Goal: Transaction & Acquisition: Purchase product/service

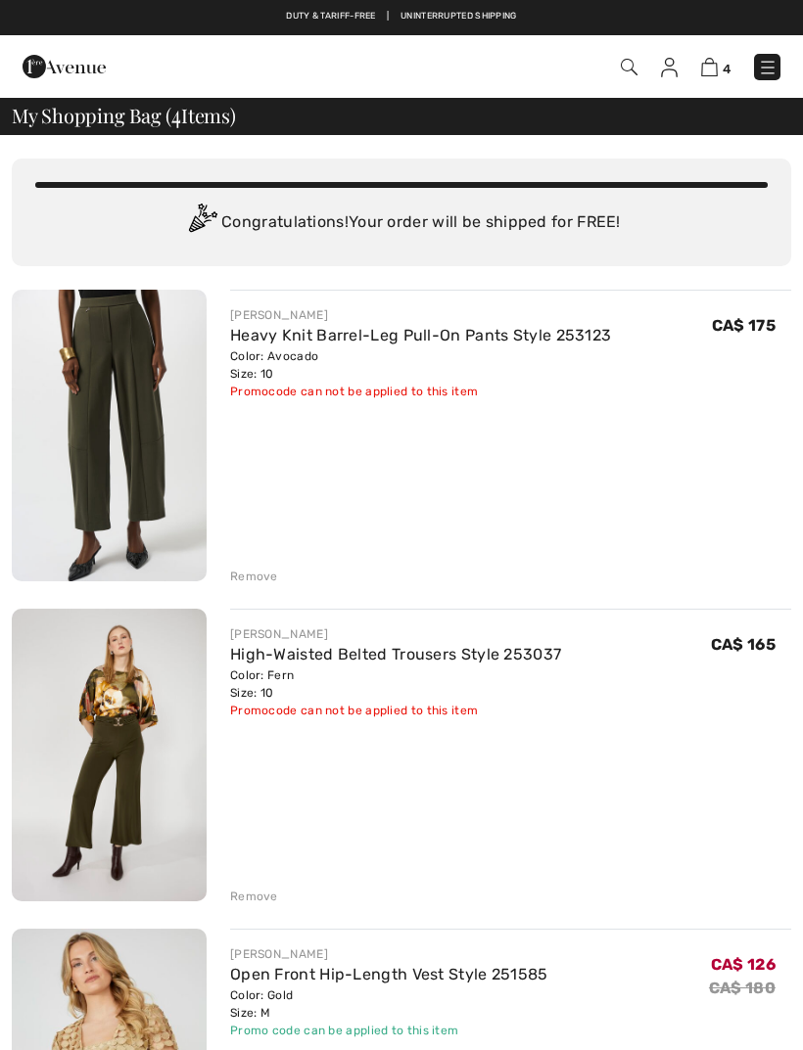
click at [257, 903] on div "Remove" at bounding box center [254, 897] width 48 height 18
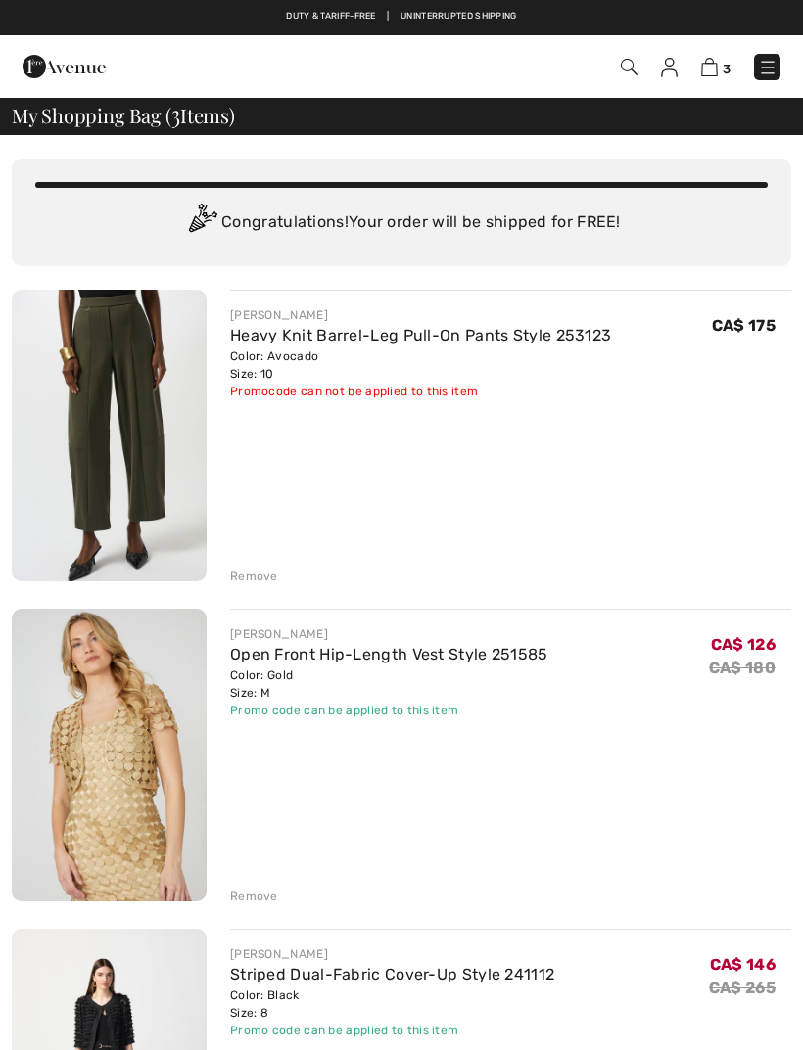
click at [759, 73] on img at bounding box center [768, 68] width 20 height 20
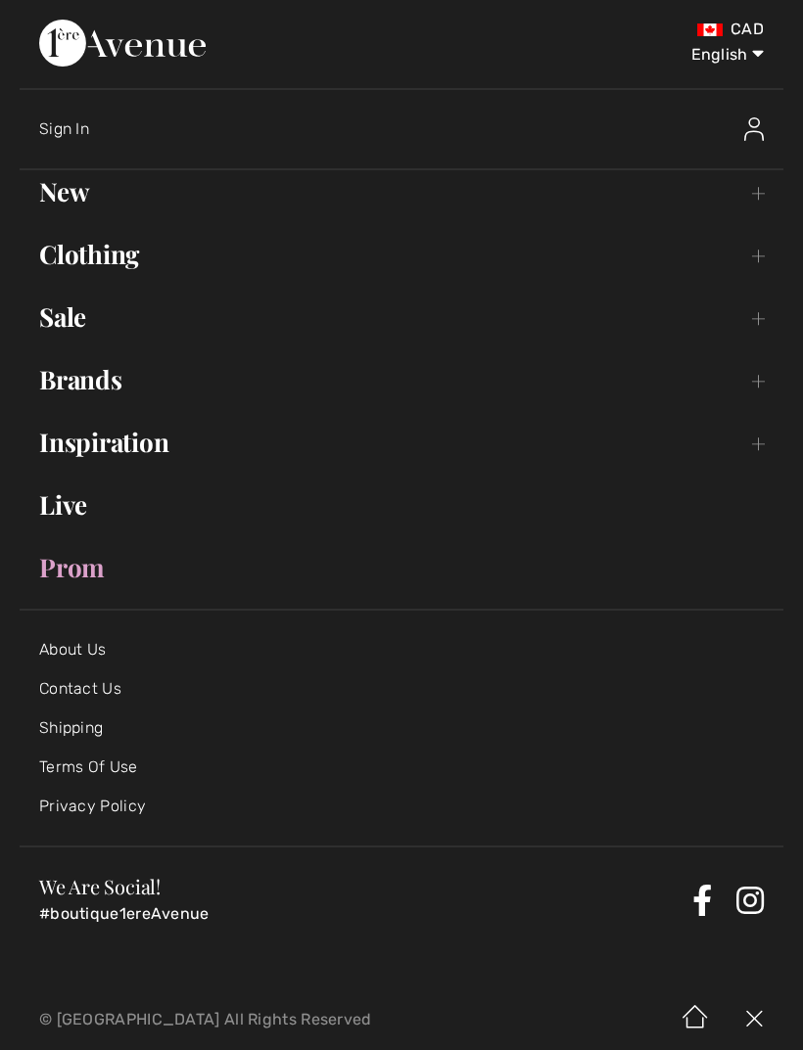
click at [751, 321] on link "Sale Toggle submenu" at bounding box center [402, 317] width 764 height 43
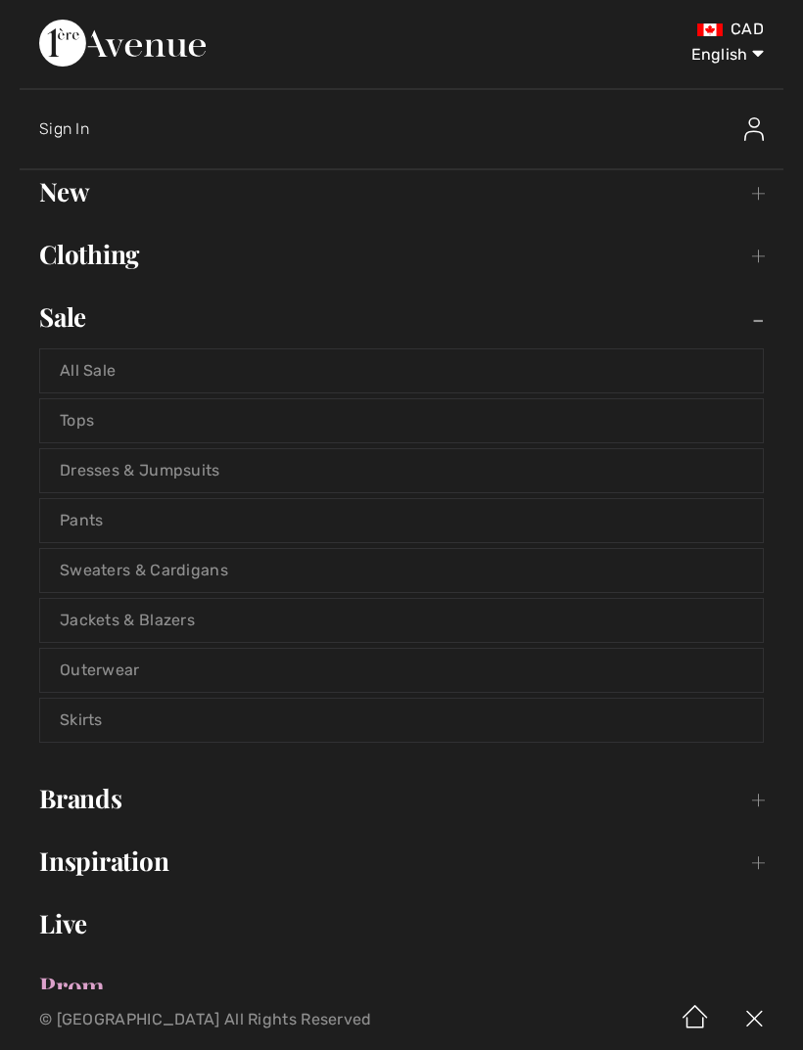
click at [221, 579] on link "Sweaters & Cardigans" at bounding box center [401, 570] width 722 height 43
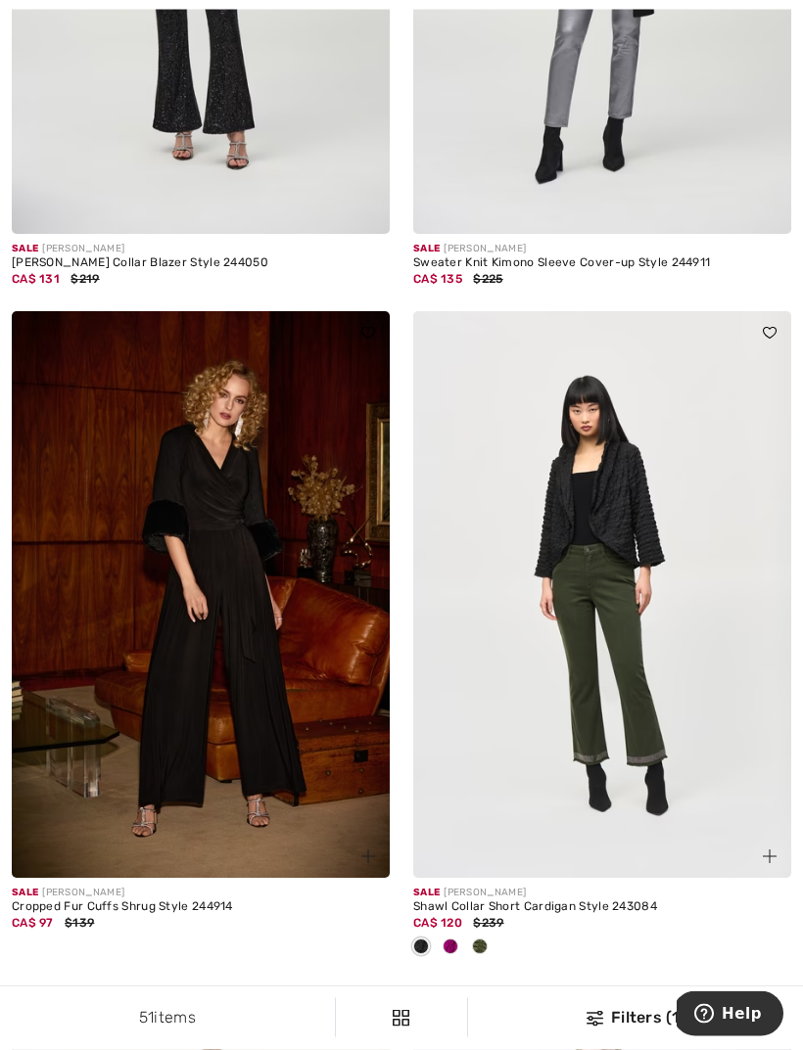
scroll to position [10797, 0]
click at [451, 939] on span at bounding box center [450, 947] width 16 height 16
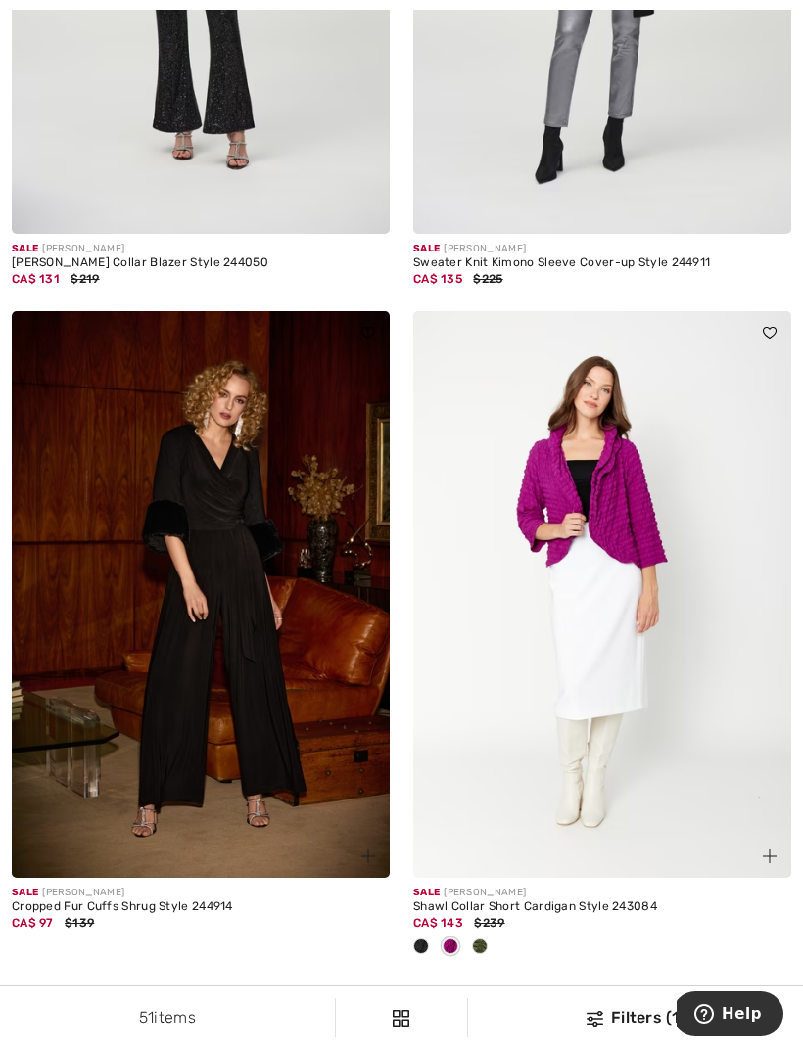
click at [427, 939] on span at bounding box center [421, 947] width 16 height 16
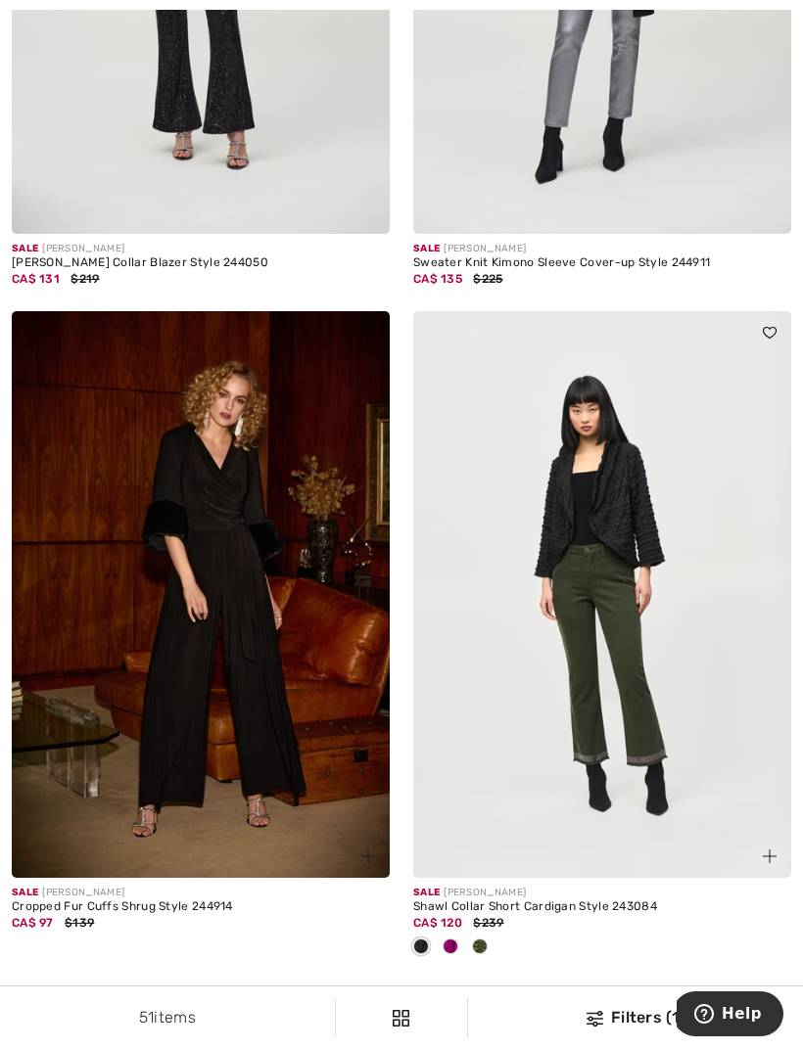
click at [489, 935] on div at bounding box center [479, 948] width 29 height 32
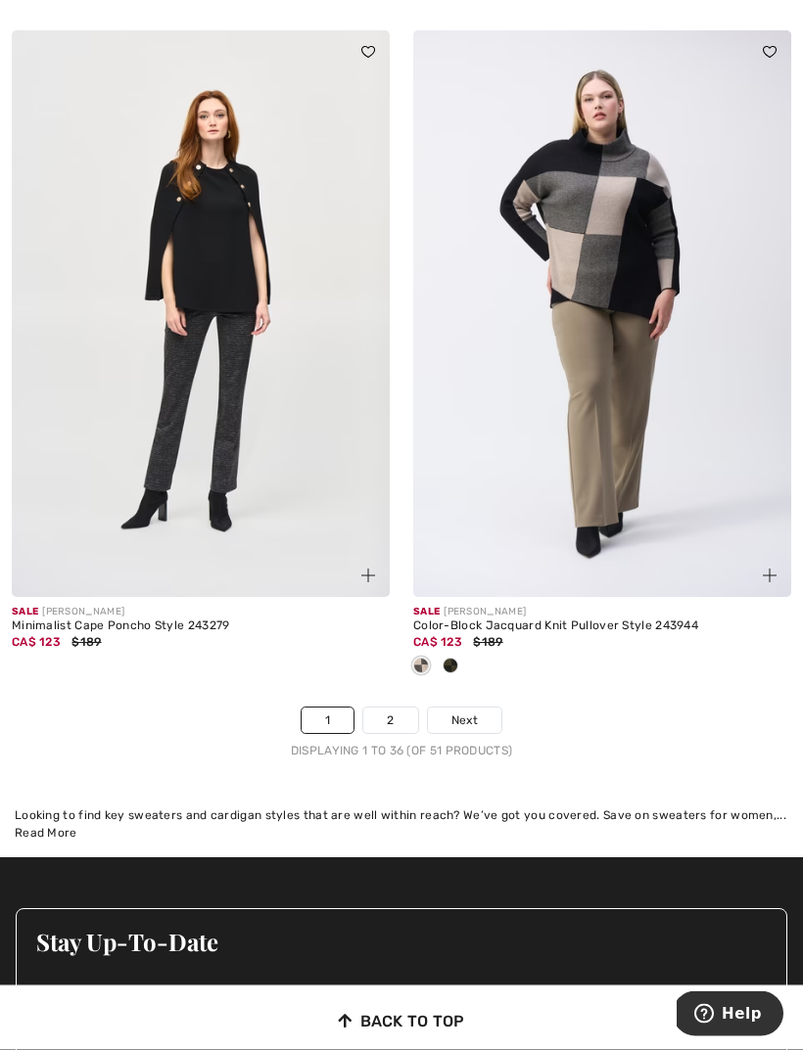
scroll to position [11754, 0]
click at [473, 712] on span "Next" at bounding box center [464, 721] width 26 height 18
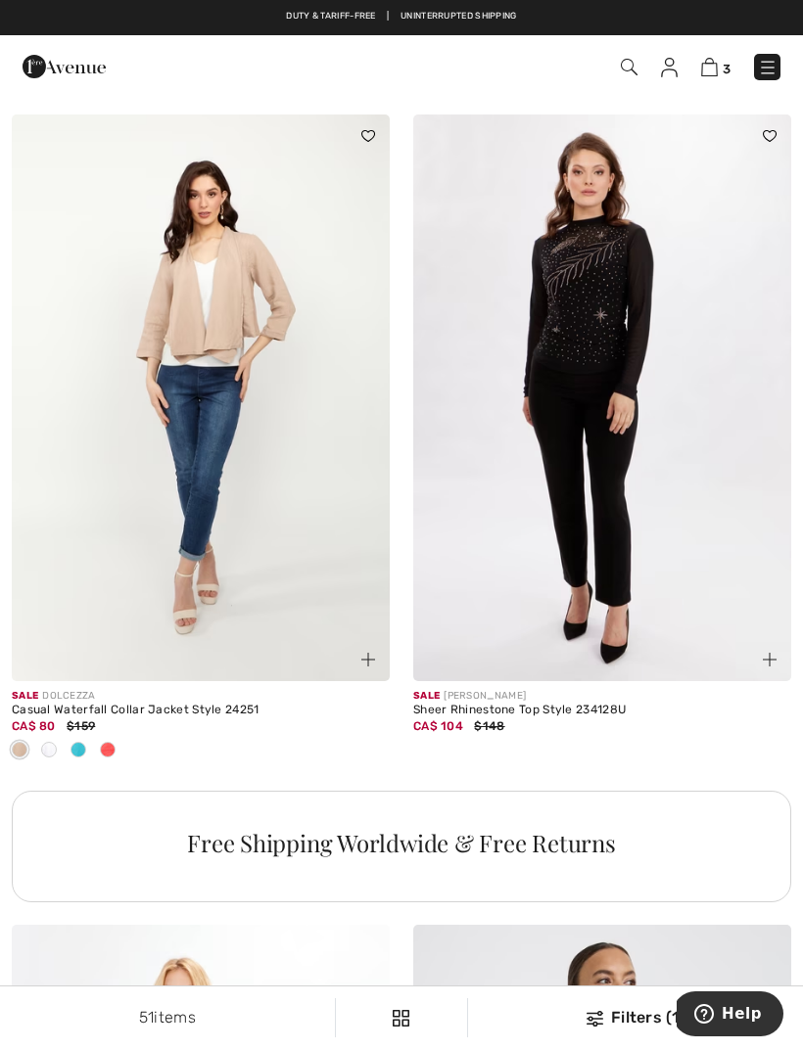
scroll to position [3427, 0]
click at [768, 72] on img at bounding box center [768, 68] width 20 height 20
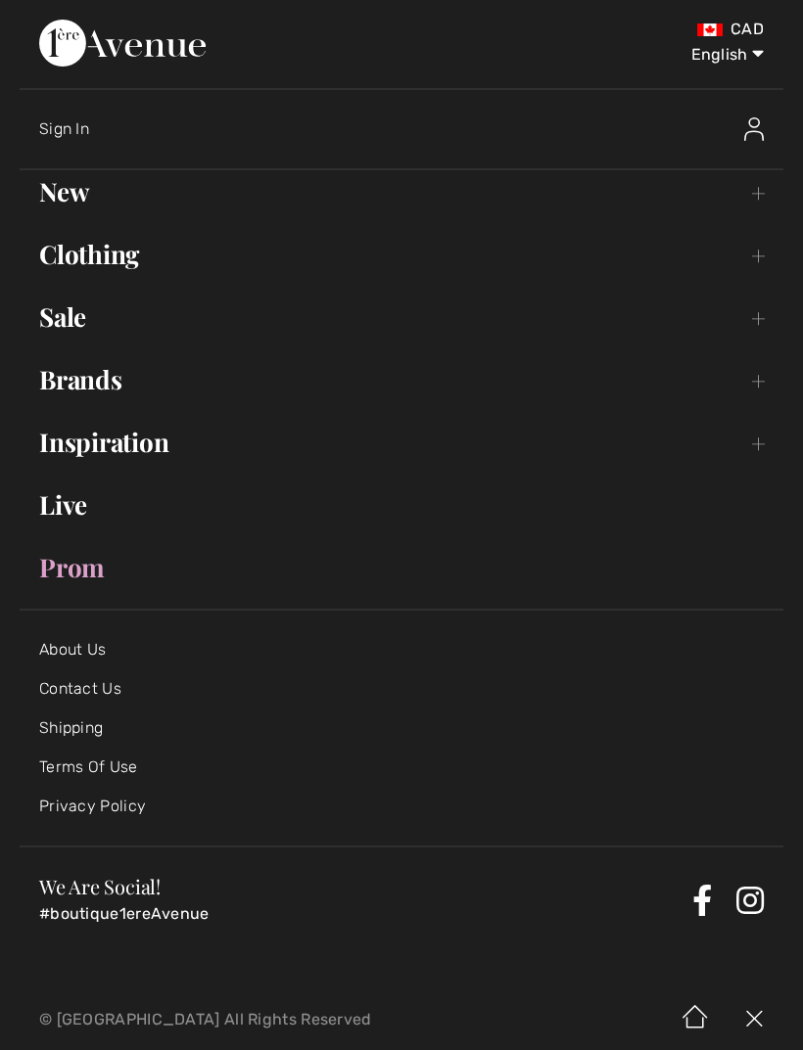
click at [746, 251] on link "Clothing Toggle submenu" at bounding box center [402, 254] width 764 height 43
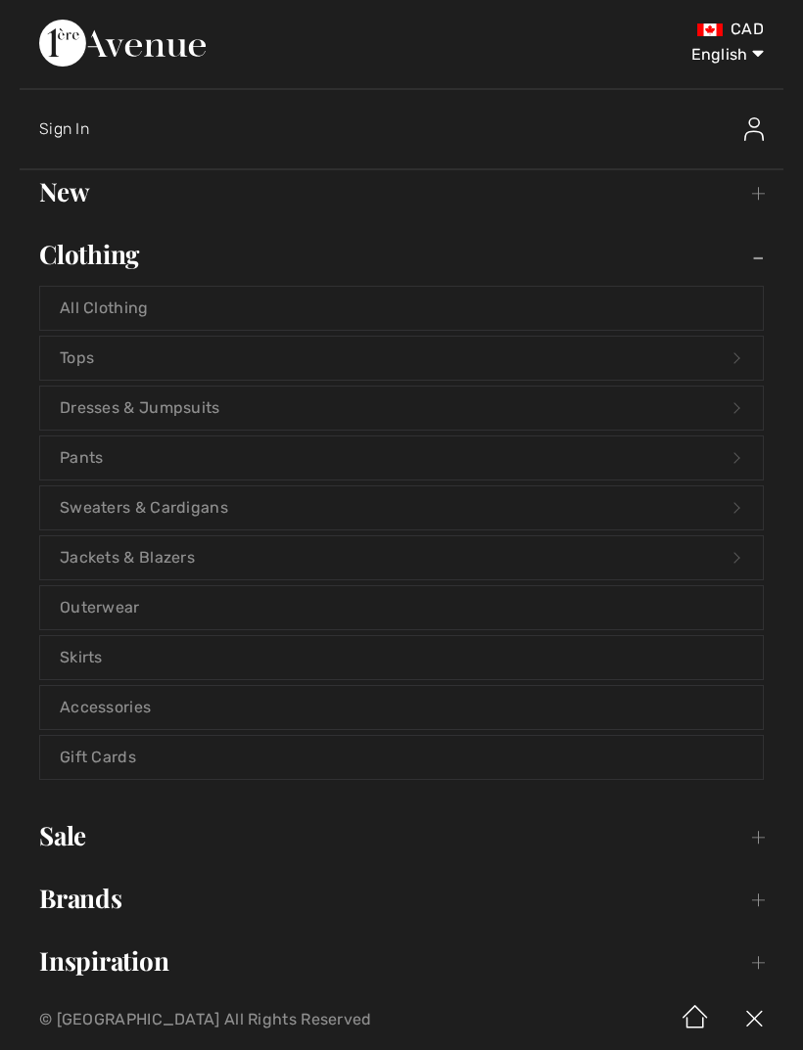
click at [230, 510] on link "Sweaters & Cardigans Open submenu" at bounding box center [401, 508] width 722 height 43
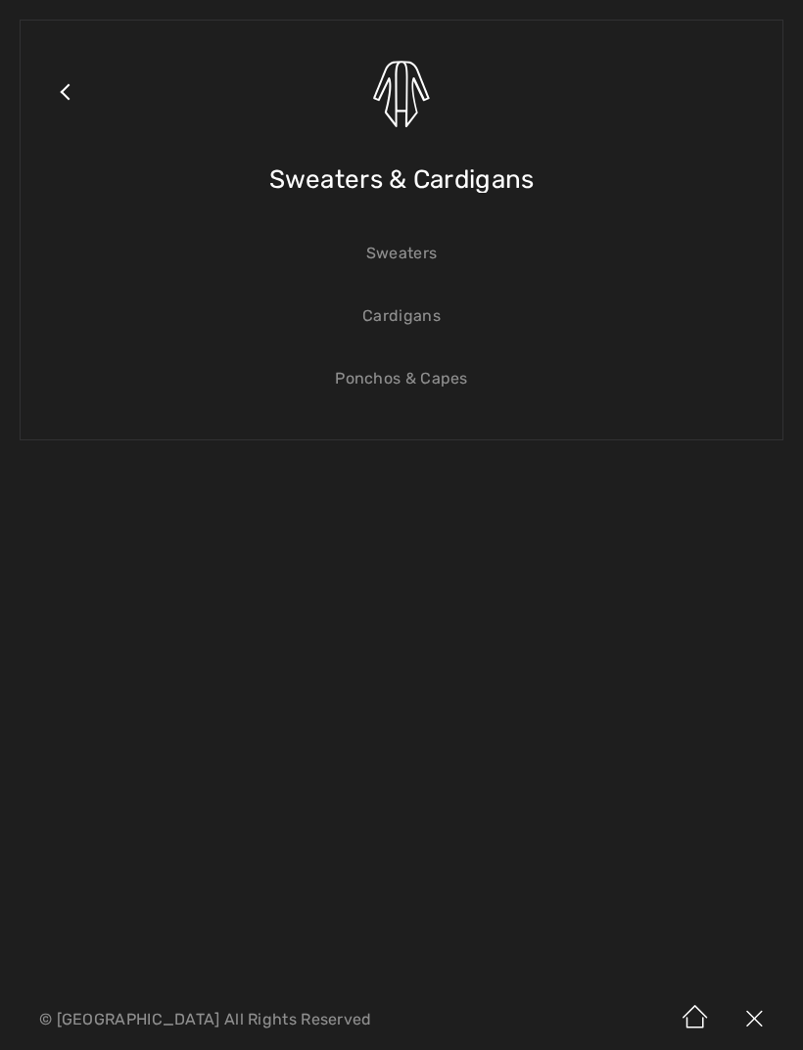
click at [407, 324] on link "Cardigans" at bounding box center [401, 316] width 722 height 43
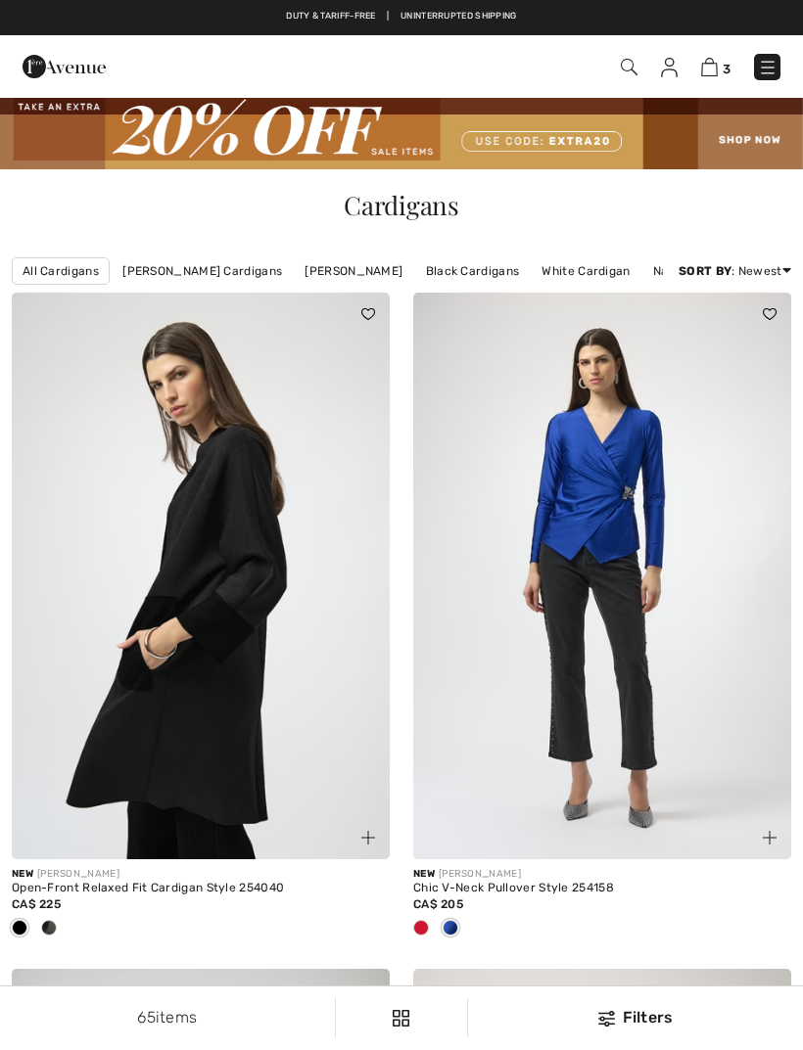
checkbox input "true"
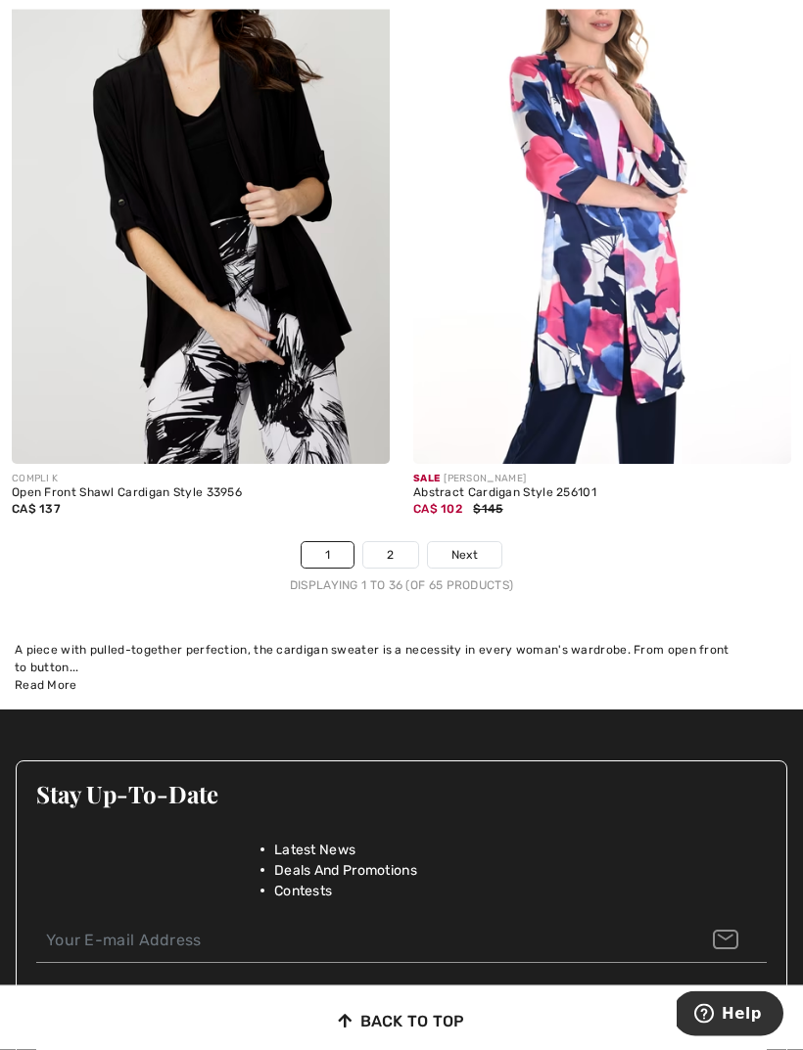
scroll to position [11952, 0]
click at [474, 546] on span "Next" at bounding box center [464, 555] width 26 height 18
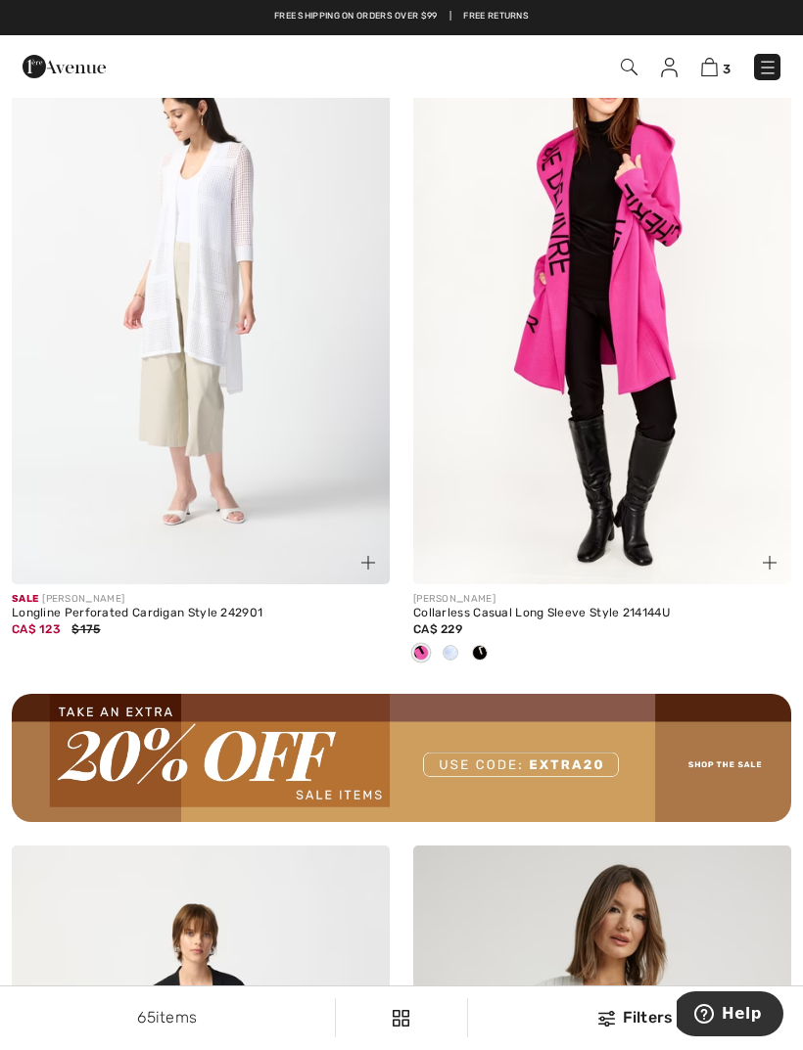
scroll to position [7648, 0]
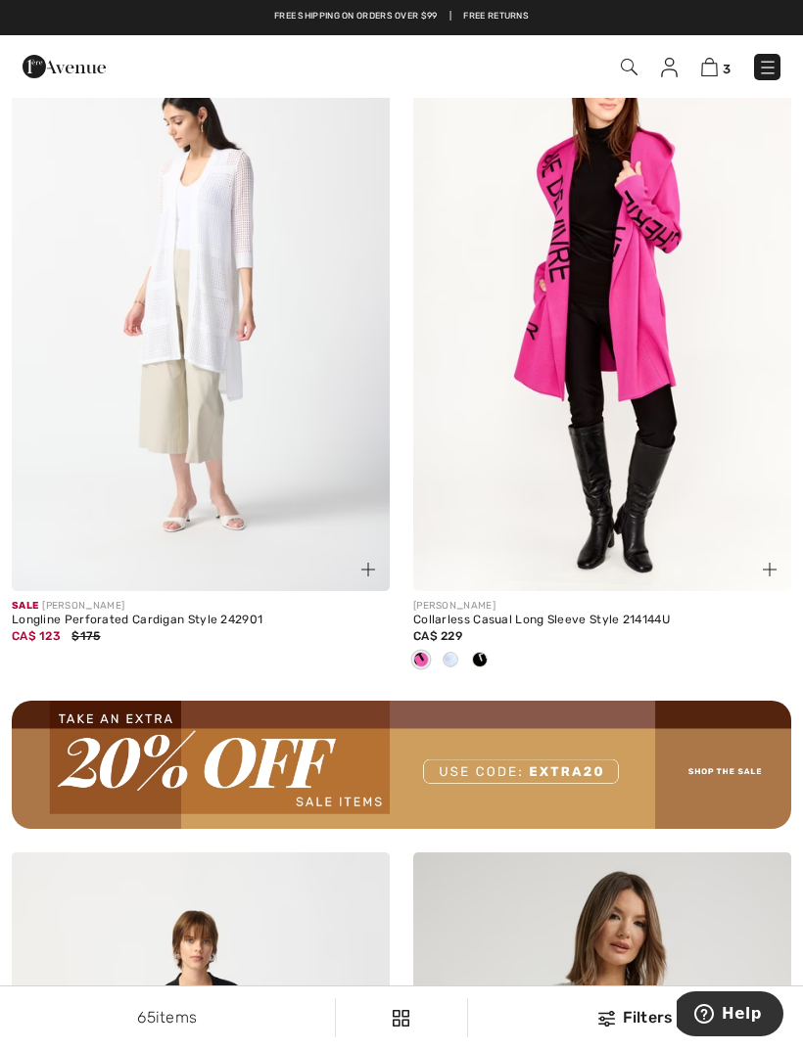
click at [765, 64] on img at bounding box center [768, 68] width 20 height 20
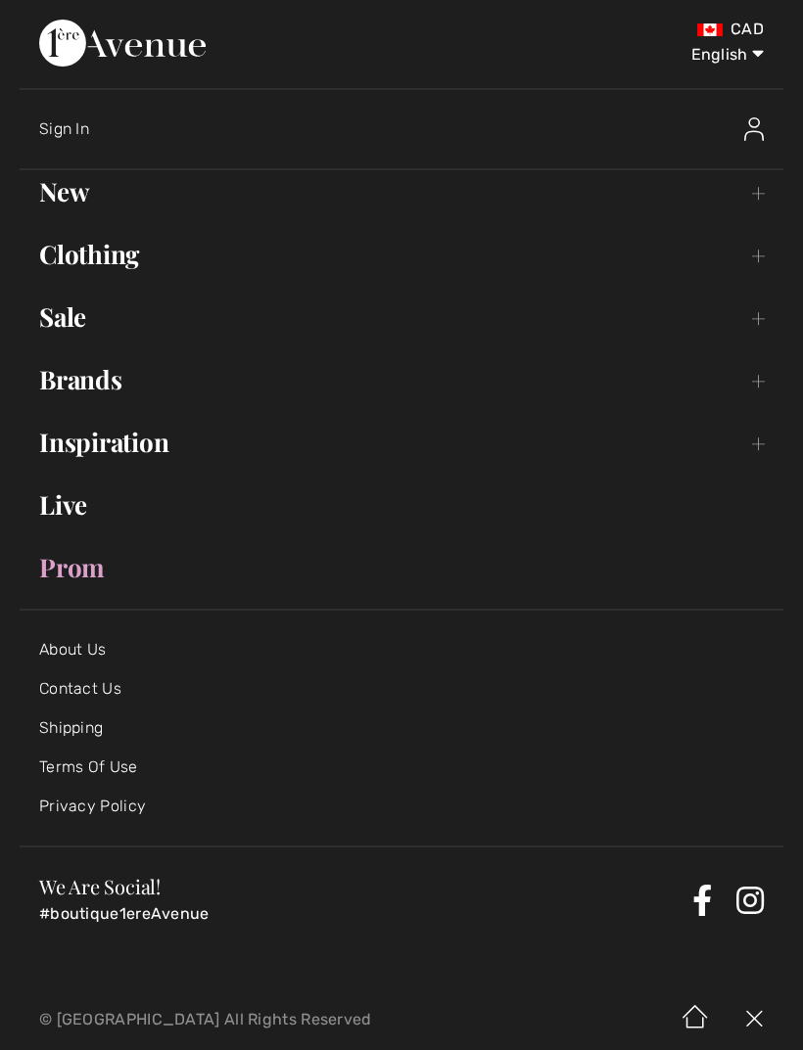
click at [755, 383] on link "Brands Open submenu" at bounding box center [402, 379] width 764 height 43
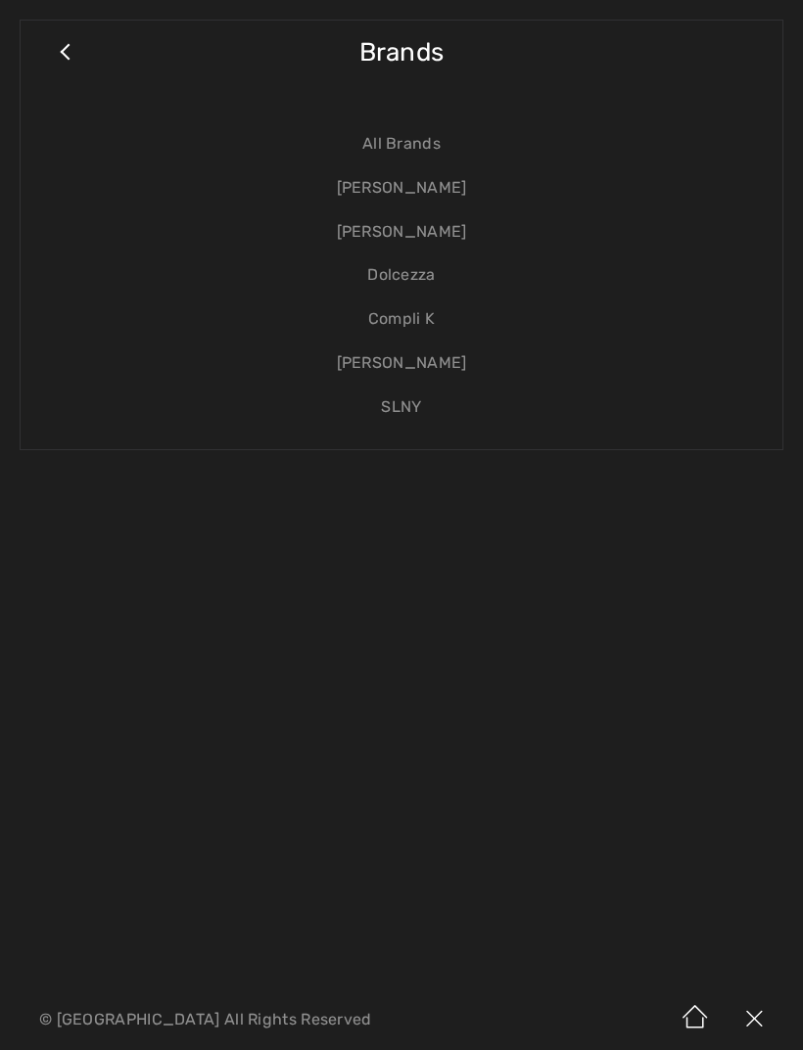
click at [420, 320] on link "Compli K" at bounding box center [401, 320] width 722 height 44
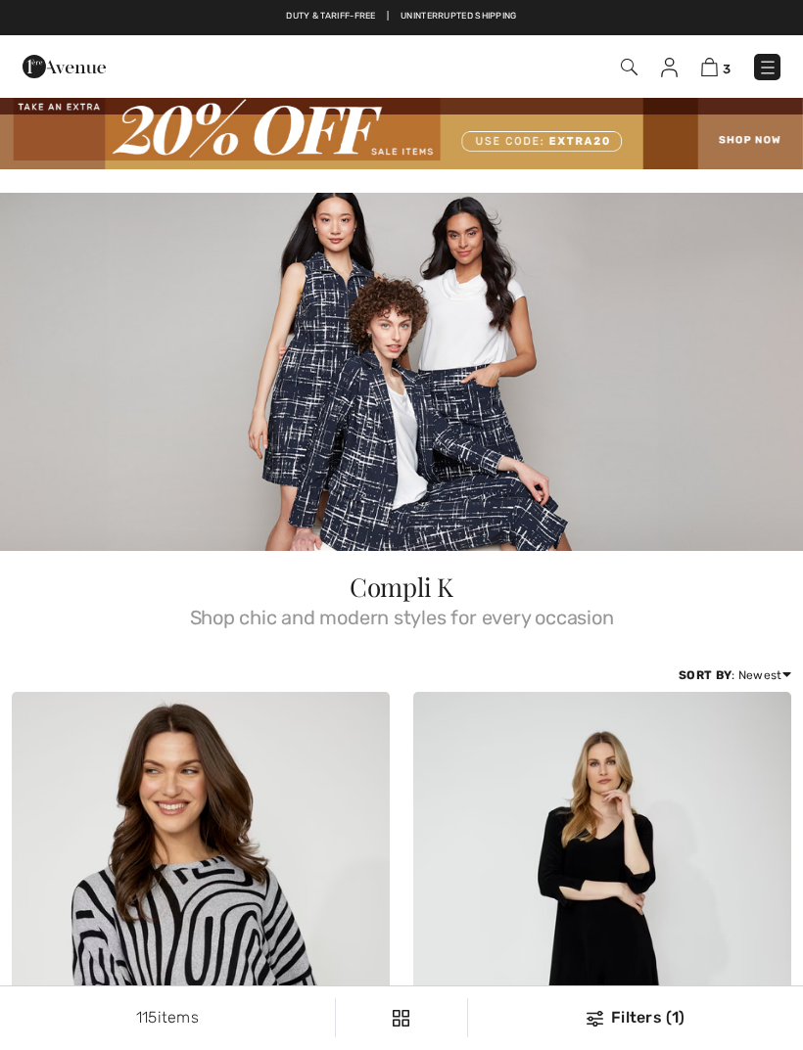
checkbox input "true"
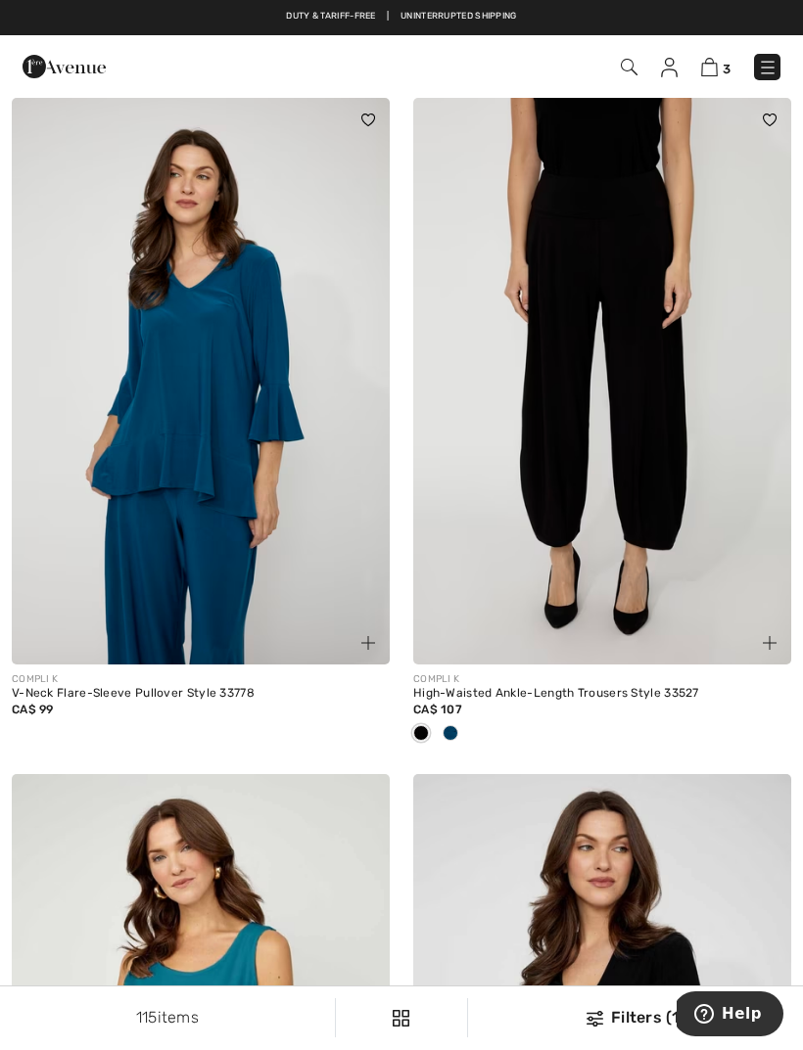
scroll to position [8637, 0]
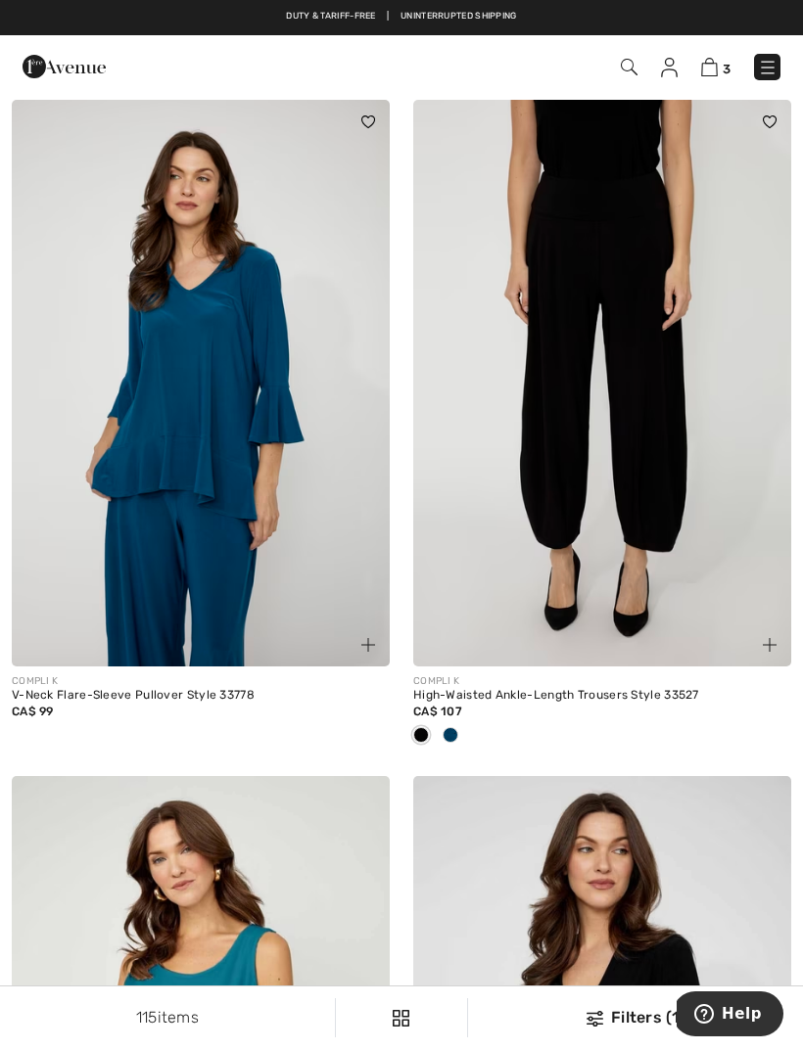
click at [459, 727] on div at bounding box center [450, 737] width 29 height 32
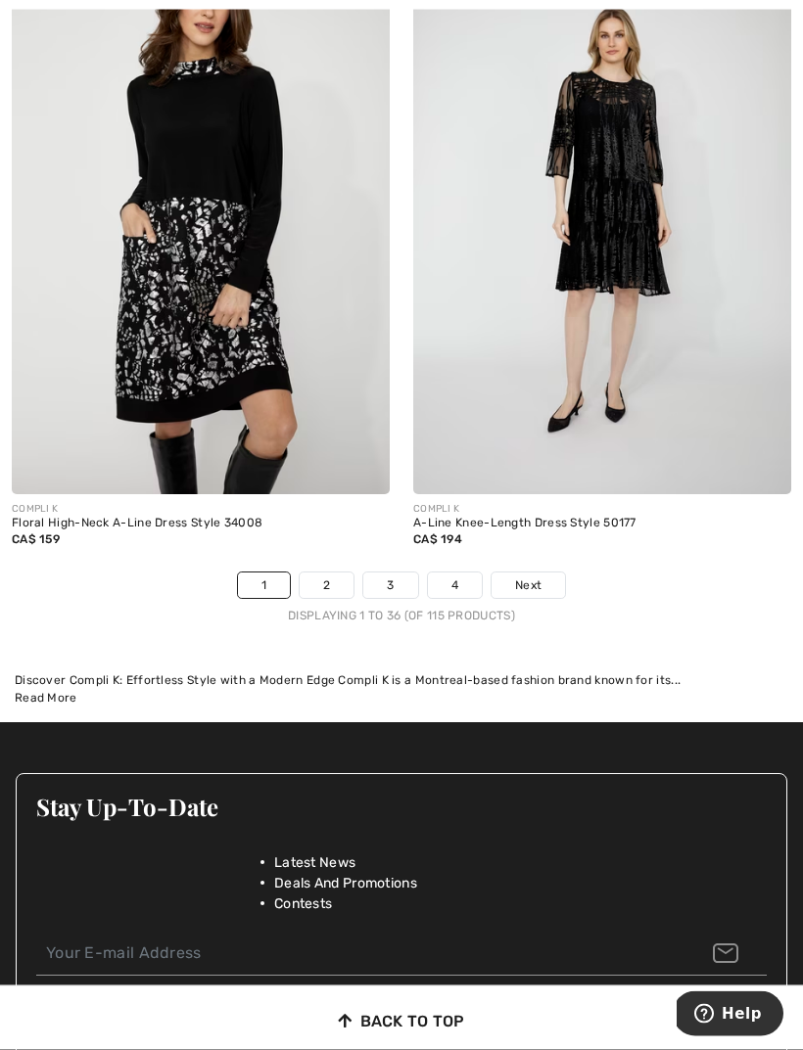
scroll to position [12126, 0]
click at [539, 577] on span "Next" at bounding box center [528, 586] width 26 height 18
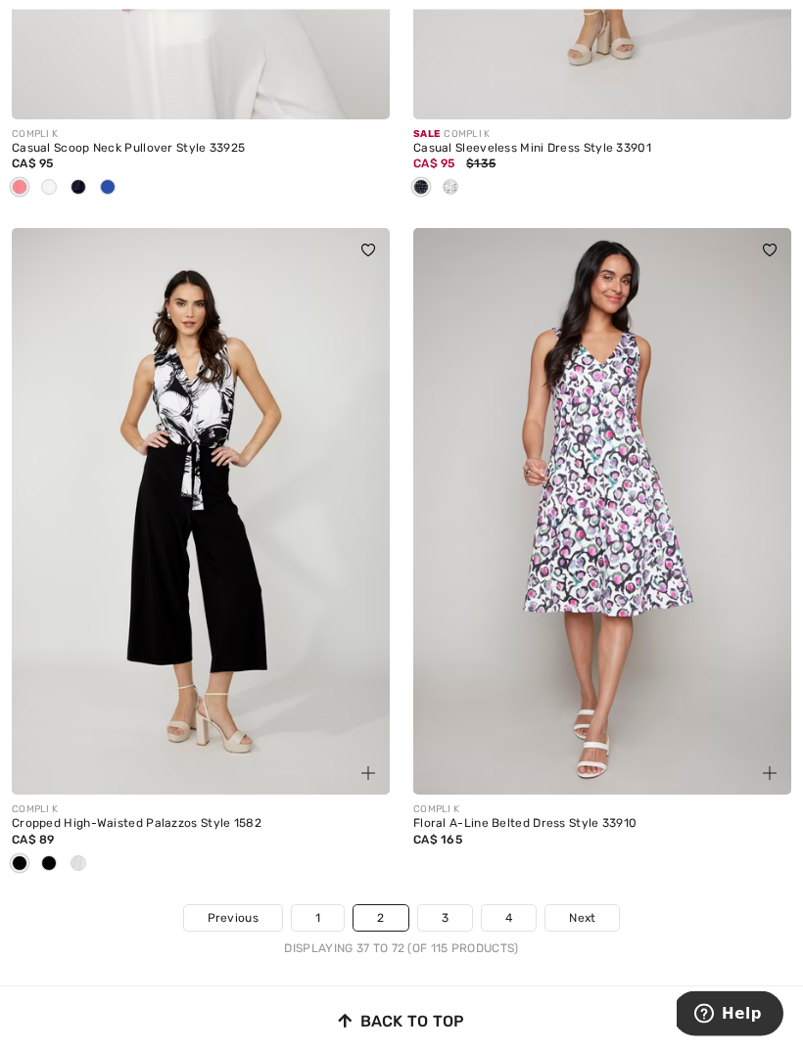
scroll to position [11988, 0]
click at [589, 908] on span "Next" at bounding box center [582, 917] width 26 height 18
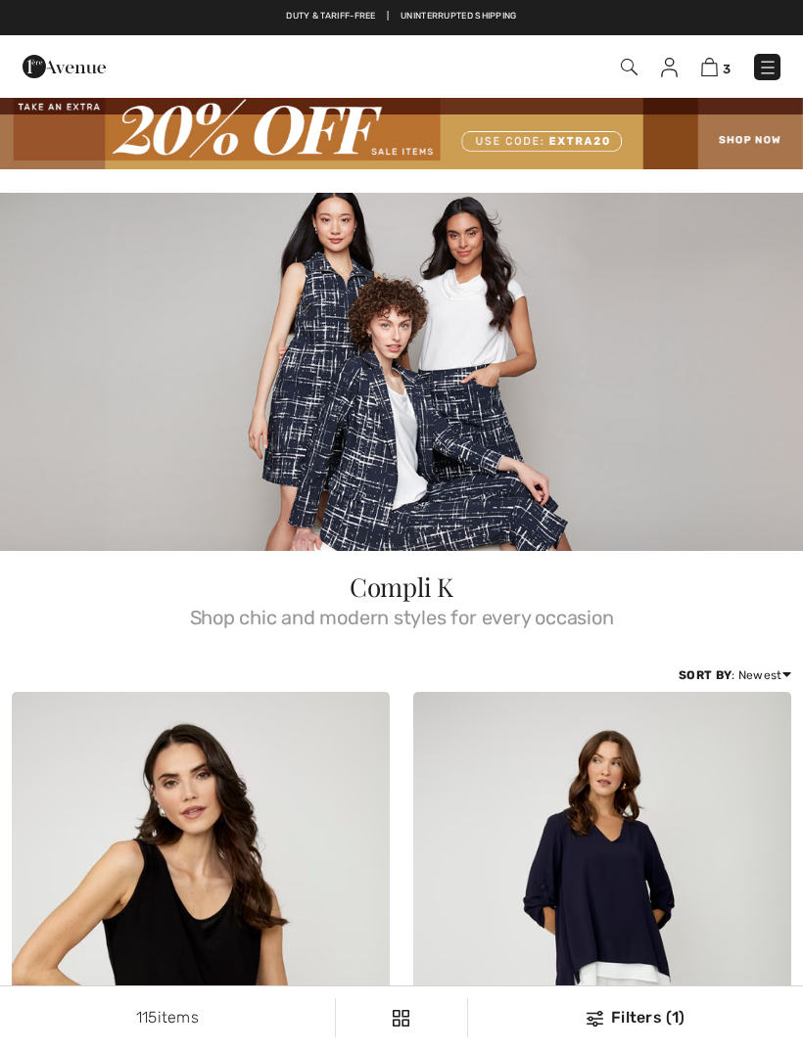
checkbox input "true"
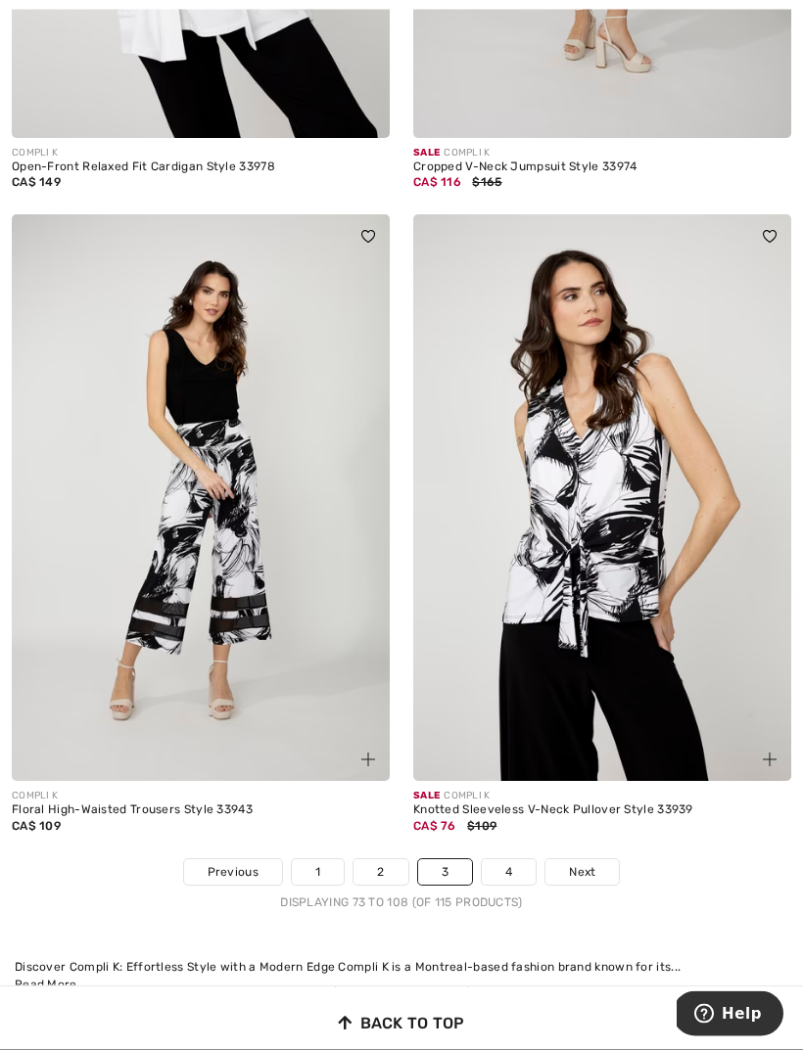
scroll to position [11776, 0]
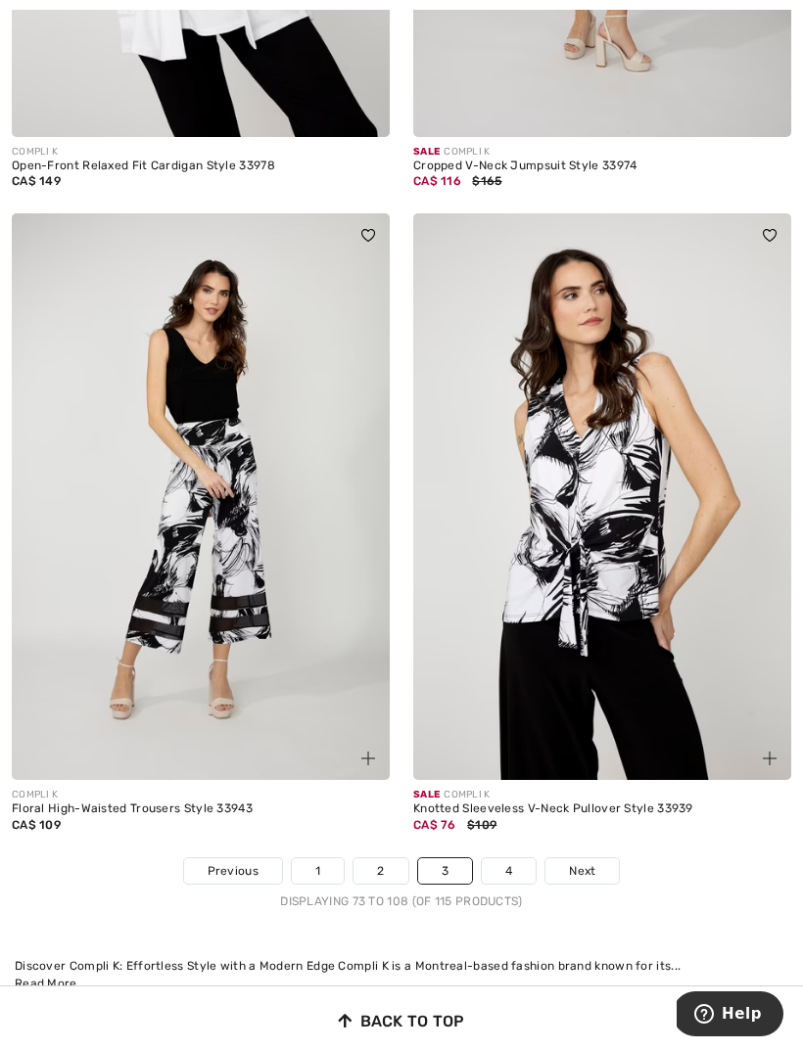
click at [587, 862] on span "Next" at bounding box center [582, 871] width 26 height 18
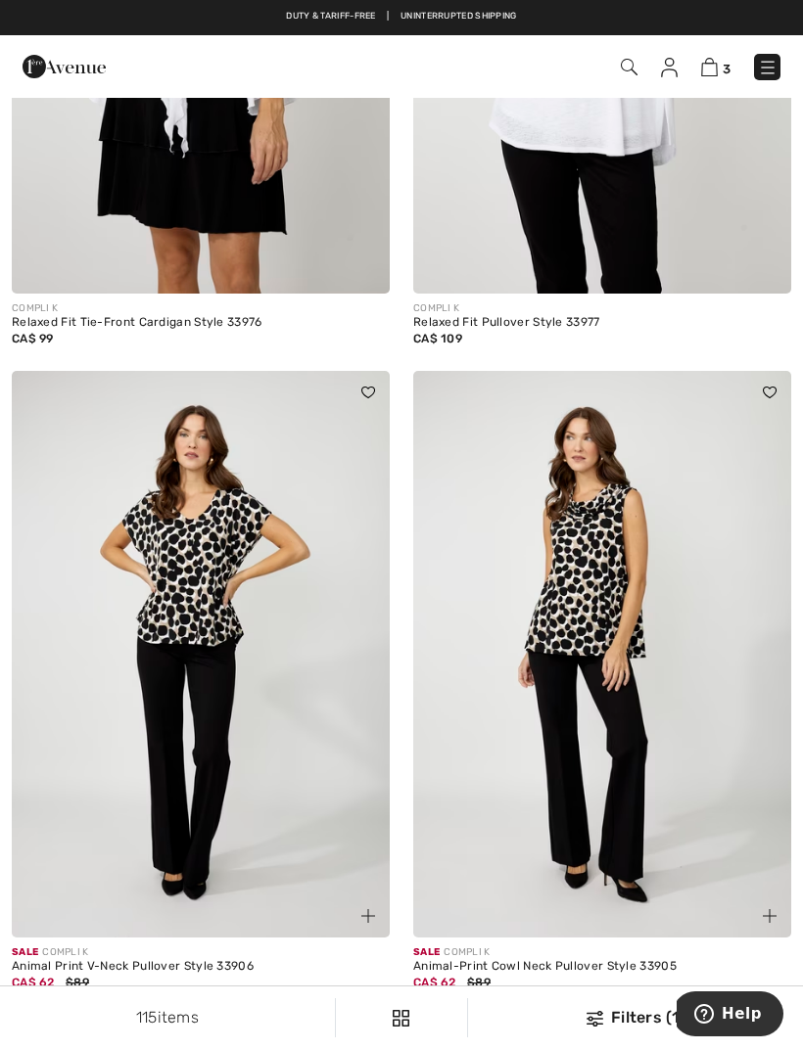
scroll to position [1638, 0]
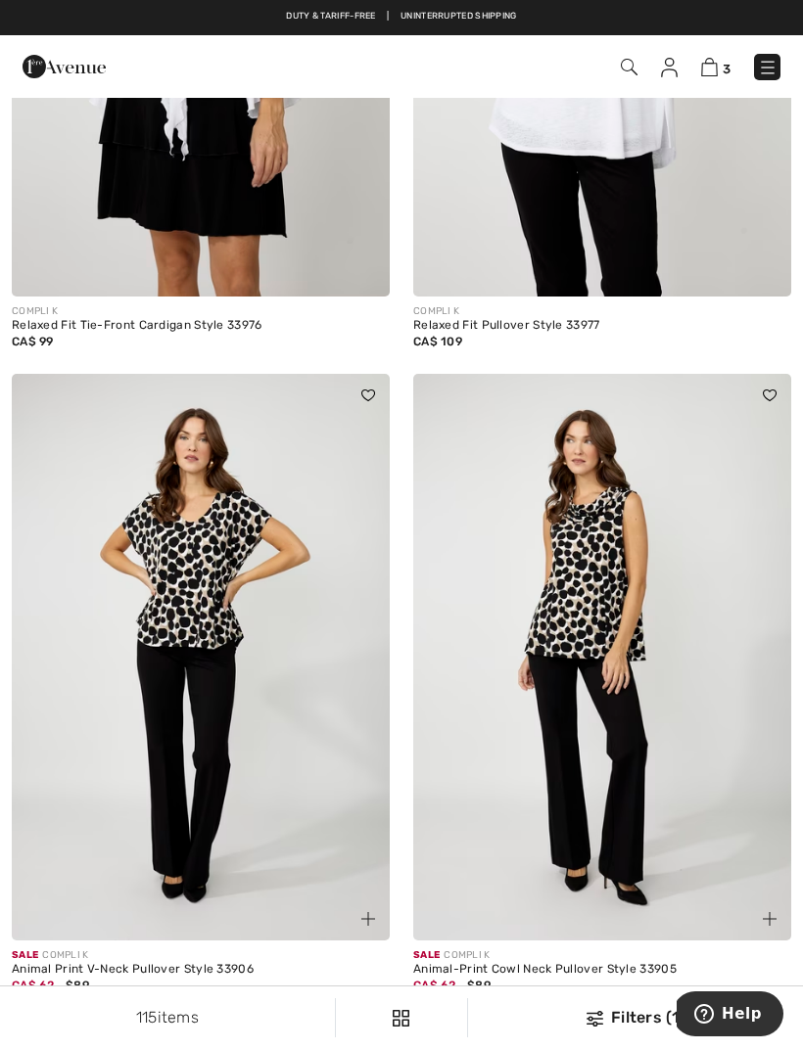
click at [770, 67] on img at bounding box center [768, 68] width 20 height 20
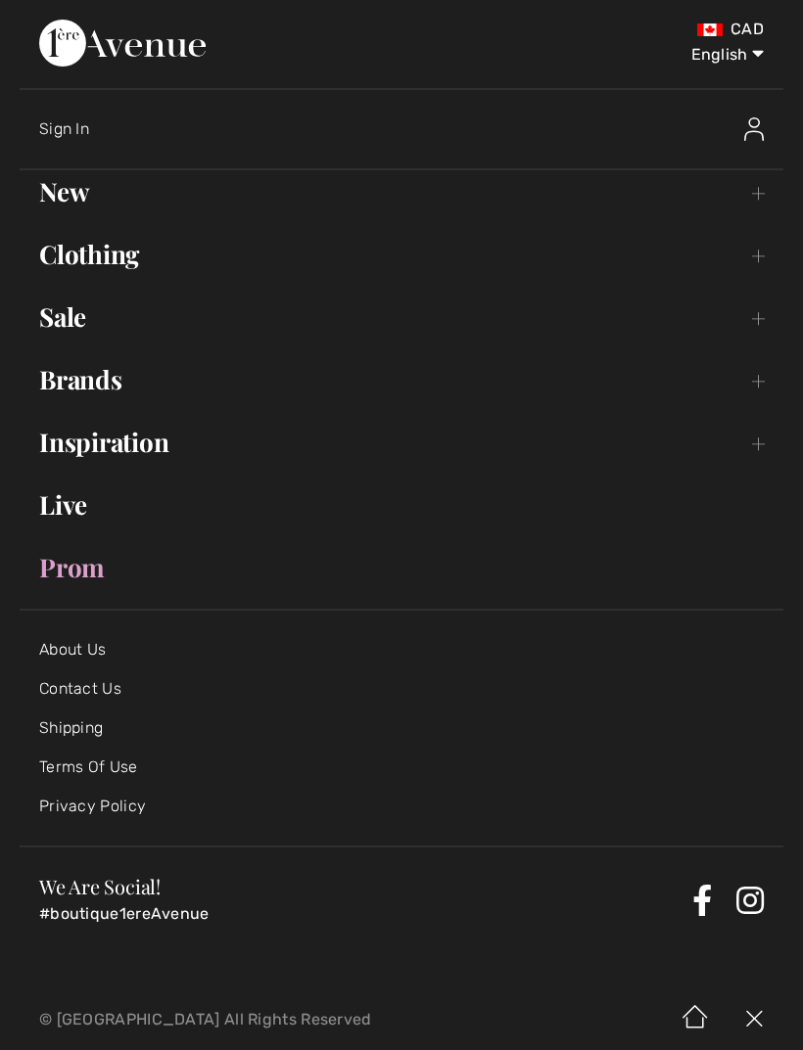
click at [763, 329] on link "Sale Toggle submenu" at bounding box center [402, 317] width 764 height 43
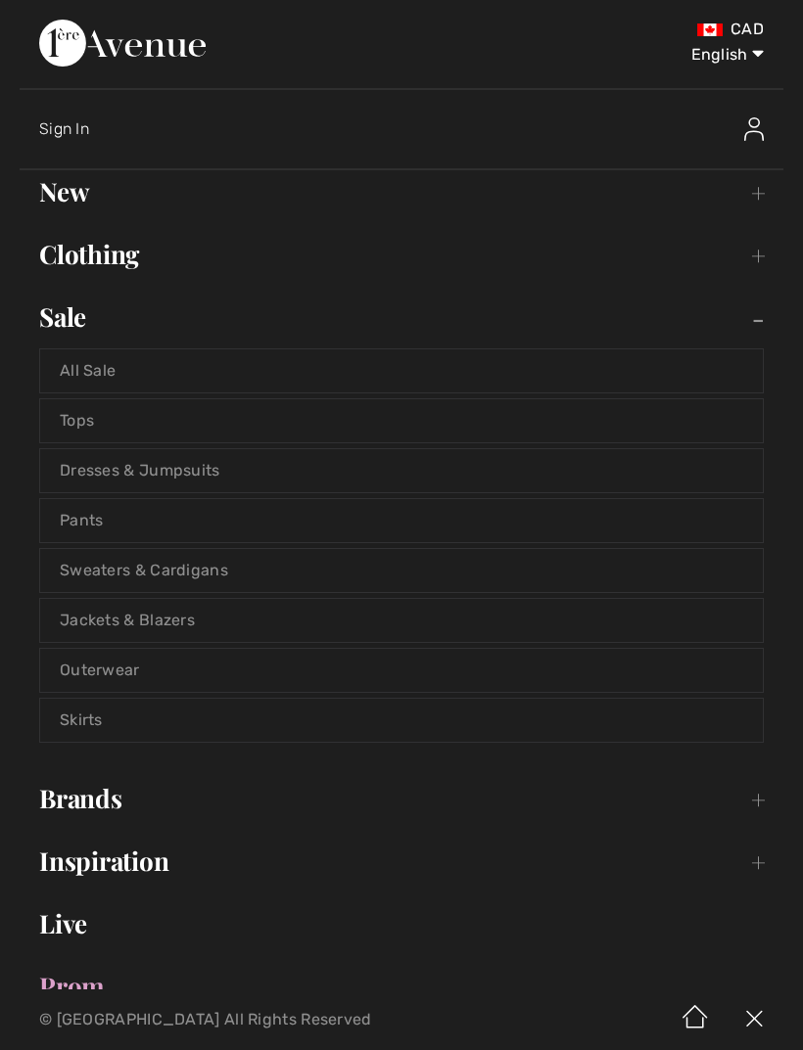
click at [757, 807] on link "Brands Open submenu" at bounding box center [402, 798] width 764 height 43
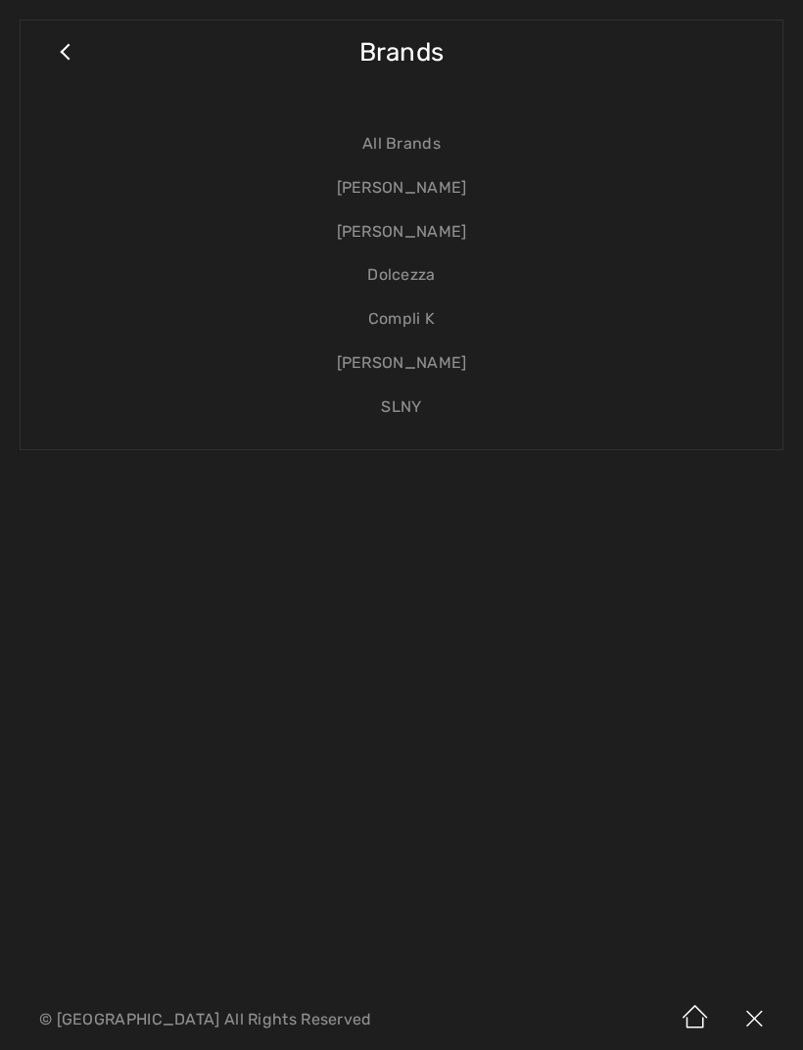
click at [437, 365] on link "[PERSON_NAME]" at bounding box center [401, 364] width 722 height 44
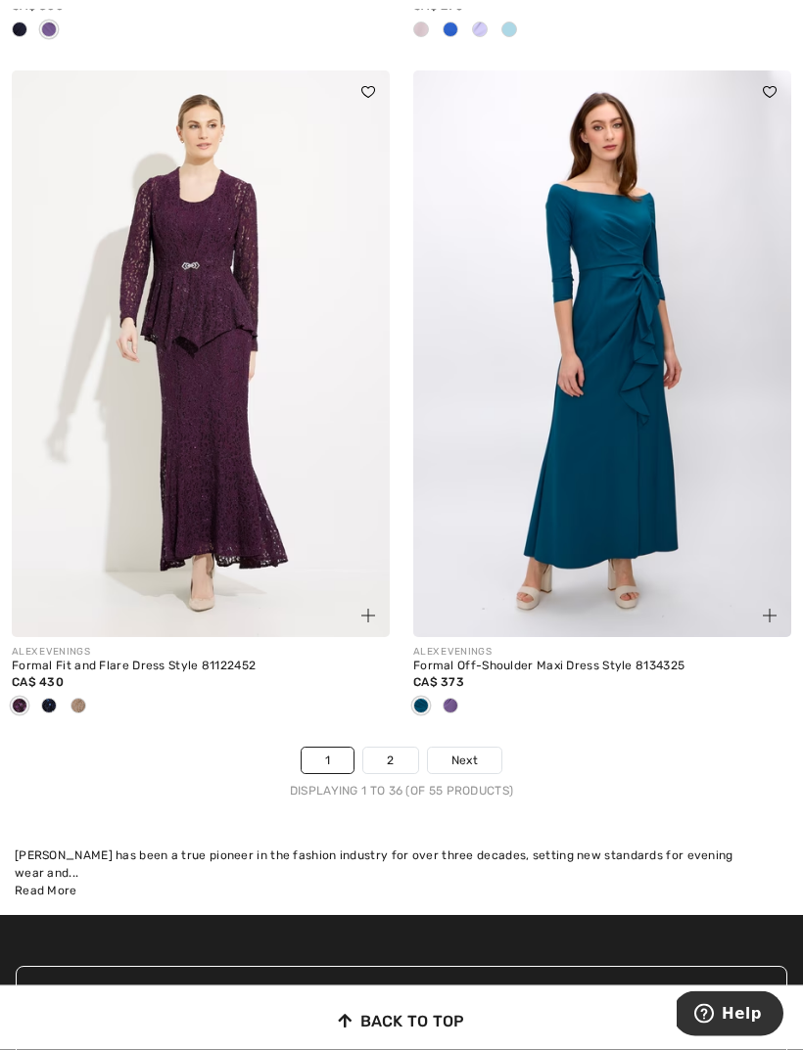
scroll to position [12136, 0]
click at [472, 752] on span "Next" at bounding box center [464, 761] width 26 height 18
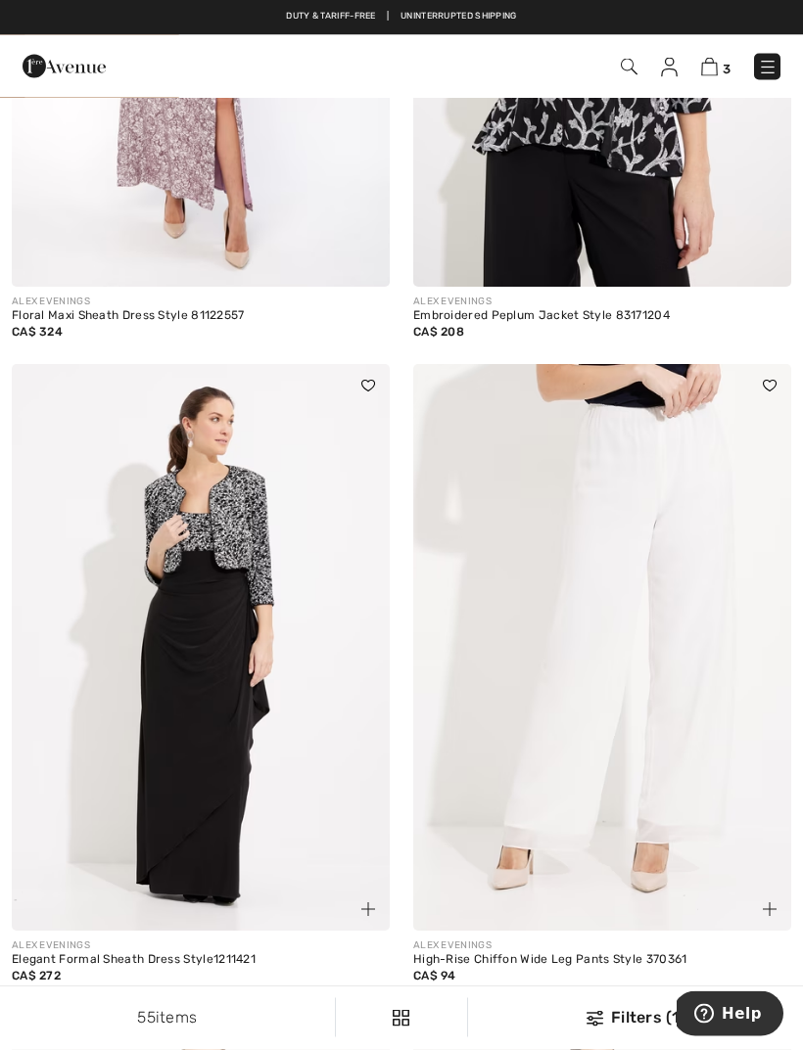
scroll to position [5102, 0]
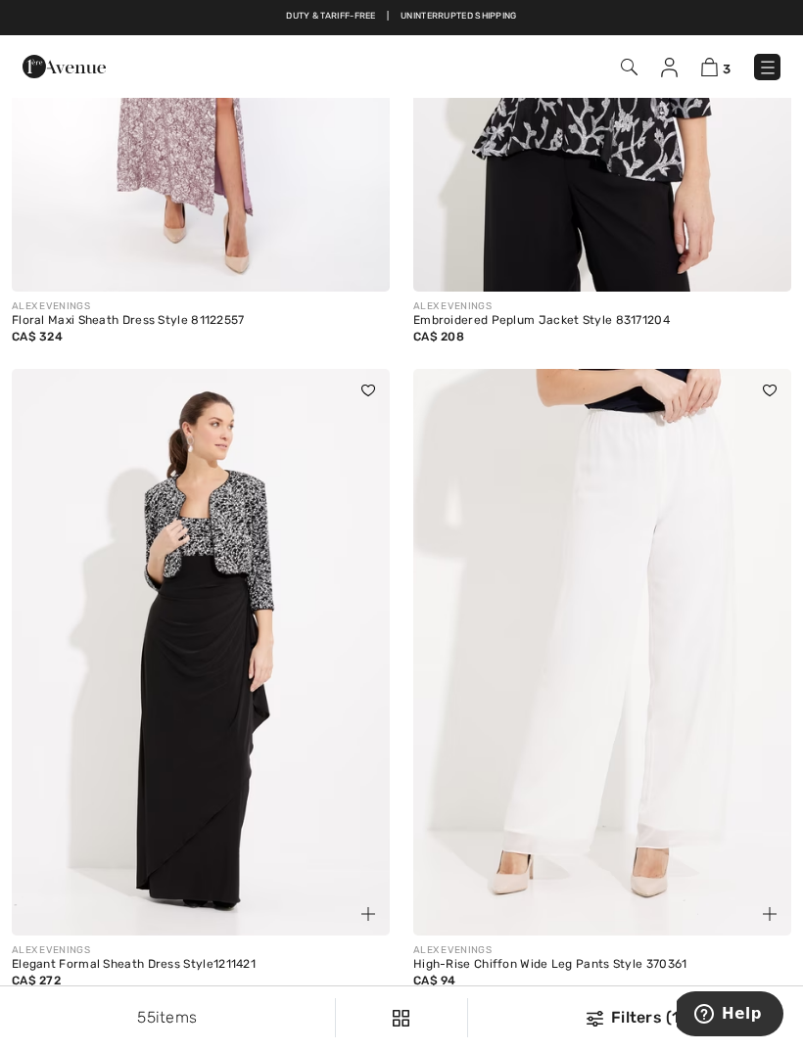
click at [769, 67] on img at bounding box center [768, 68] width 20 height 20
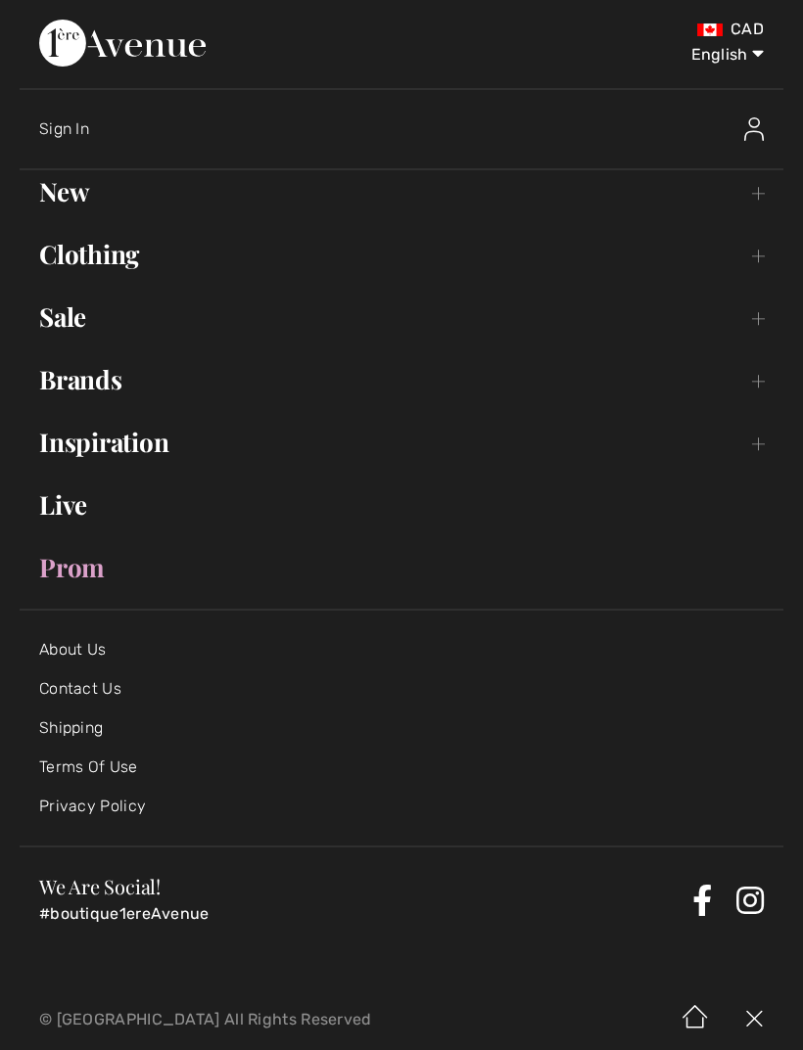
click at [757, 390] on link "Brands Open submenu" at bounding box center [402, 379] width 764 height 43
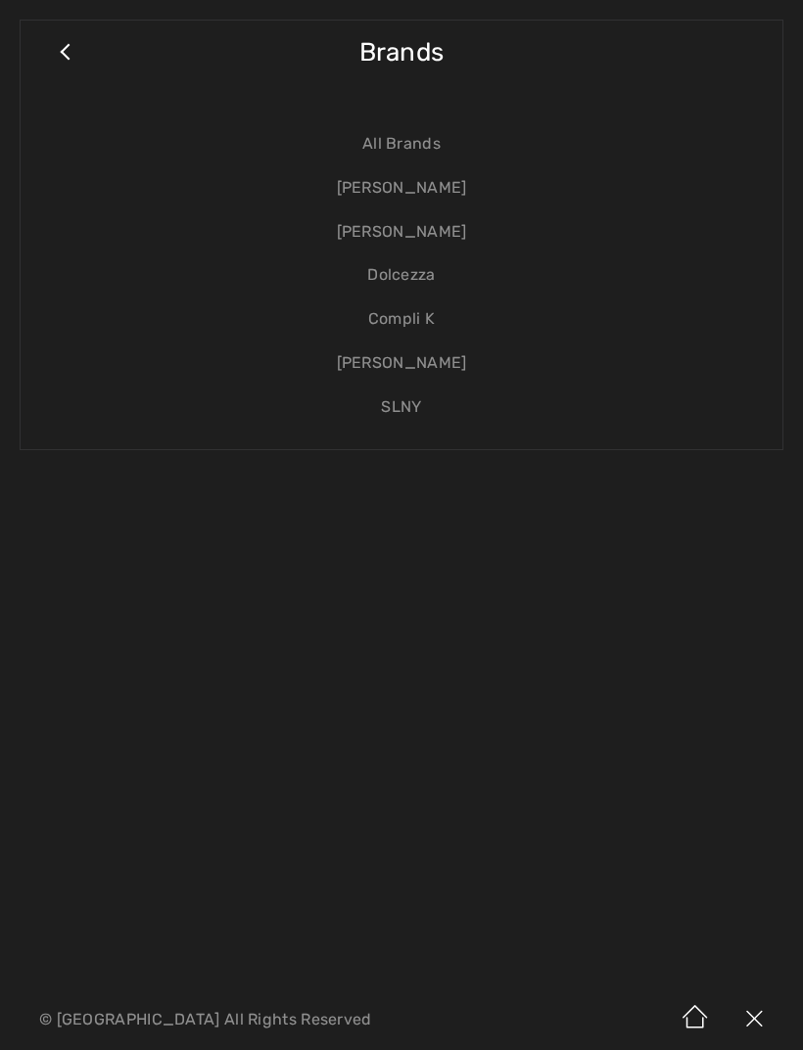
click at [409, 413] on link "SLNY" at bounding box center [401, 408] width 722 height 44
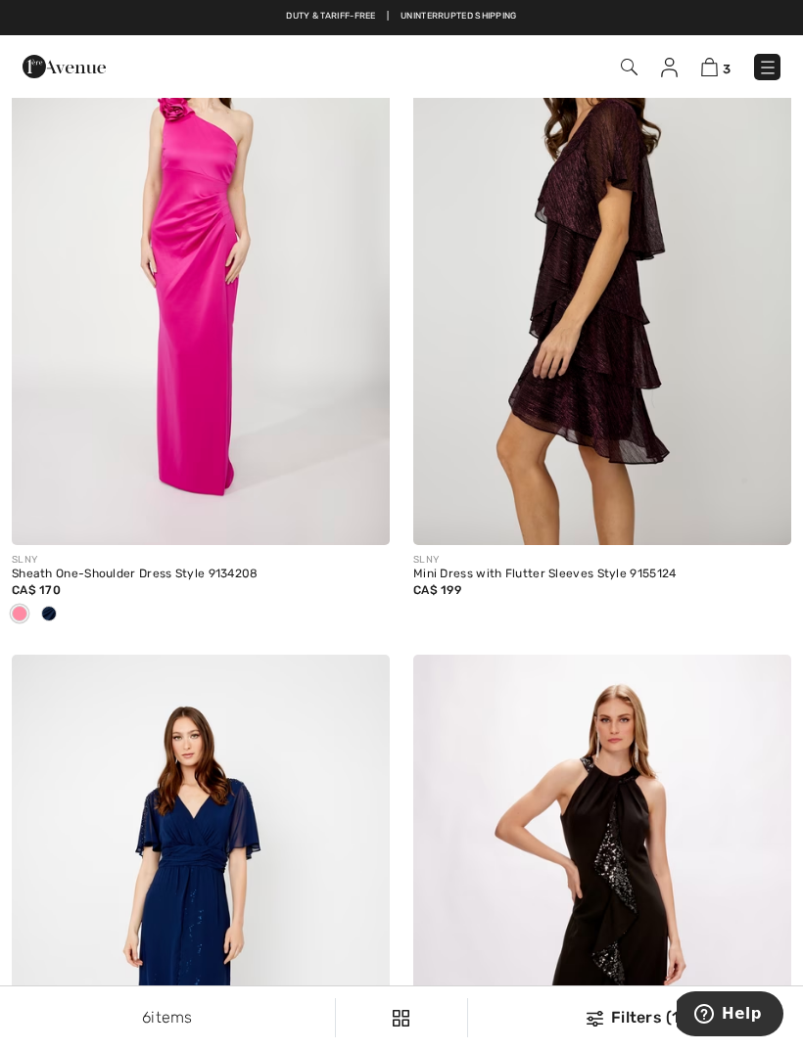
scroll to position [680, 0]
click at [765, 60] on img at bounding box center [768, 68] width 20 height 20
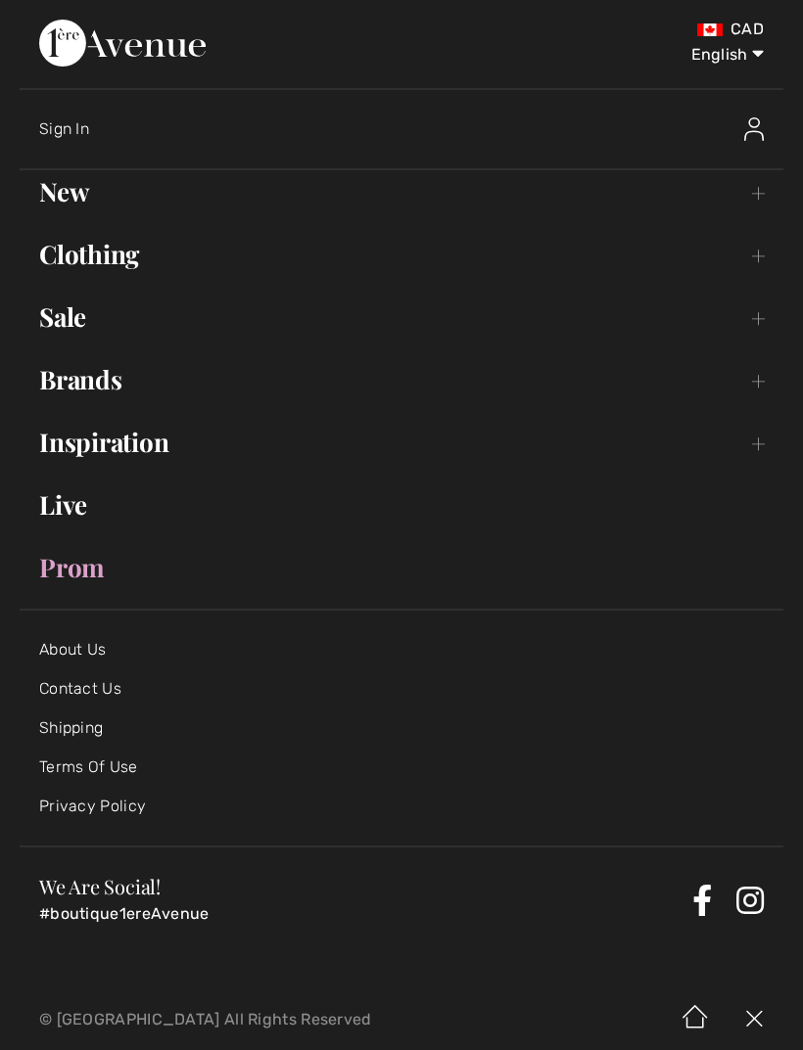
click at [753, 385] on link "Brands Open submenu" at bounding box center [402, 379] width 764 height 43
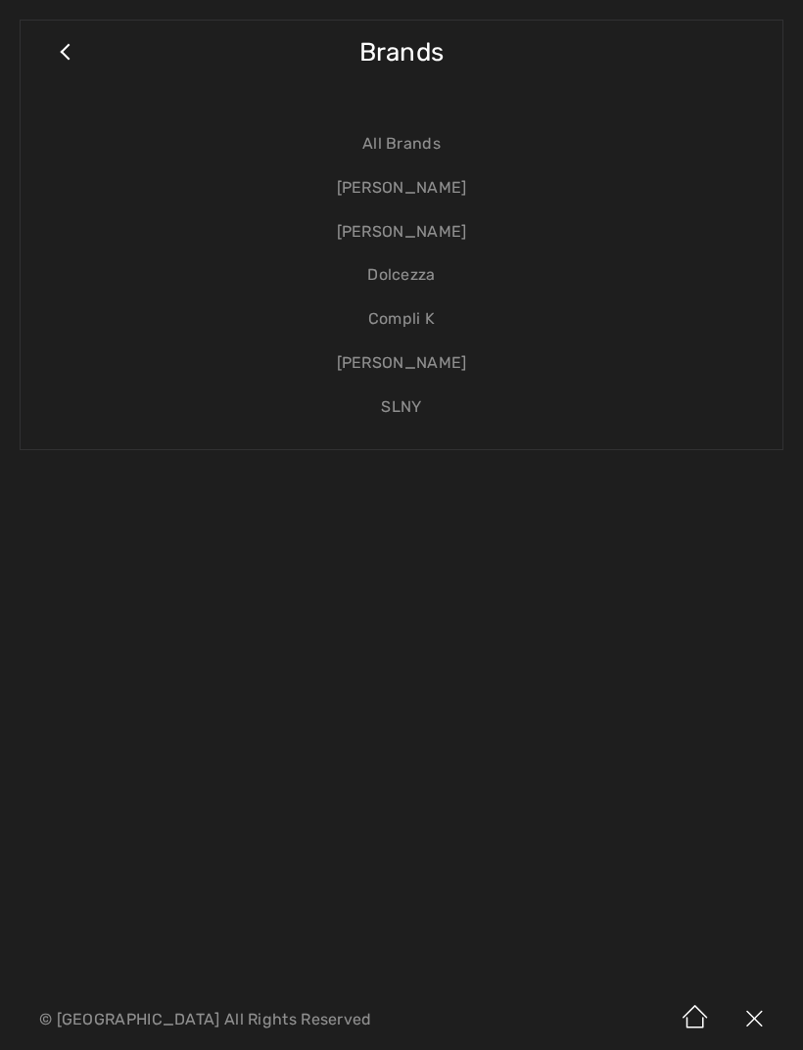
click at [421, 279] on link "Dolcezza" at bounding box center [401, 276] width 722 height 44
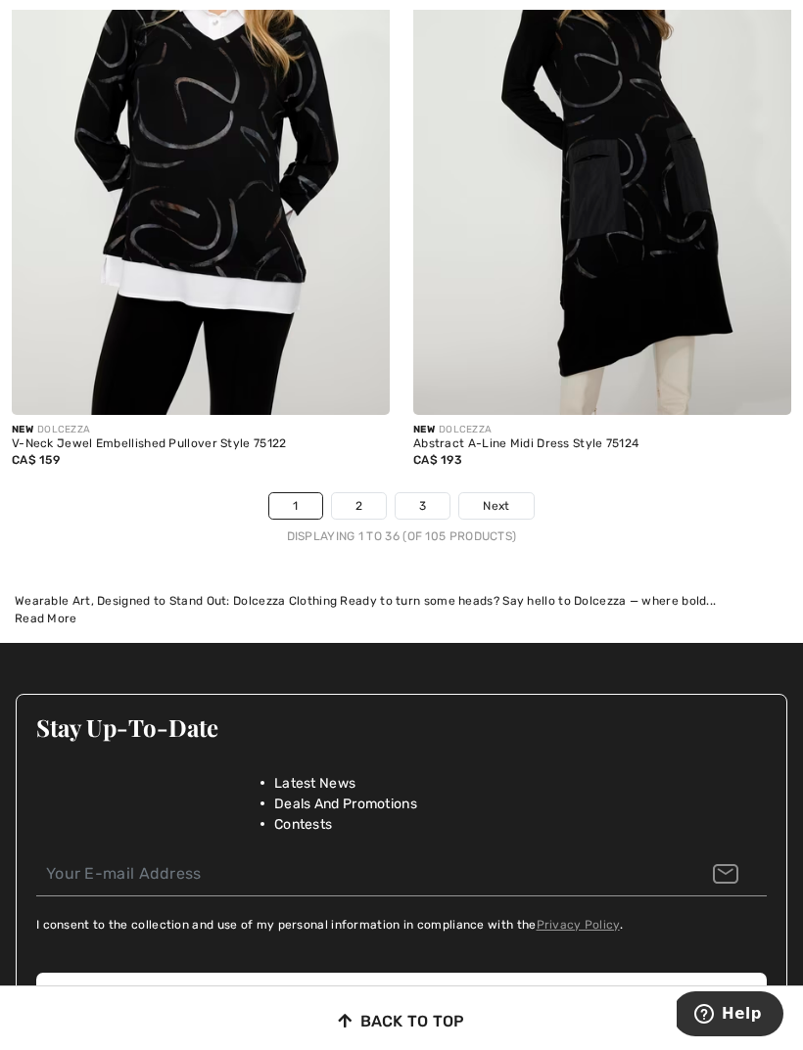
scroll to position [12189, 0]
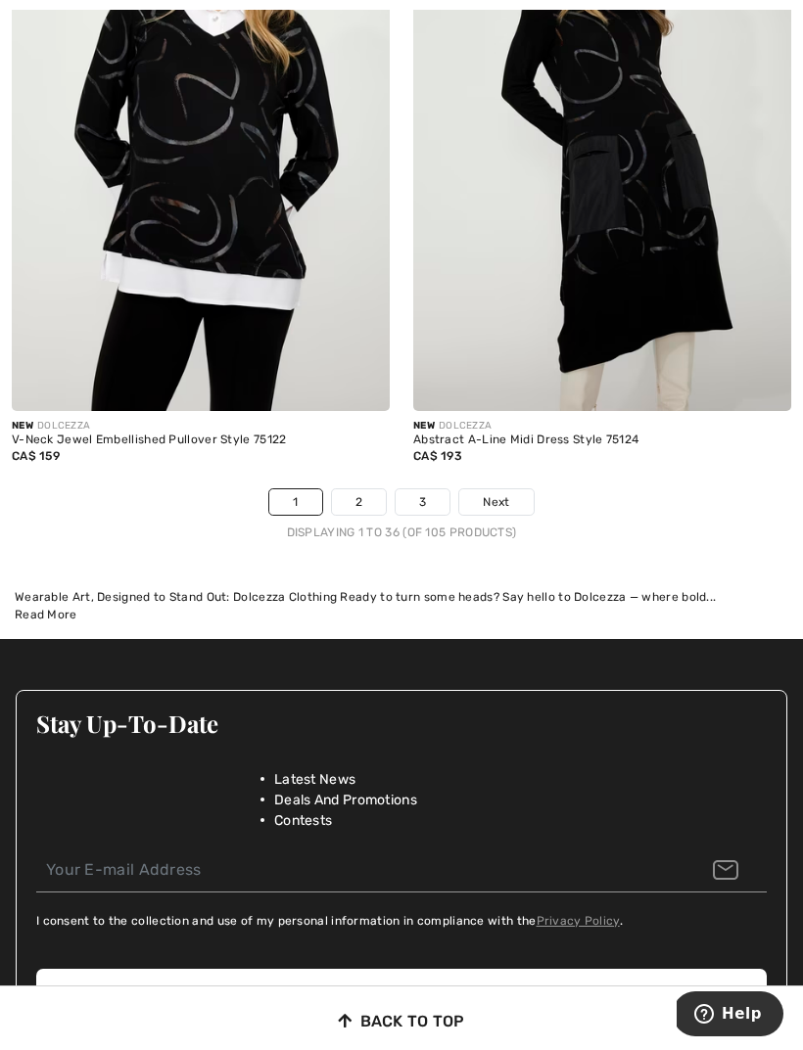
click at [504, 497] on link "Next" at bounding box center [495, 501] width 73 height 25
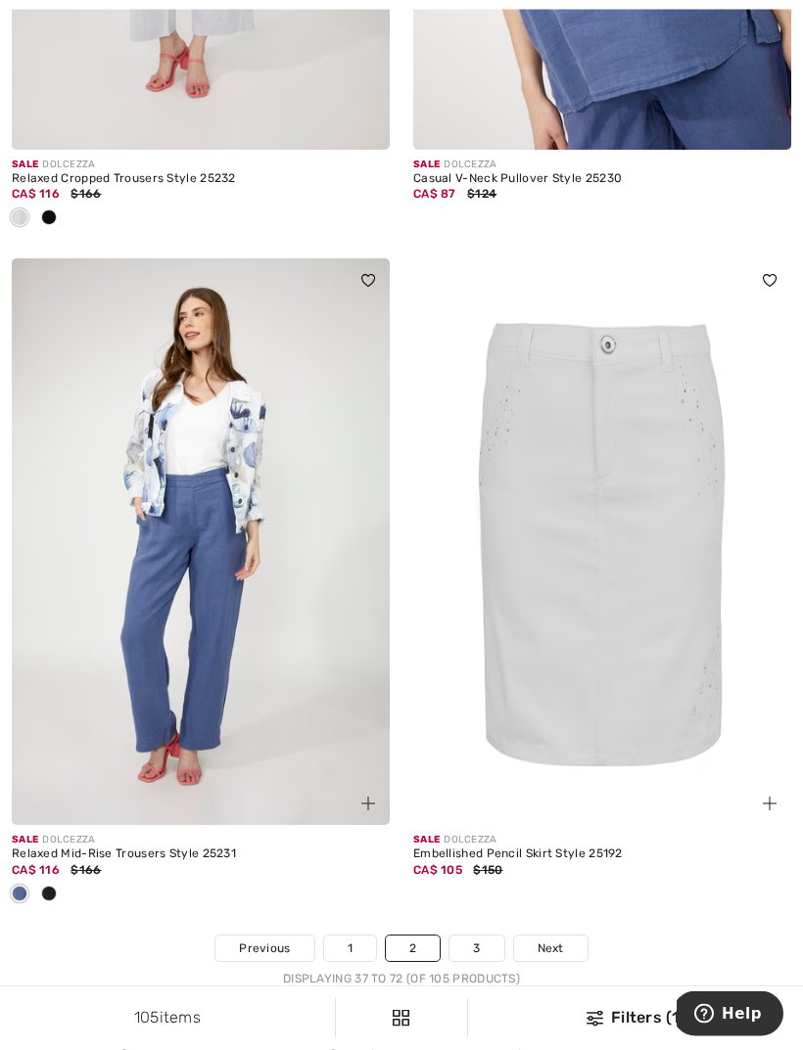
scroll to position [11678, 0]
click at [555, 940] on span "Next" at bounding box center [550, 949] width 26 height 18
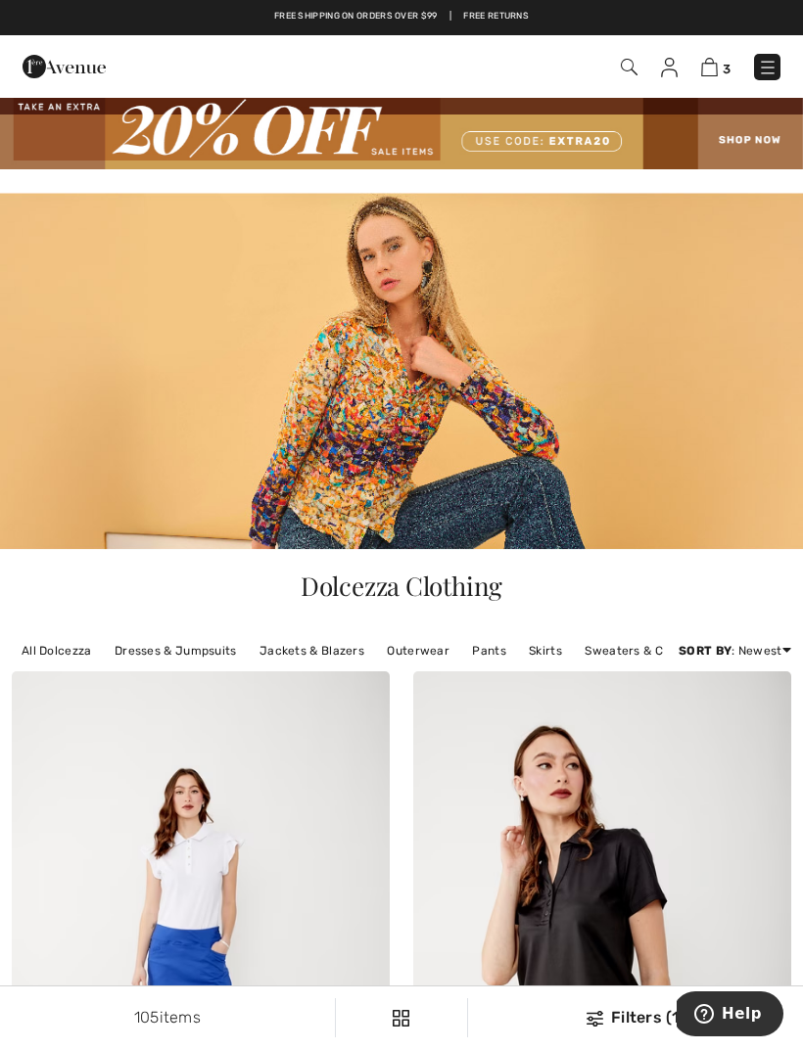
click at [767, 67] on img at bounding box center [768, 68] width 20 height 20
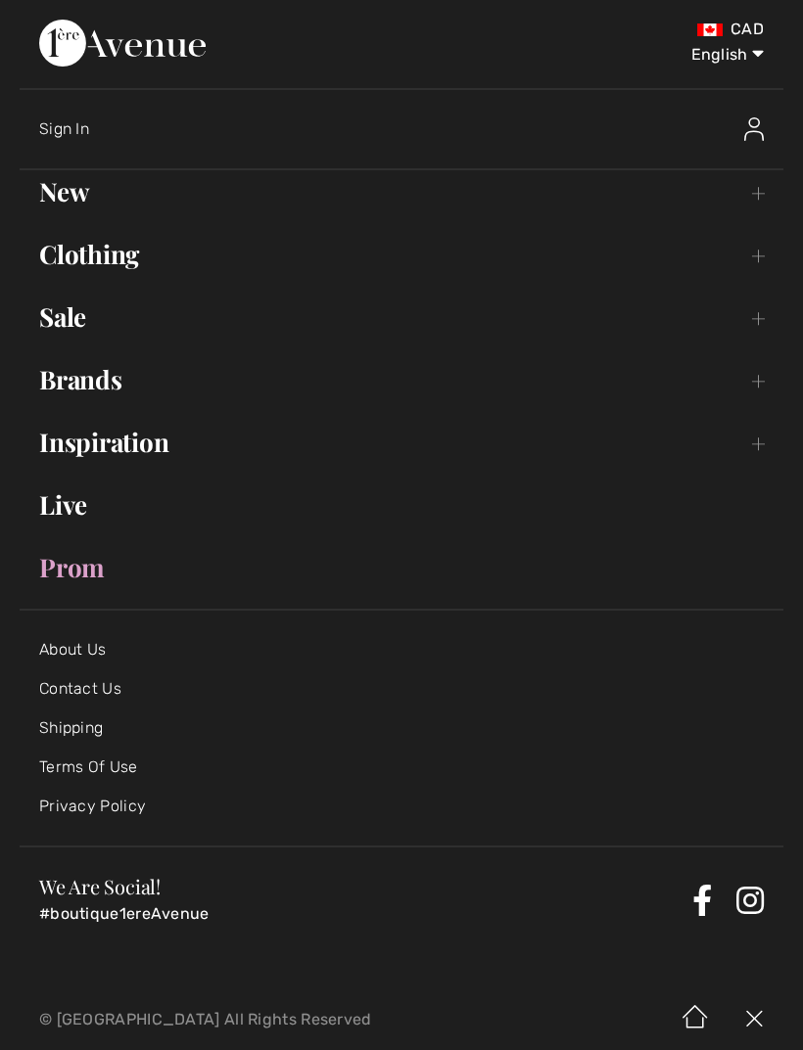
click at [750, 389] on link "Brands Open submenu" at bounding box center [402, 379] width 764 height 43
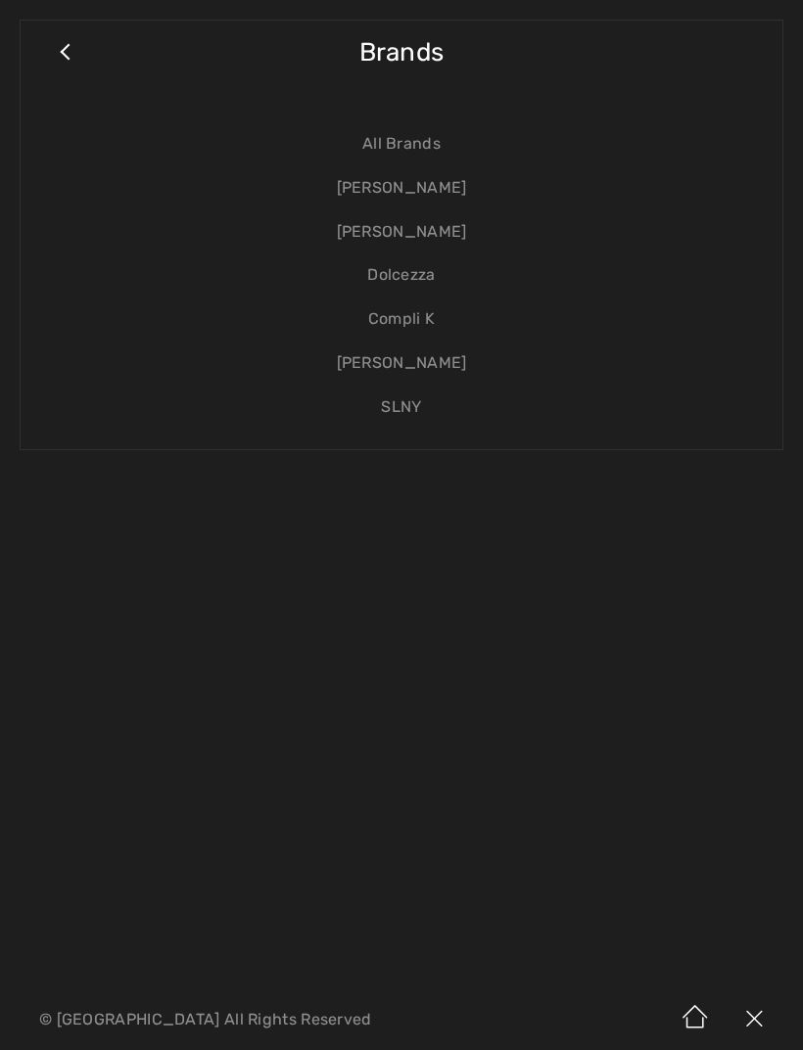
click at [442, 236] on link "[PERSON_NAME]" at bounding box center [401, 232] width 722 height 44
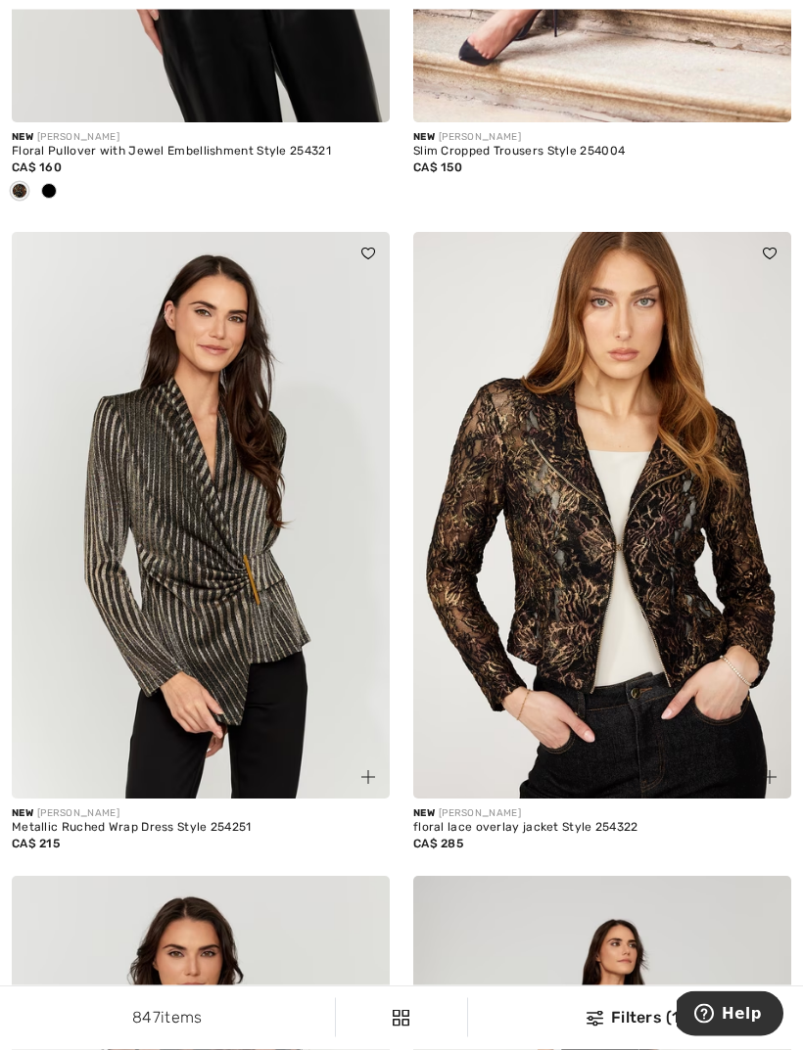
scroll to position [2432, 0]
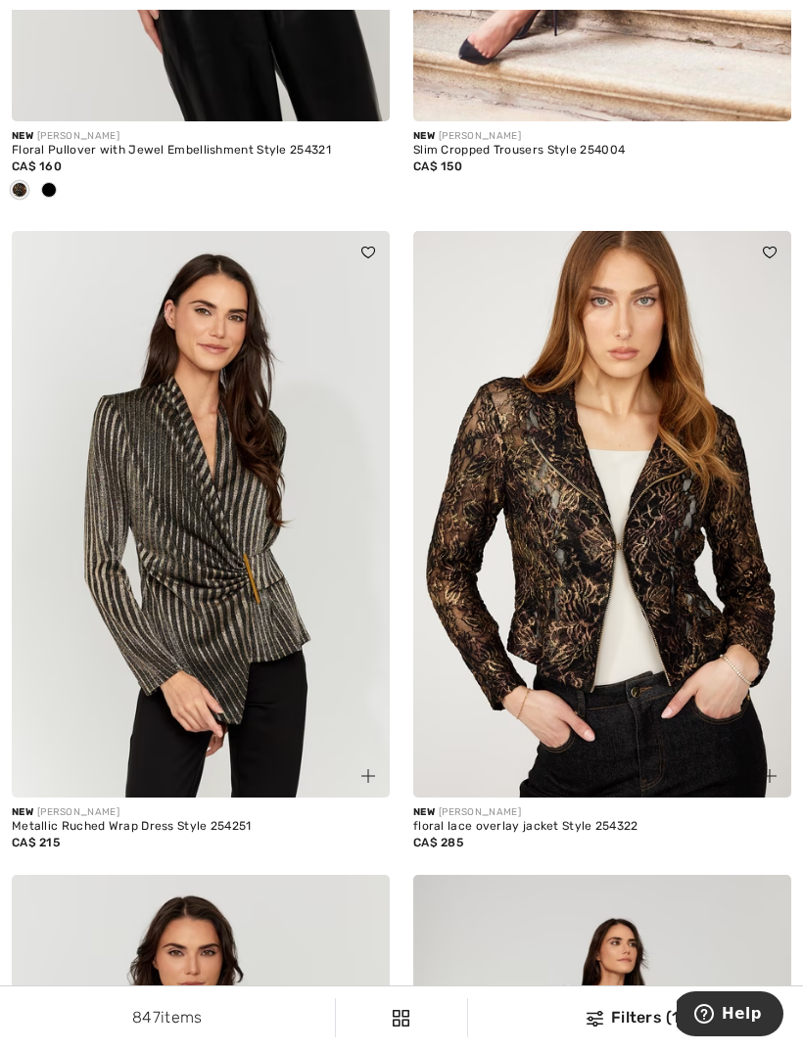
click at [725, 713] on img at bounding box center [602, 514] width 378 height 567
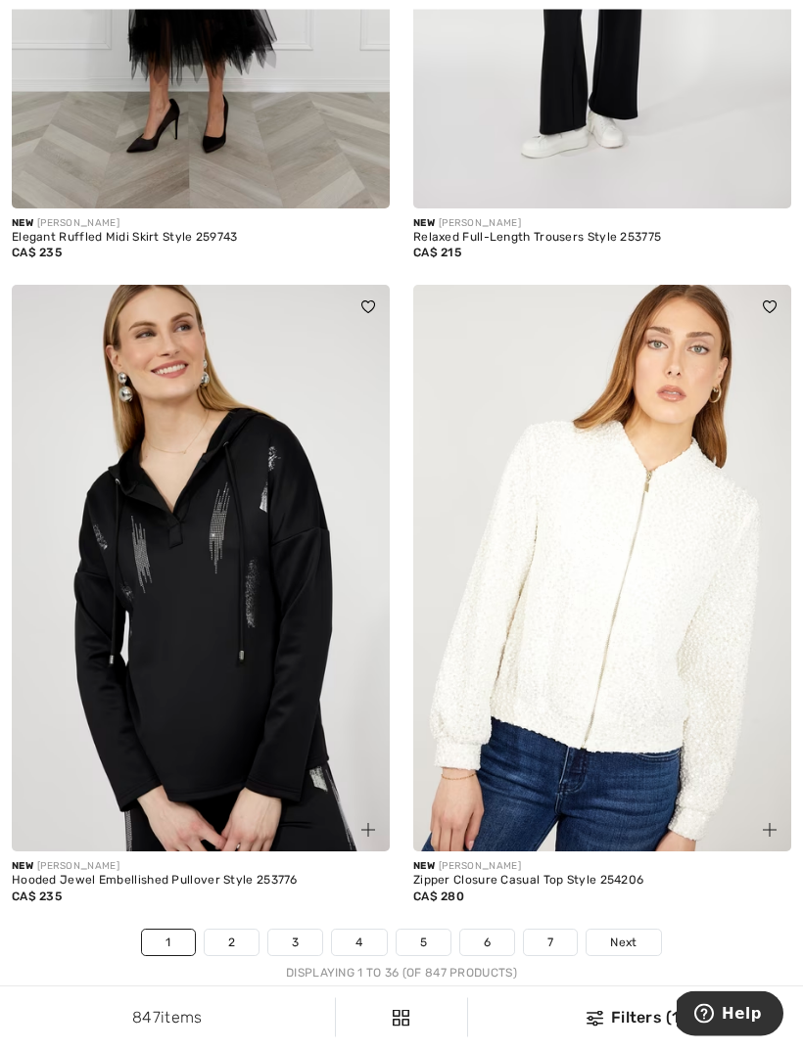
scroll to position [11711, 0]
click at [631, 934] on span "Next" at bounding box center [623, 943] width 26 height 18
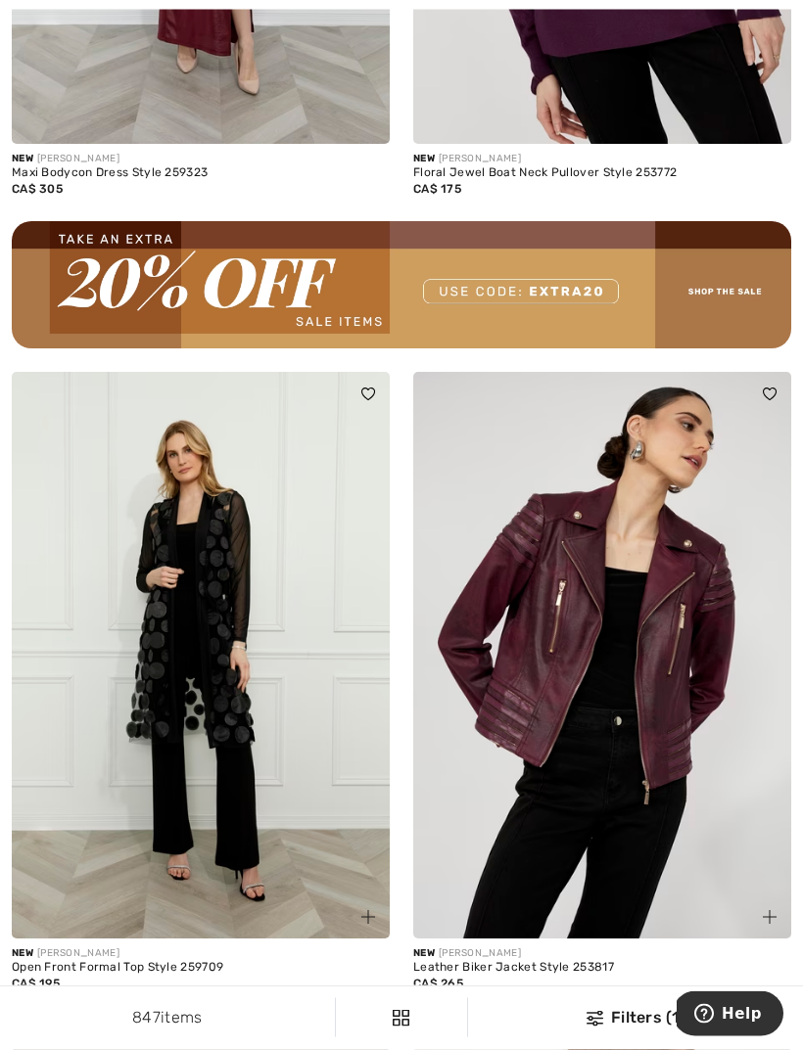
scroll to position [8438, 0]
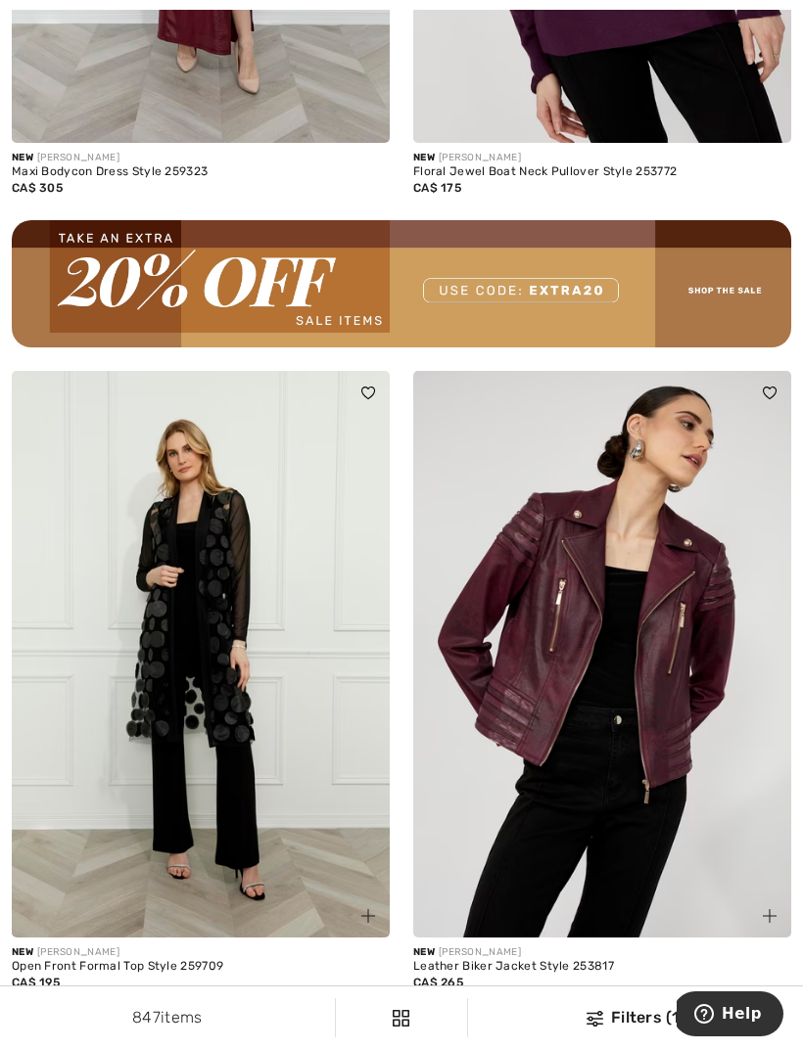
click at [458, 998] on div at bounding box center [450, 1008] width 29 height 32
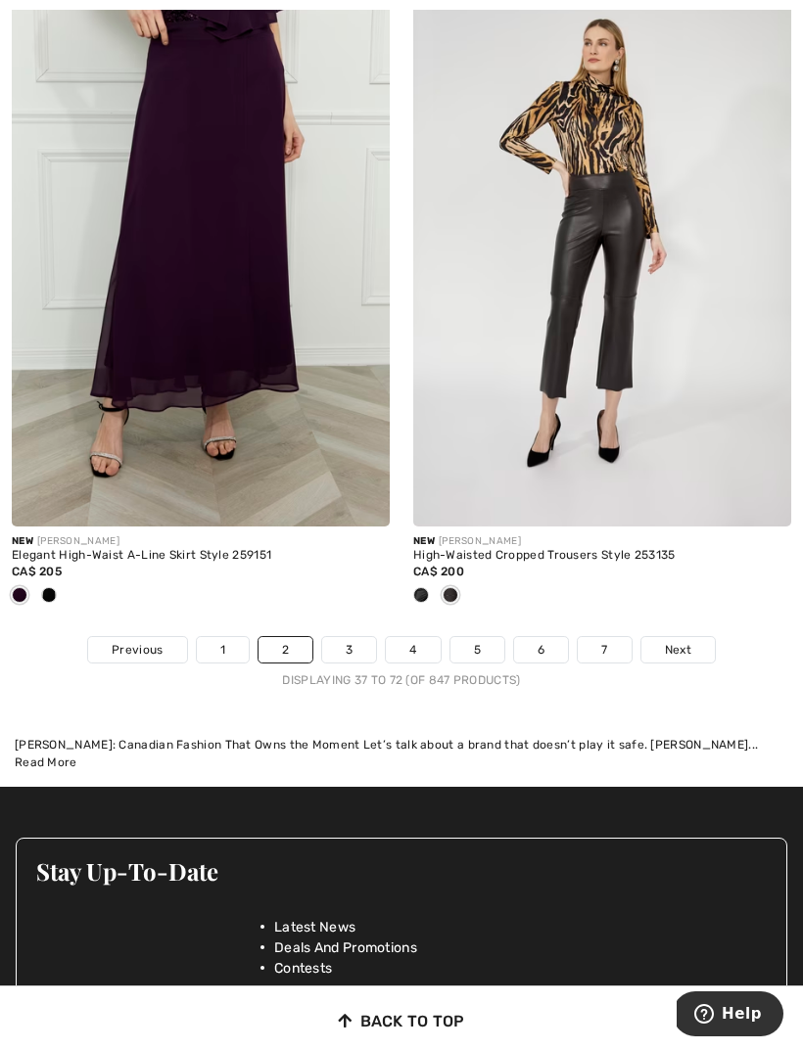
scroll to position [12114, 0]
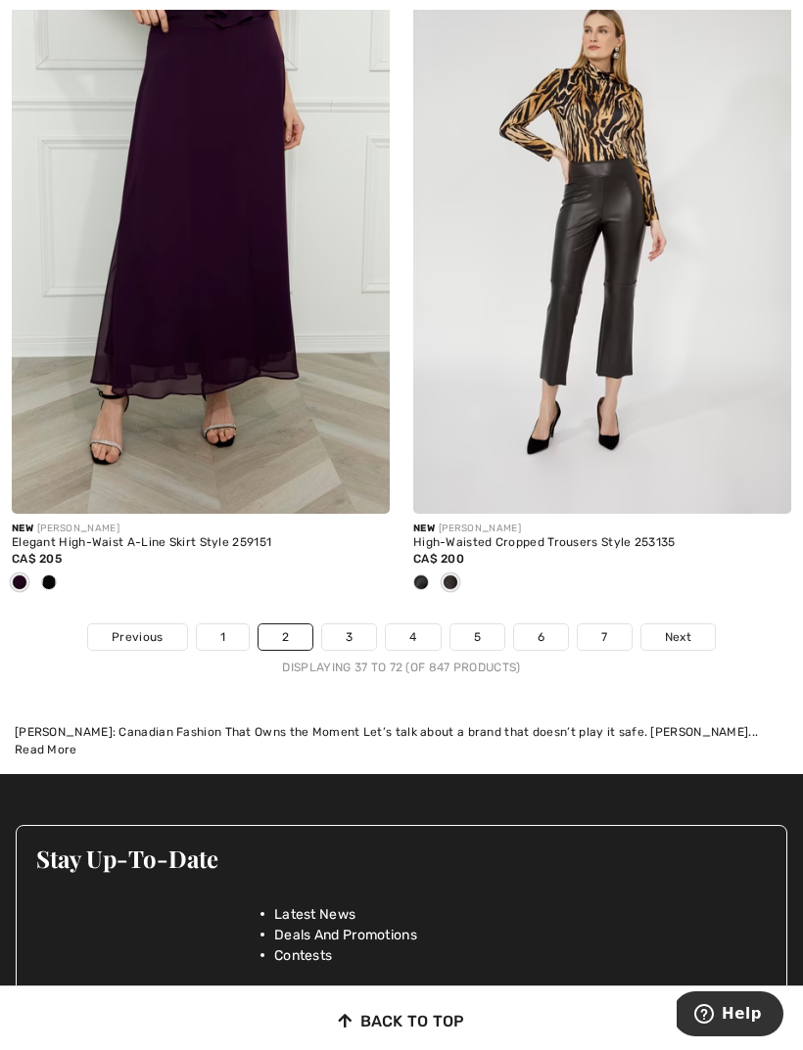
click at [683, 628] on span "Next" at bounding box center [678, 637] width 26 height 18
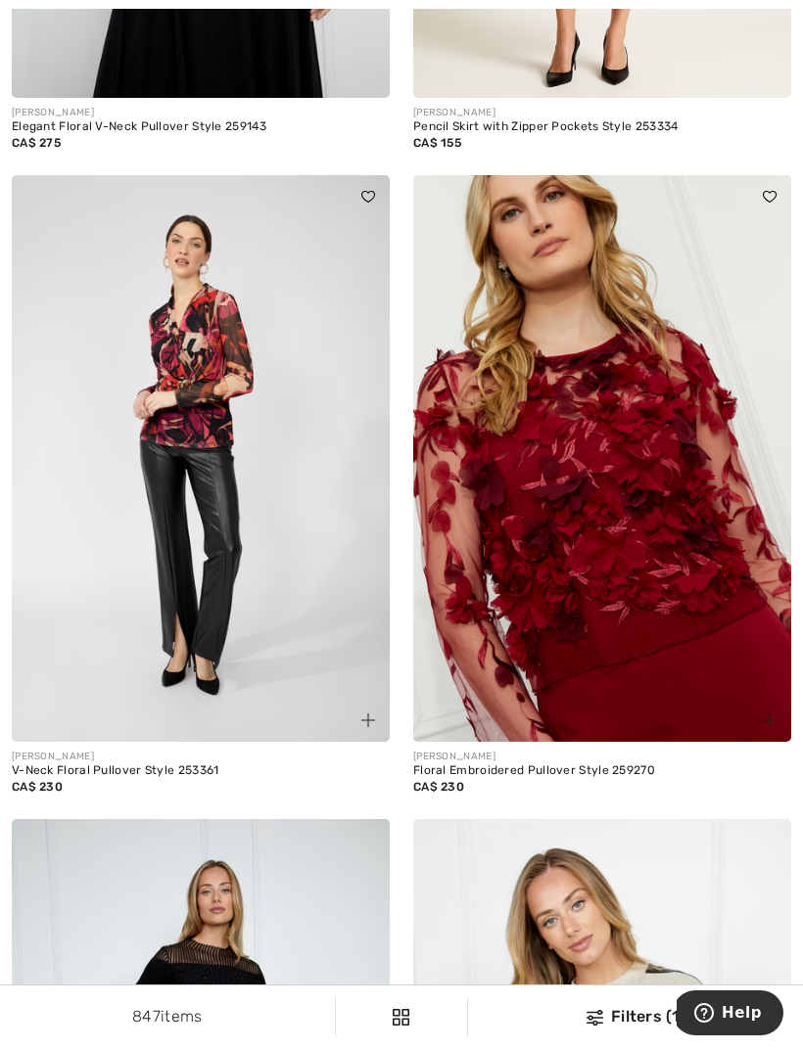
scroll to position [9954, 0]
click at [657, 628] on img at bounding box center [602, 458] width 378 height 567
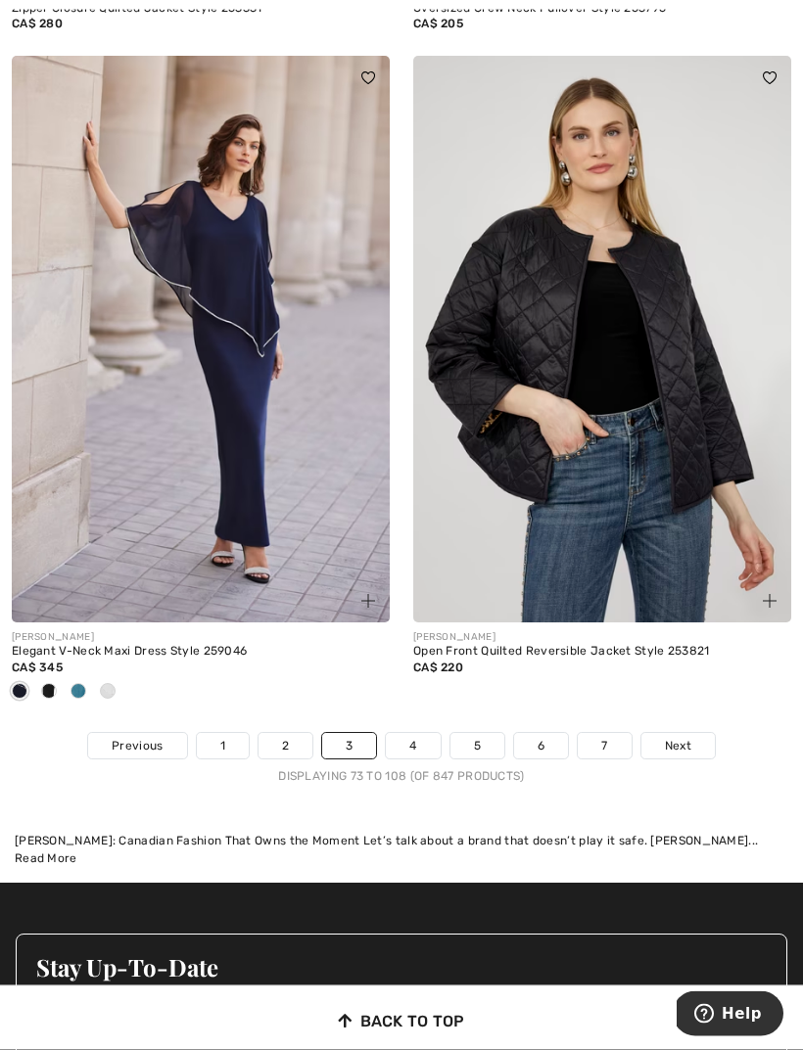
scroll to position [12005, 0]
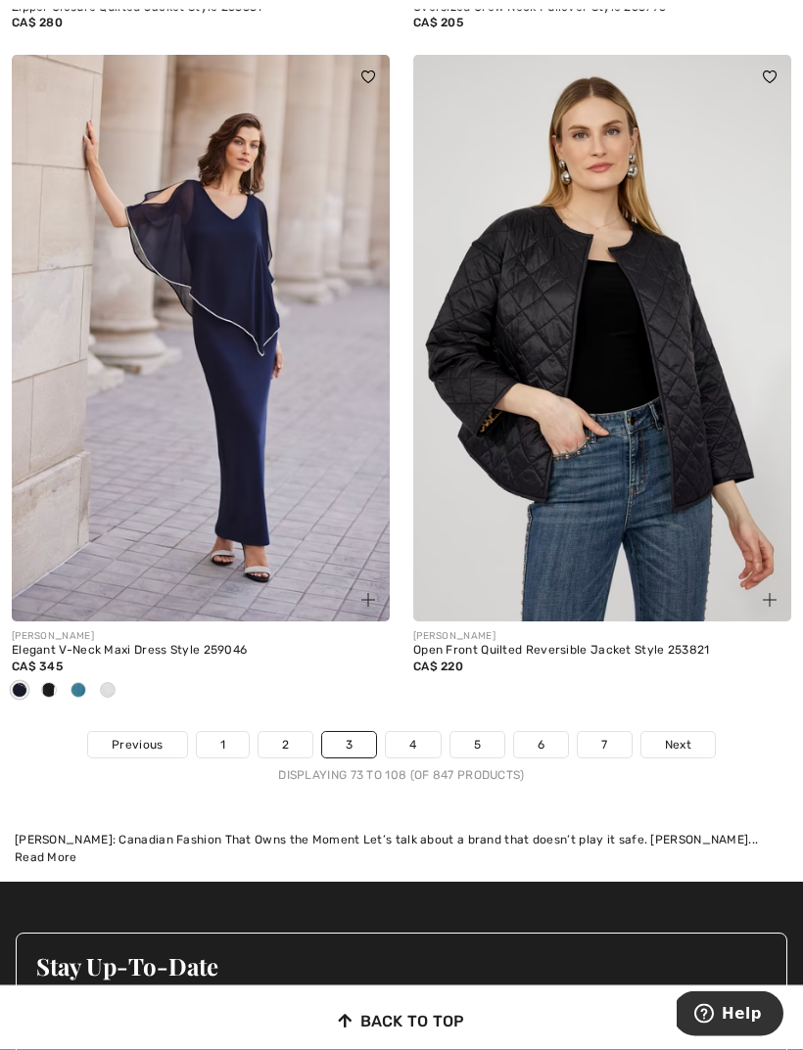
click at [679, 737] on span "Next" at bounding box center [678, 746] width 26 height 18
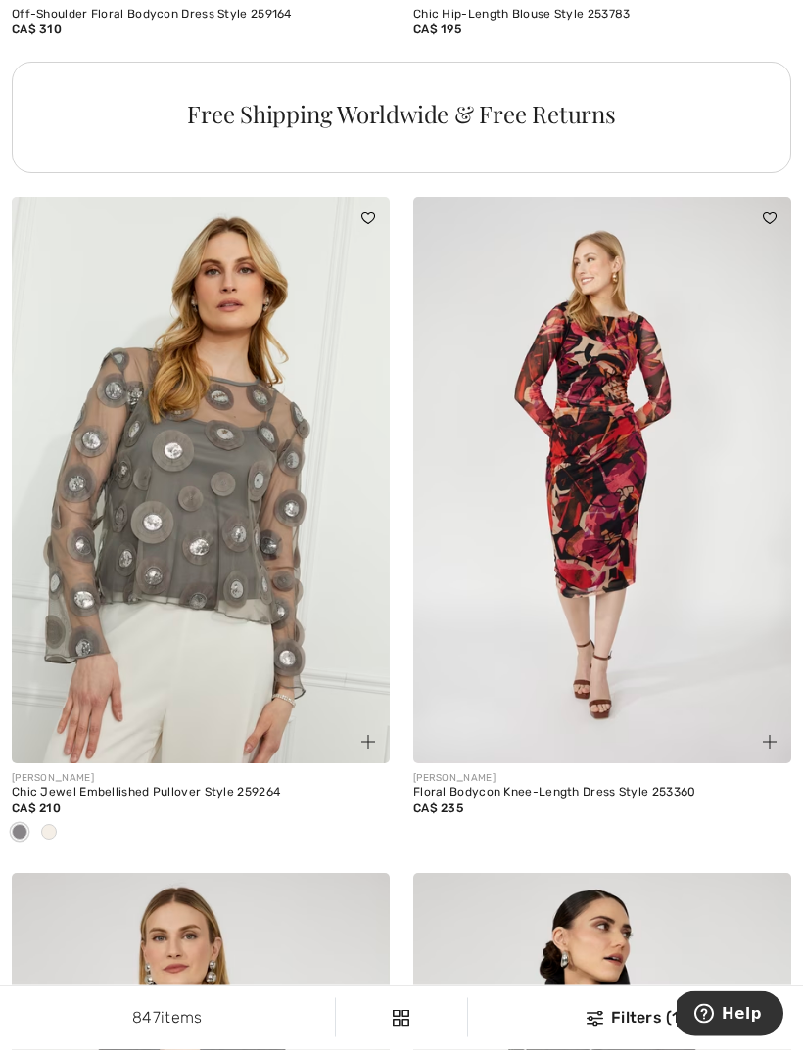
scroll to position [4501, 0]
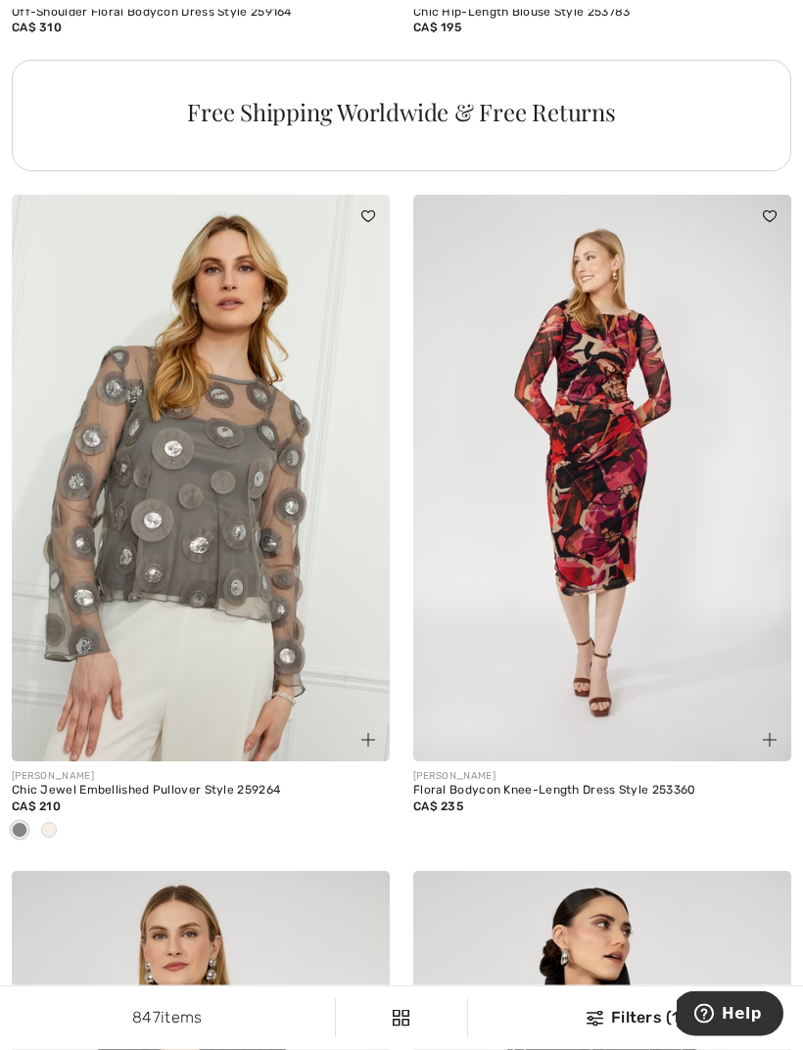
click at [51, 830] on span at bounding box center [49, 831] width 16 height 16
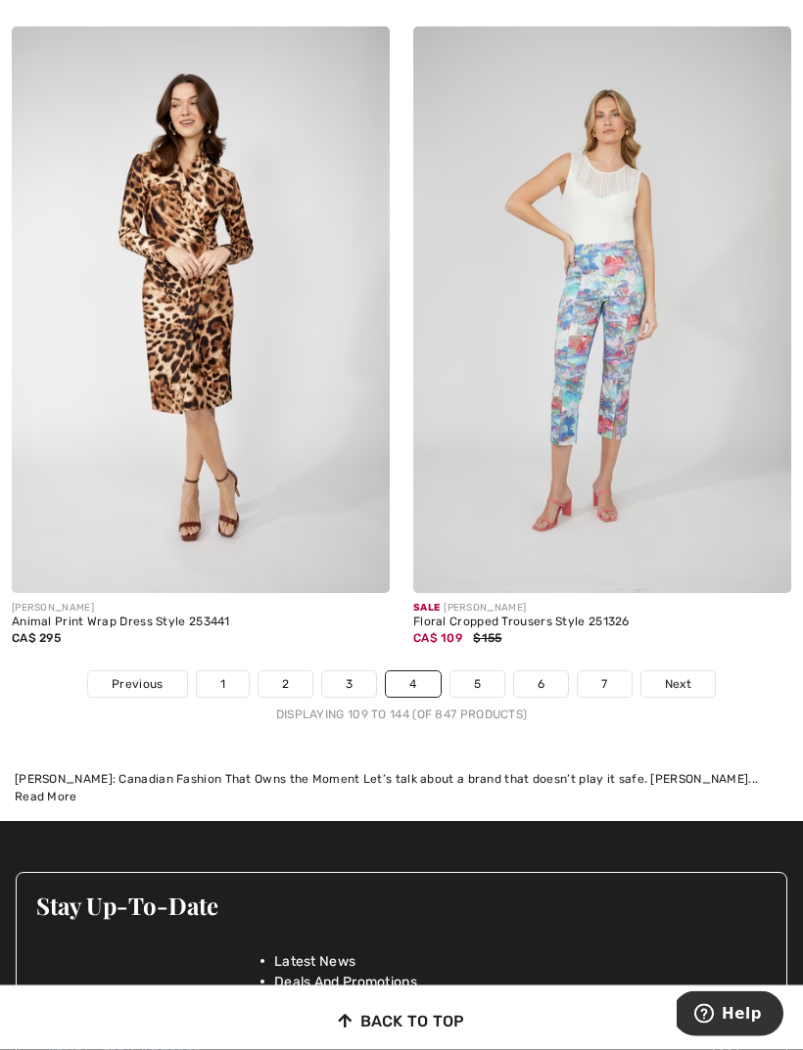
scroll to position [12036, 0]
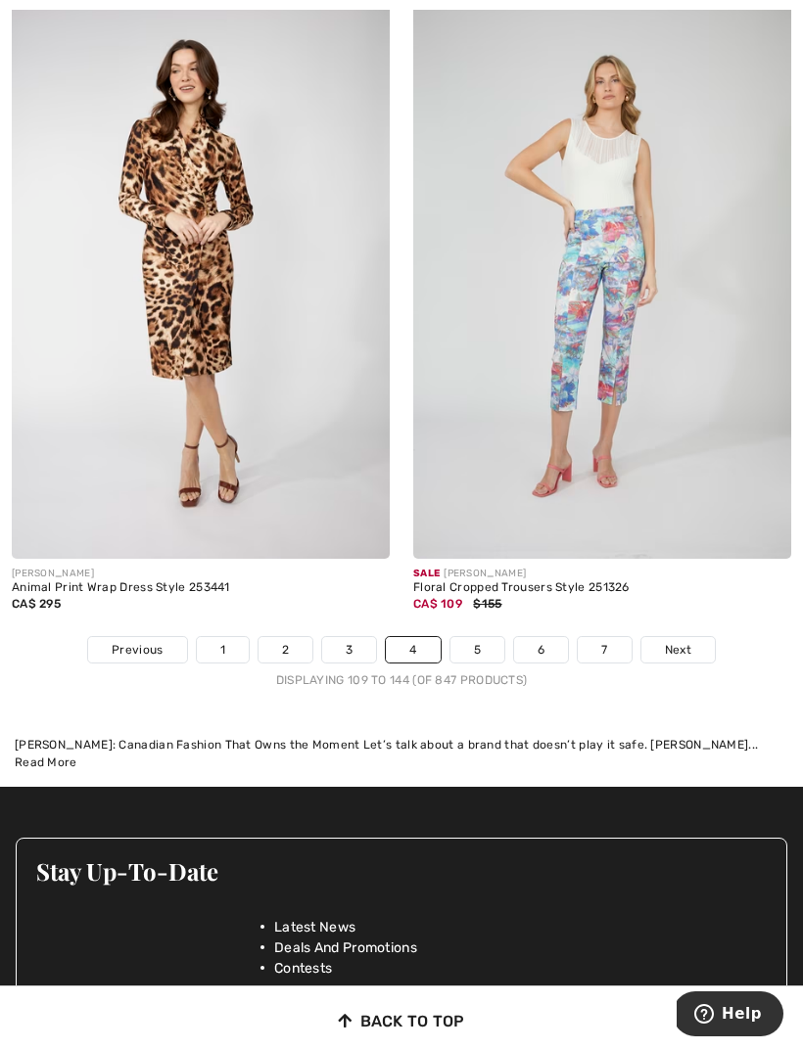
click at [680, 641] on span "Next" at bounding box center [678, 650] width 26 height 18
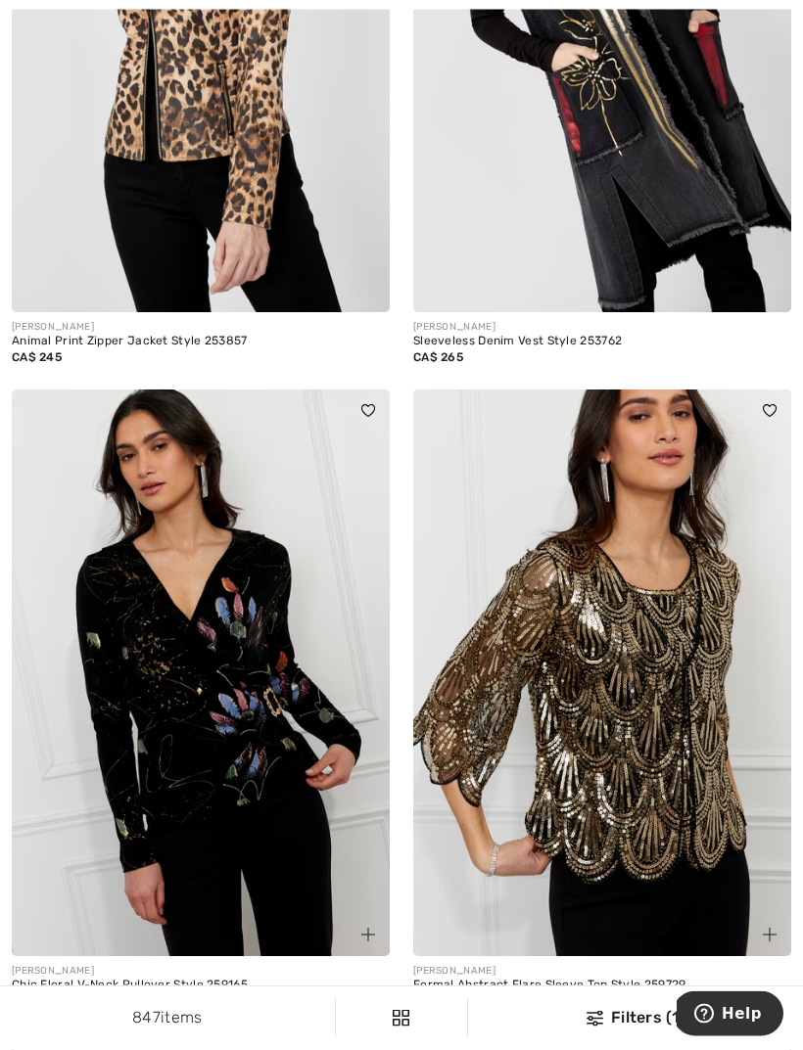
scroll to position [3529, 0]
click at [702, 806] on img at bounding box center [602, 673] width 378 height 567
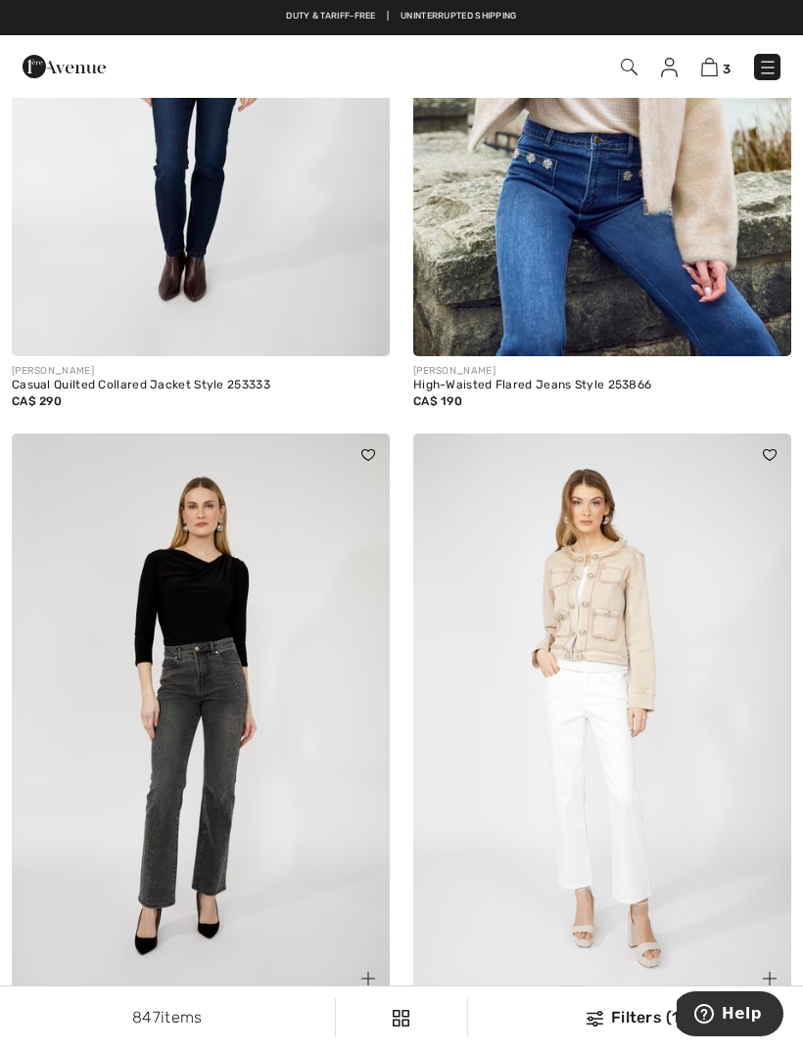
scroll to position [9629, 0]
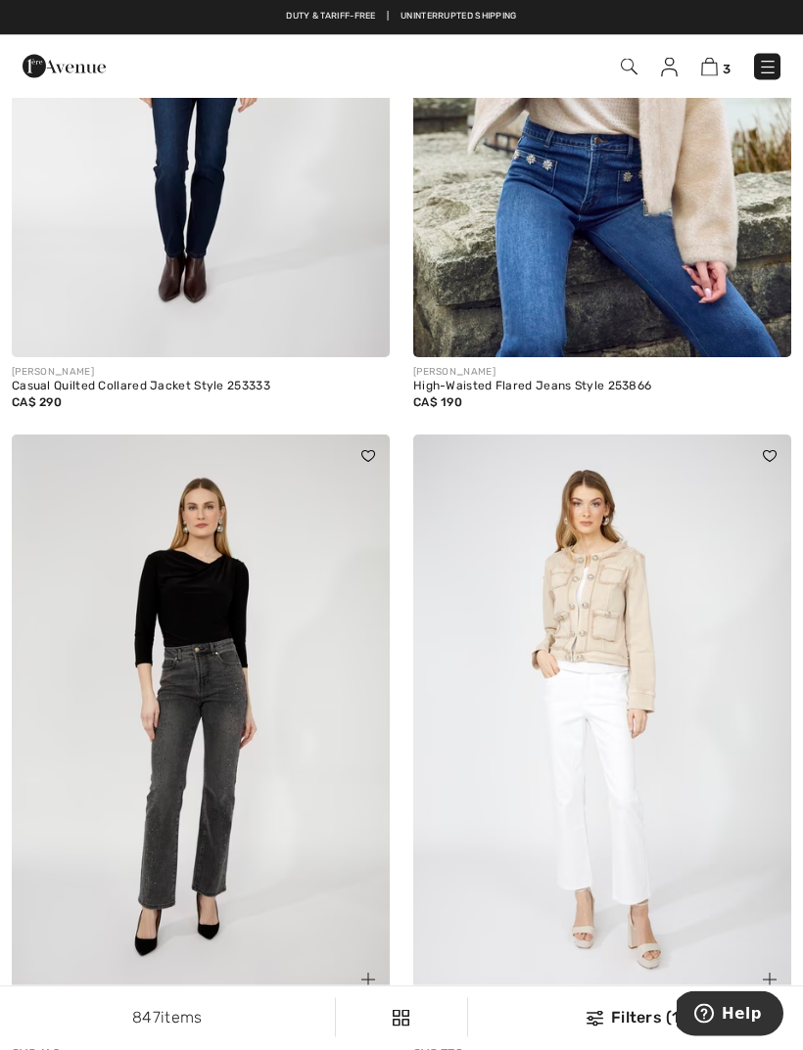
click at [629, 690] on img at bounding box center [602, 719] width 378 height 567
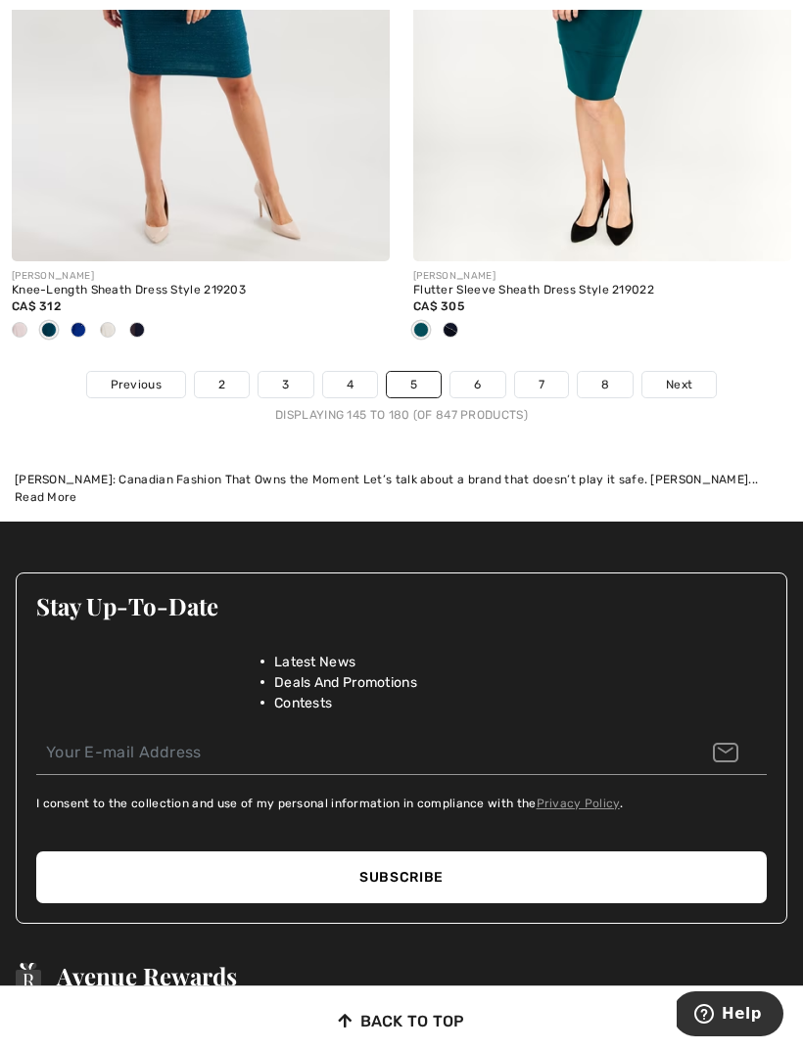
scroll to position [12371, 0]
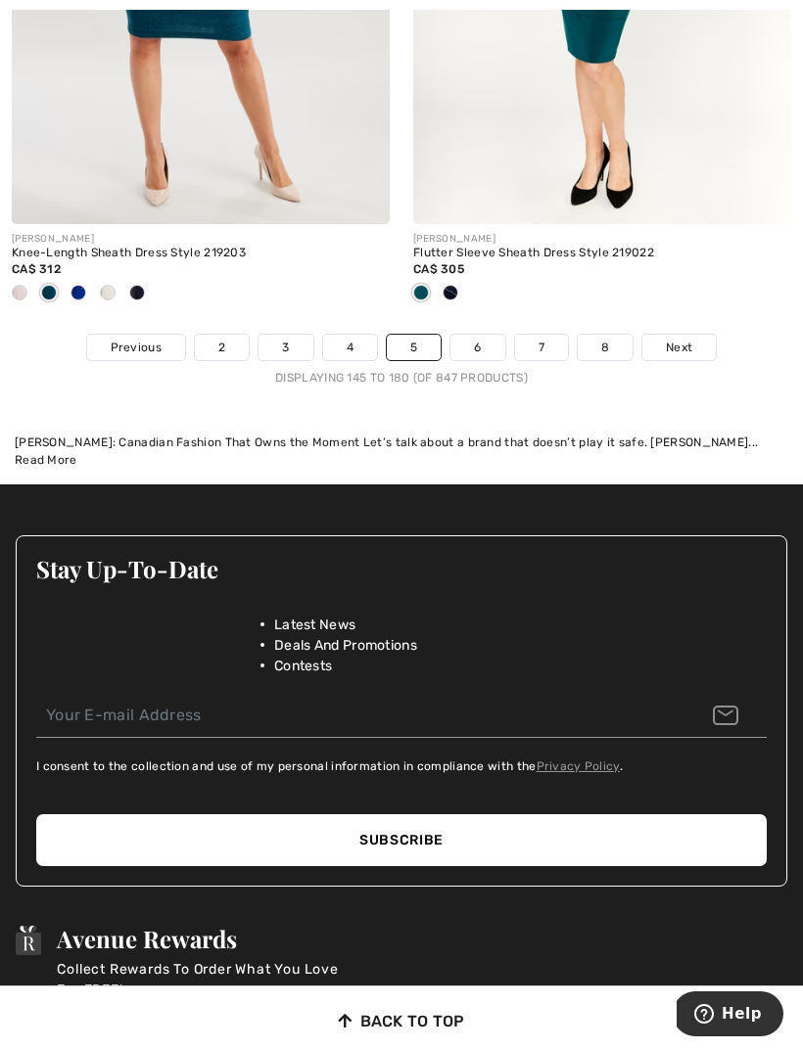
click at [677, 340] on span "Next" at bounding box center [679, 348] width 26 height 18
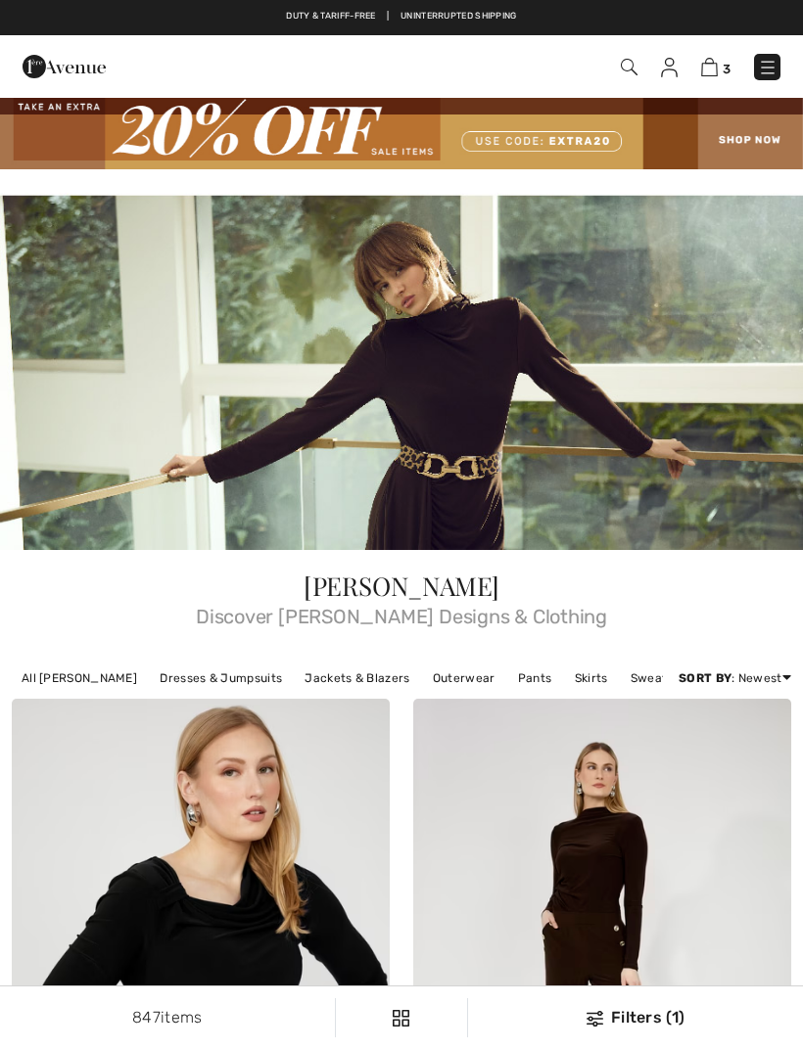
checkbox input "true"
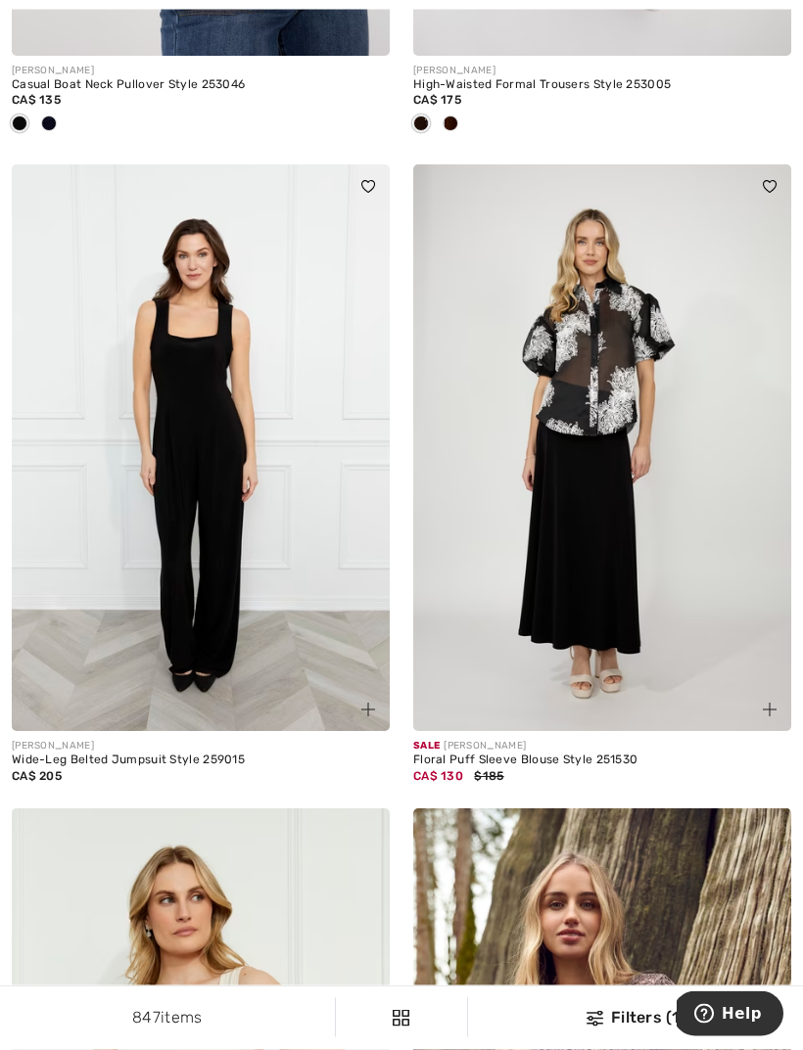
scroll to position [1211, 0]
click at [621, 596] on img at bounding box center [602, 446] width 378 height 567
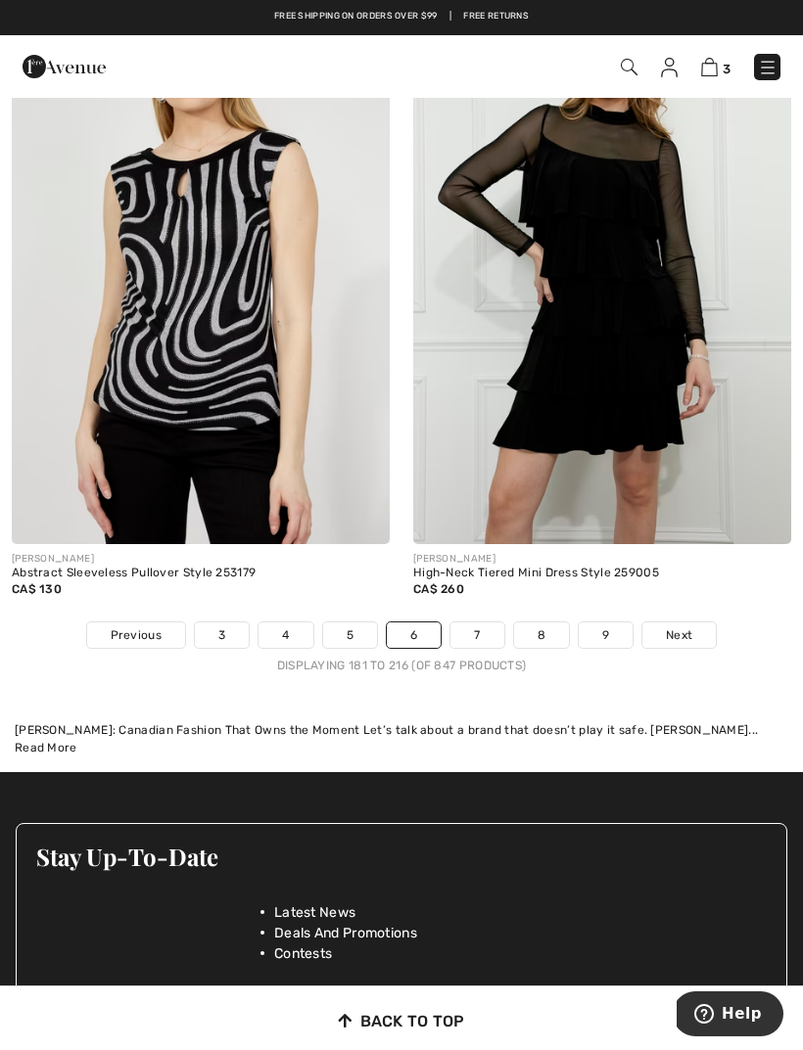
scroll to position [12018, 0]
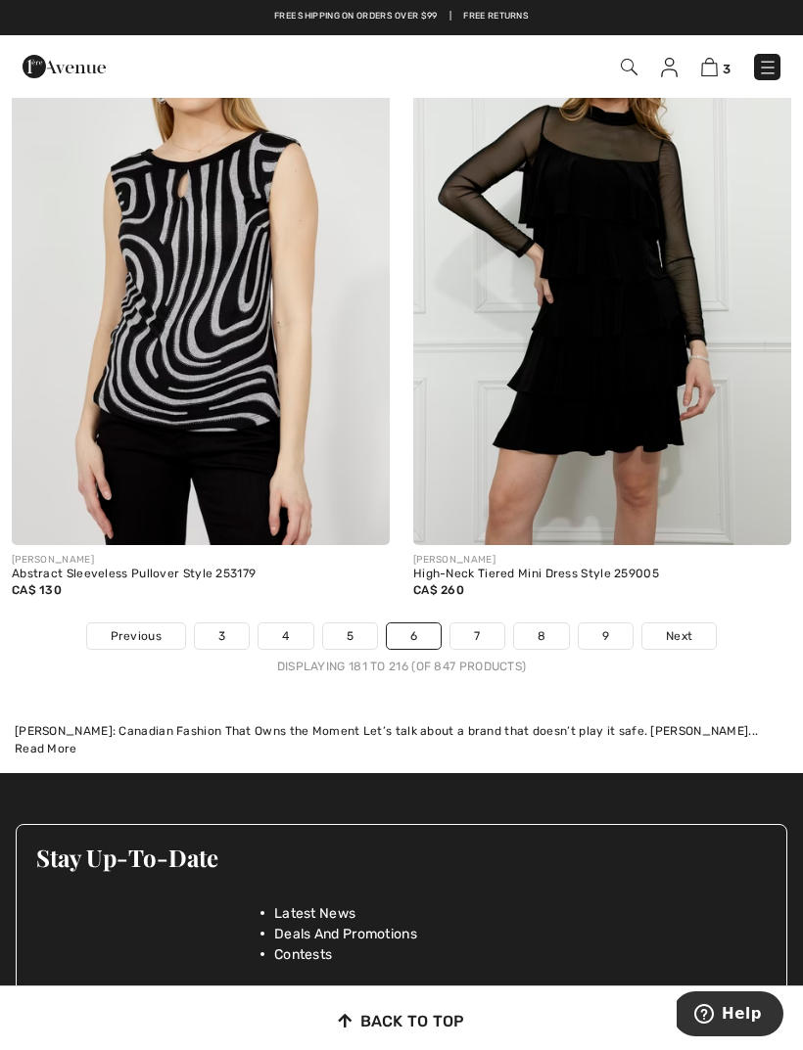
click at [670, 628] on span "Next" at bounding box center [679, 637] width 26 height 18
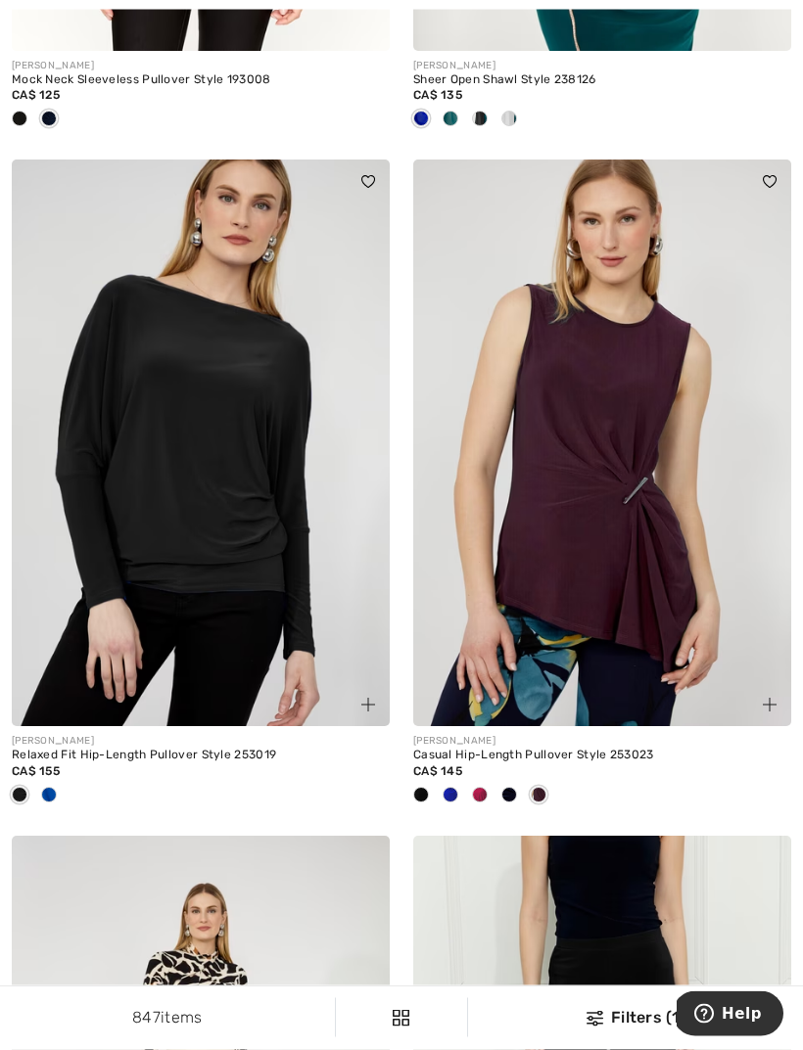
scroll to position [1215, 0]
click at [660, 598] on img at bounding box center [602, 443] width 378 height 567
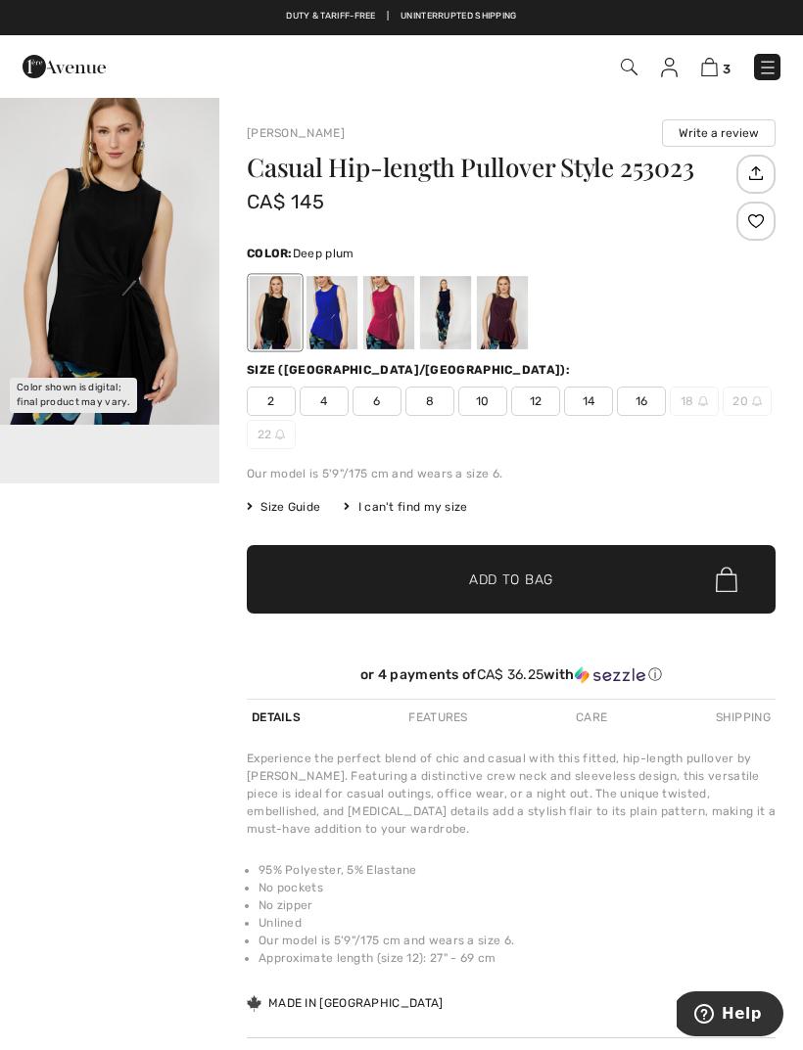
click at [505, 330] on div at bounding box center [502, 312] width 51 height 73
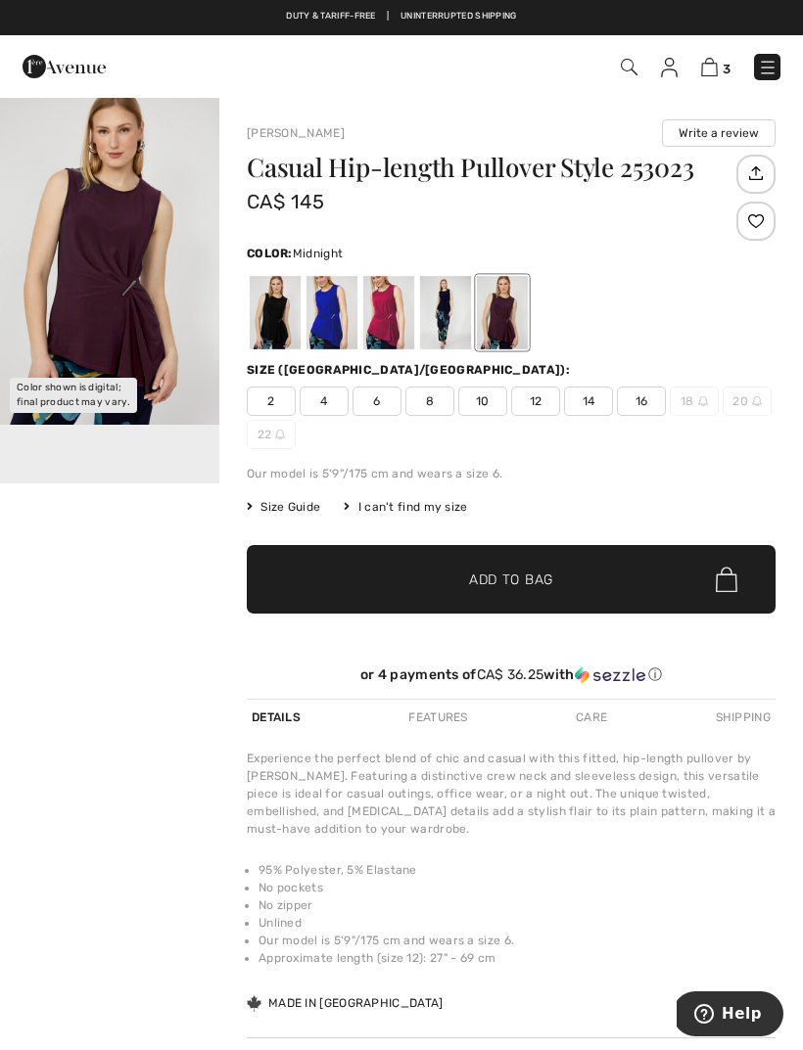
click at [448, 333] on div at bounding box center [445, 312] width 51 height 73
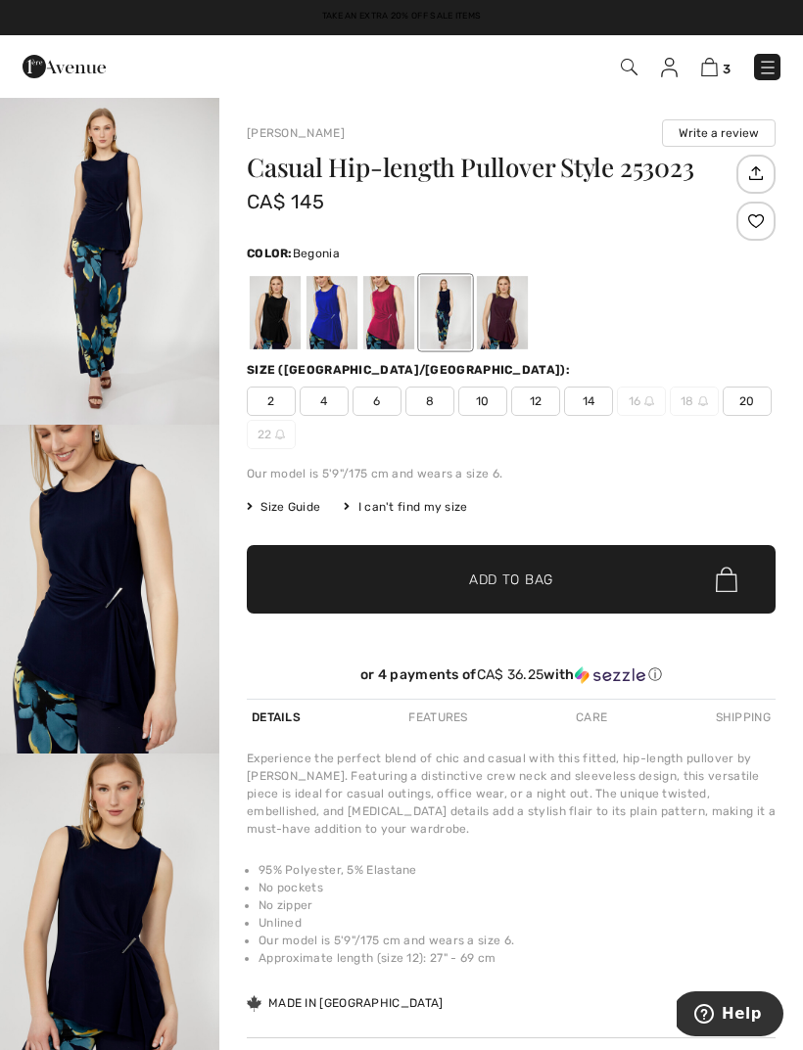
click at [398, 336] on div at bounding box center [388, 312] width 51 height 73
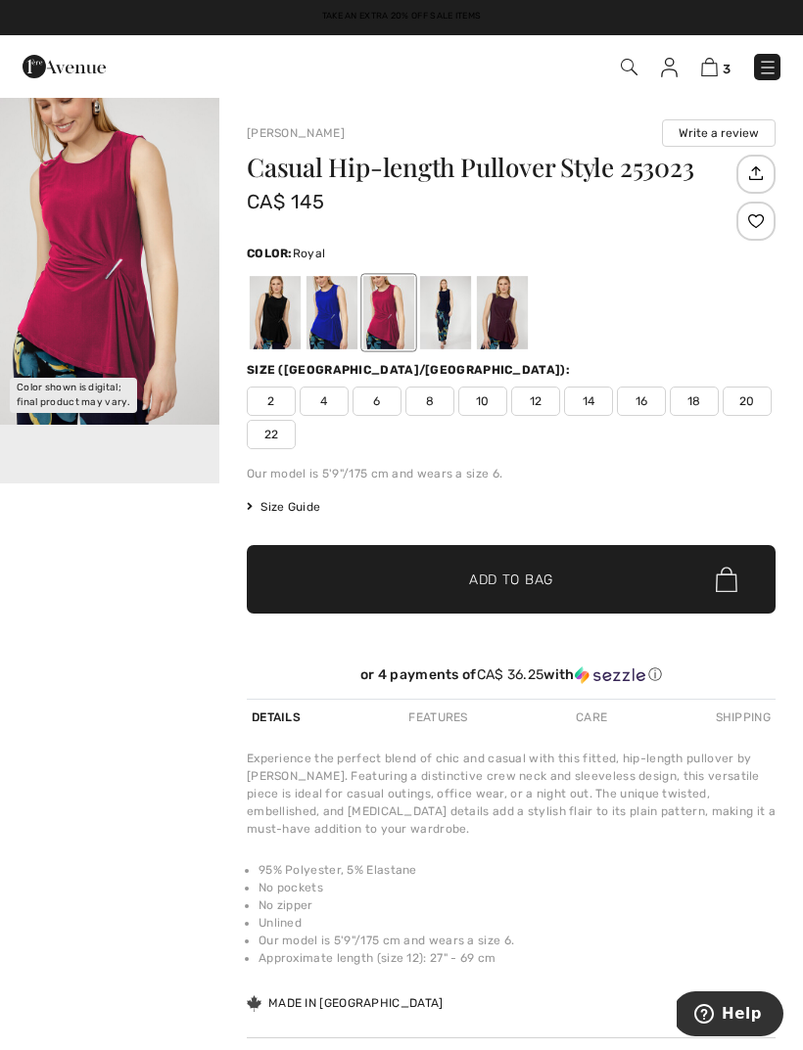
click at [337, 331] on div at bounding box center [331, 312] width 51 height 73
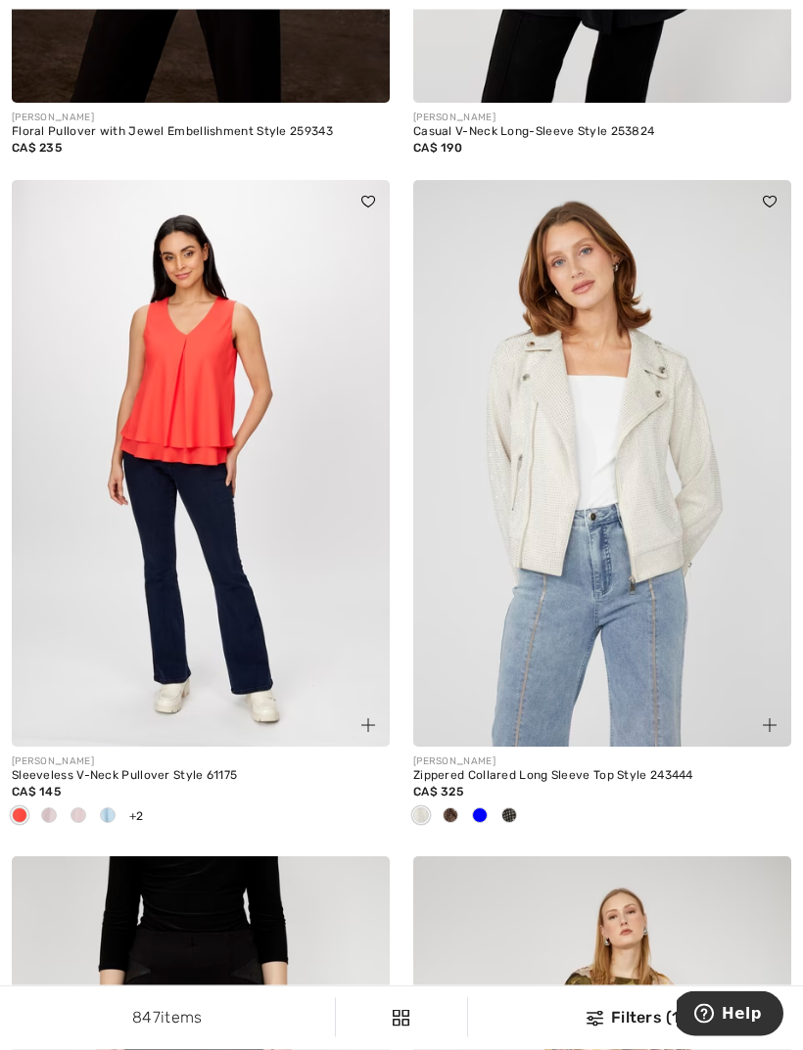
scroll to position [9306, 0]
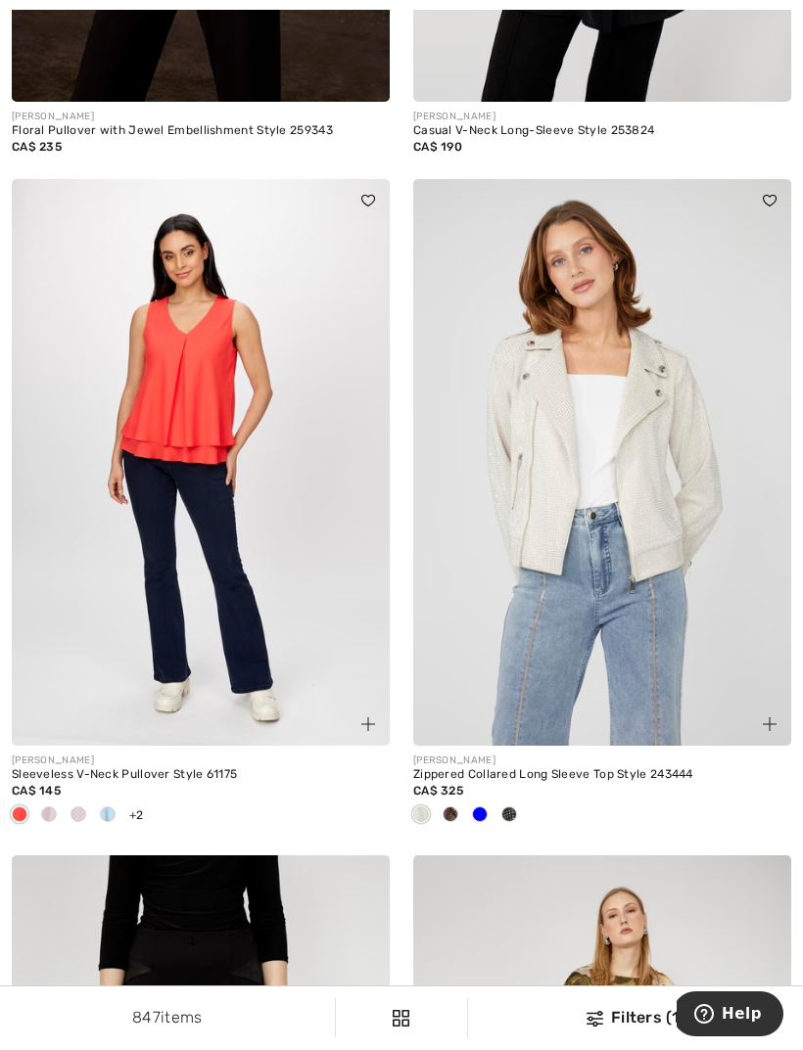
click at [517, 806] on div at bounding box center [508, 816] width 29 height 32
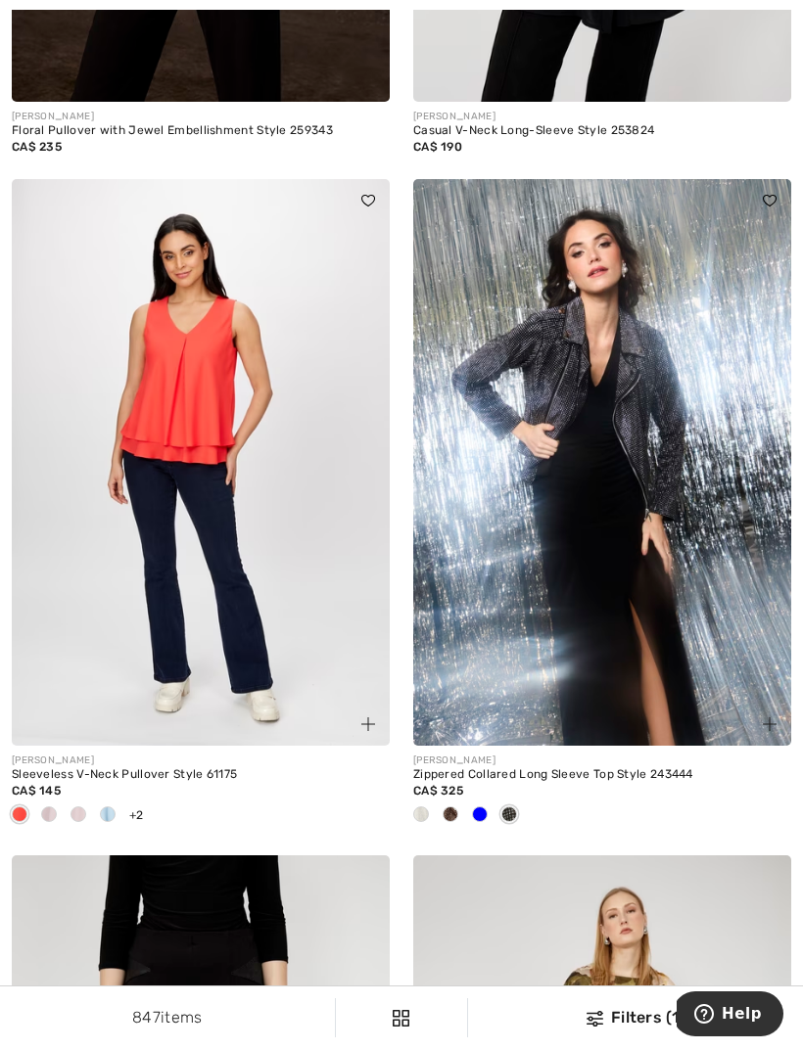
click at [450, 813] on div at bounding box center [450, 816] width 29 height 32
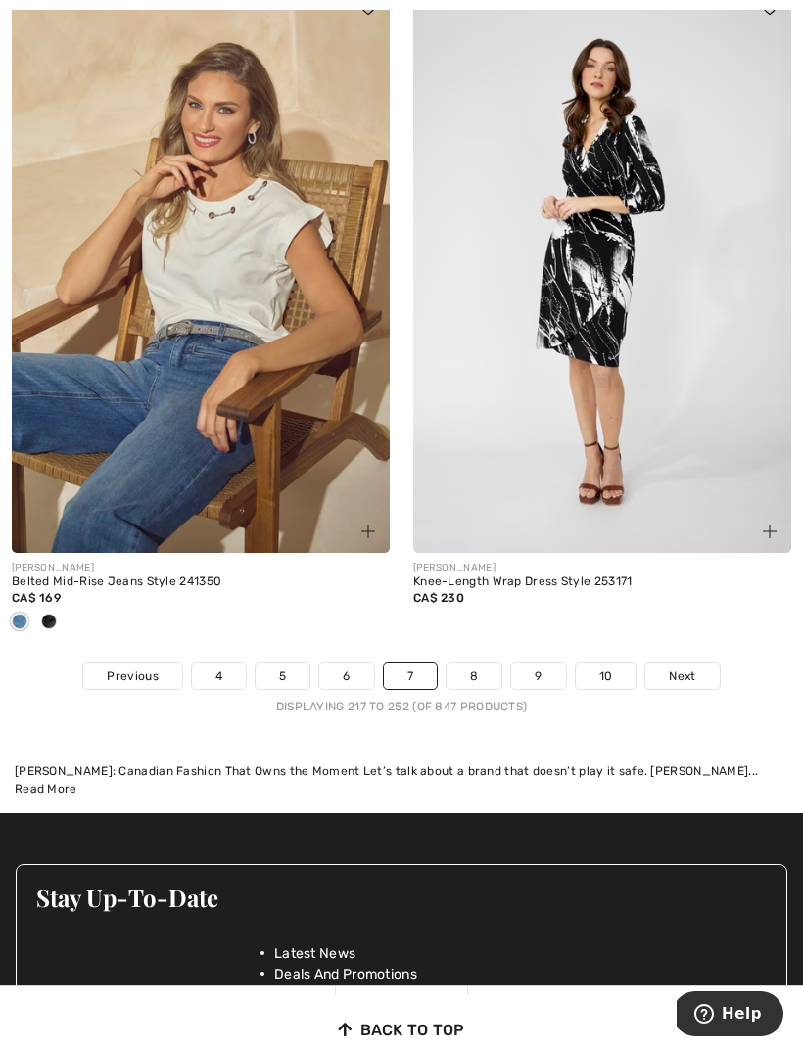
scroll to position [12201, 0]
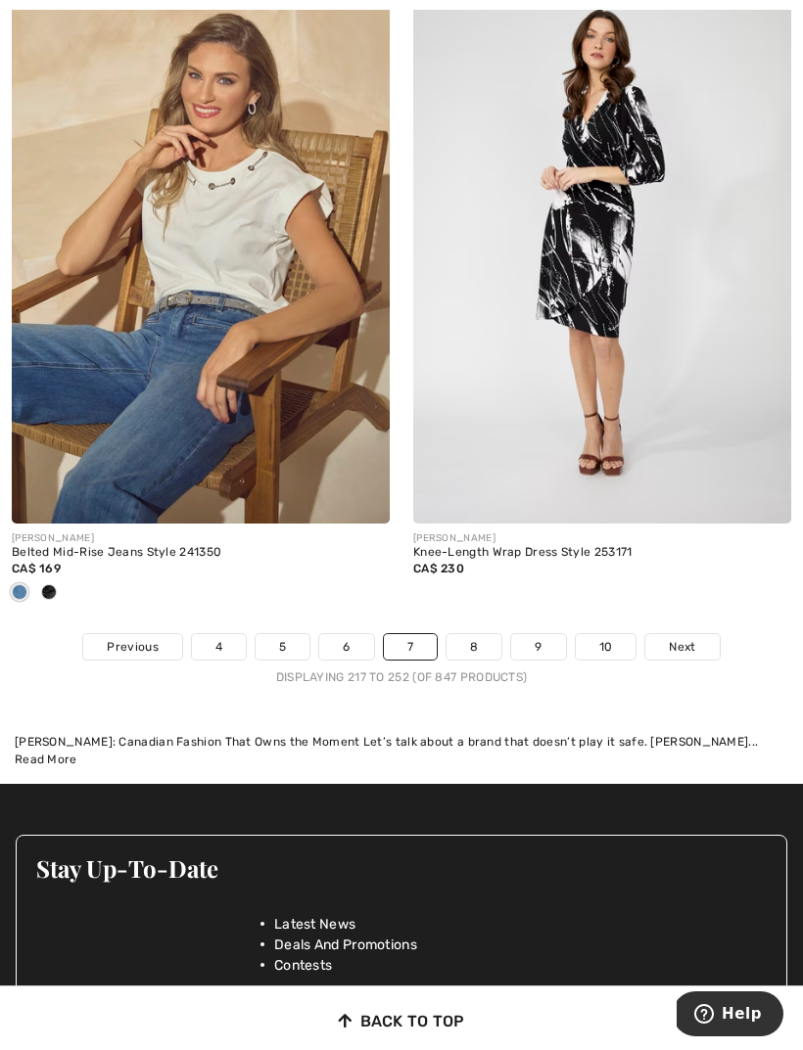
click at [487, 637] on link "8" at bounding box center [473, 646] width 55 height 25
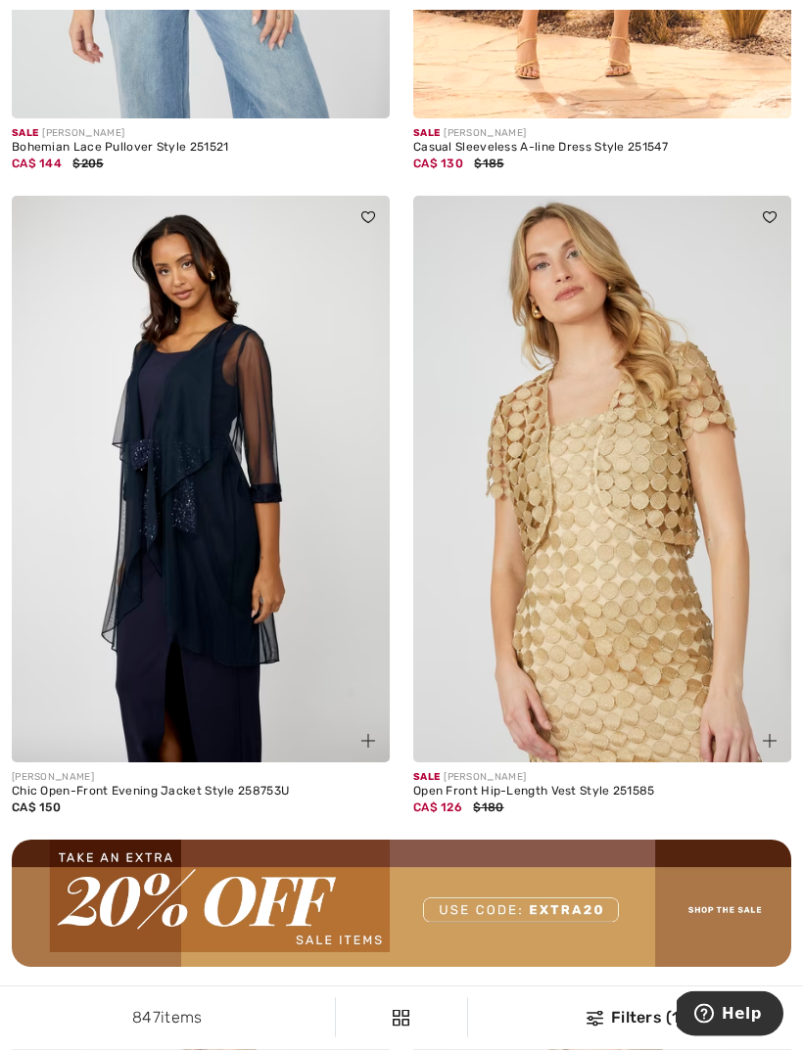
scroll to position [7721, 0]
click at [645, 633] on img at bounding box center [602, 479] width 378 height 567
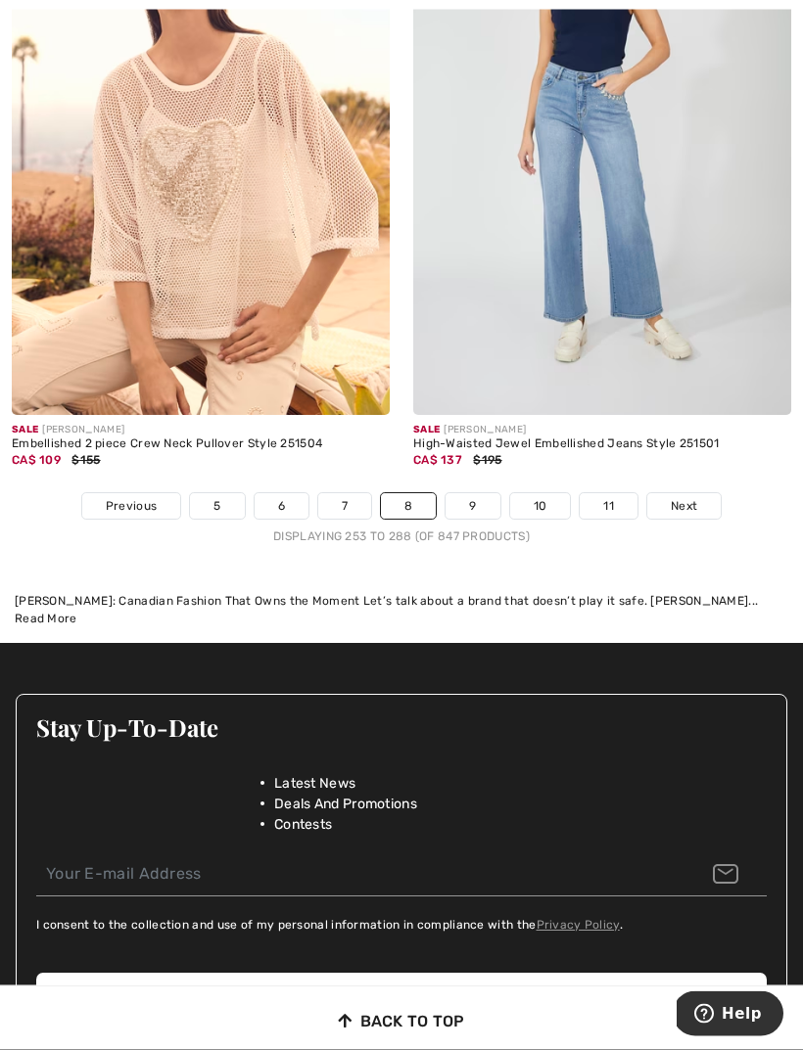
scroll to position [12083, 0]
click at [695, 497] on span "Next" at bounding box center [684, 506] width 26 height 18
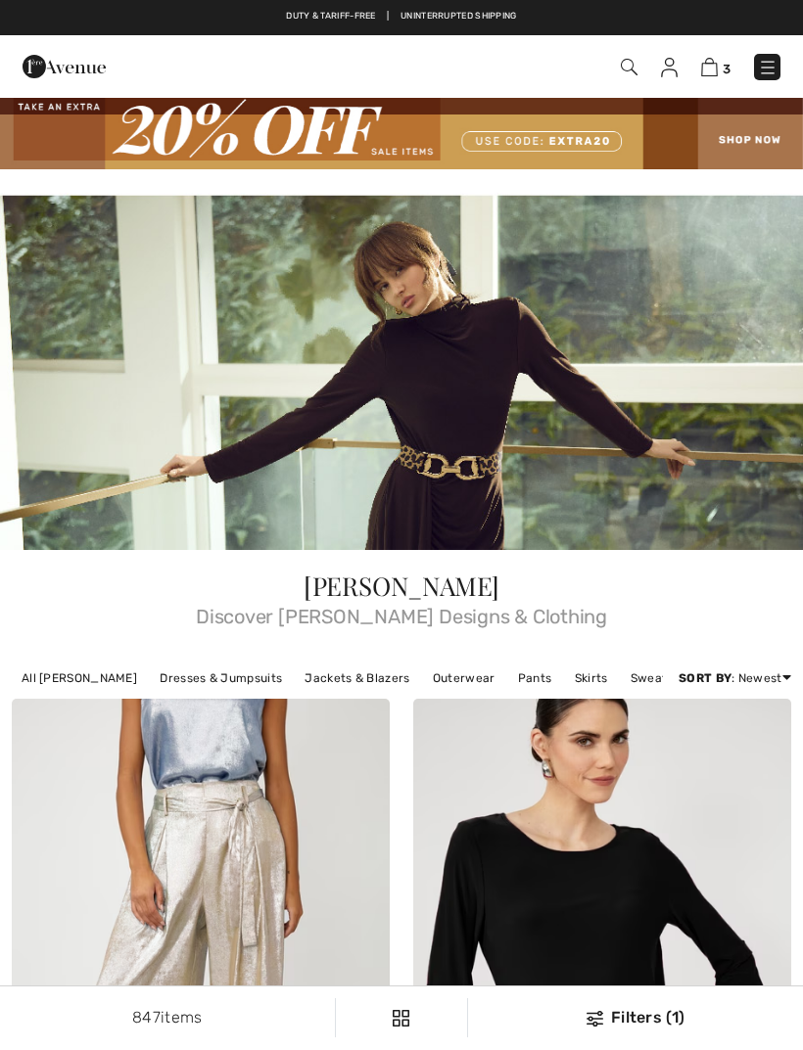
checkbox input "true"
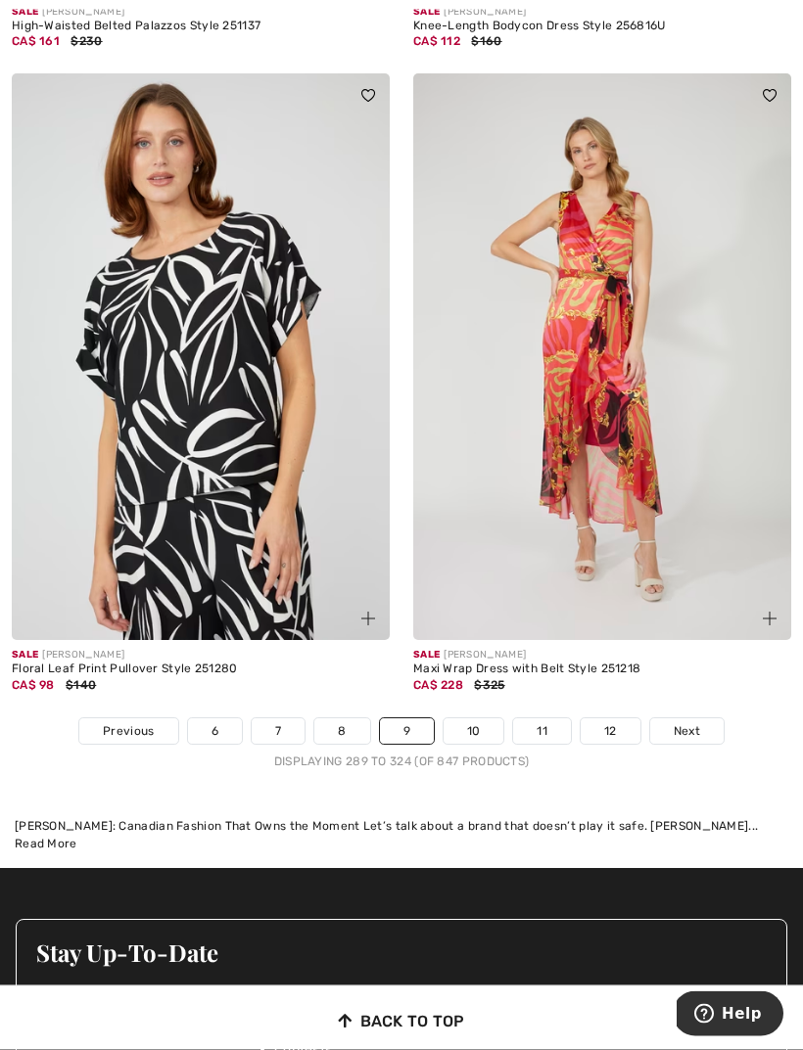
scroll to position [12020, 0]
click at [695, 722] on span "Next" at bounding box center [687, 731] width 26 height 18
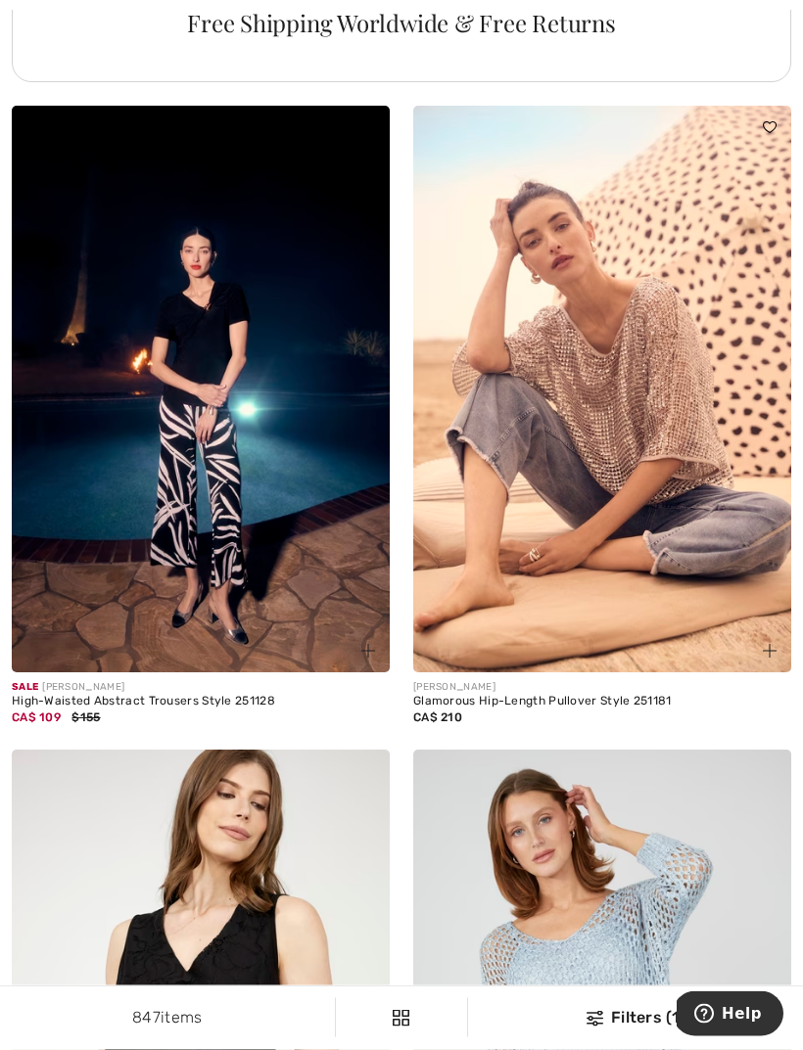
scroll to position [4625, 0]
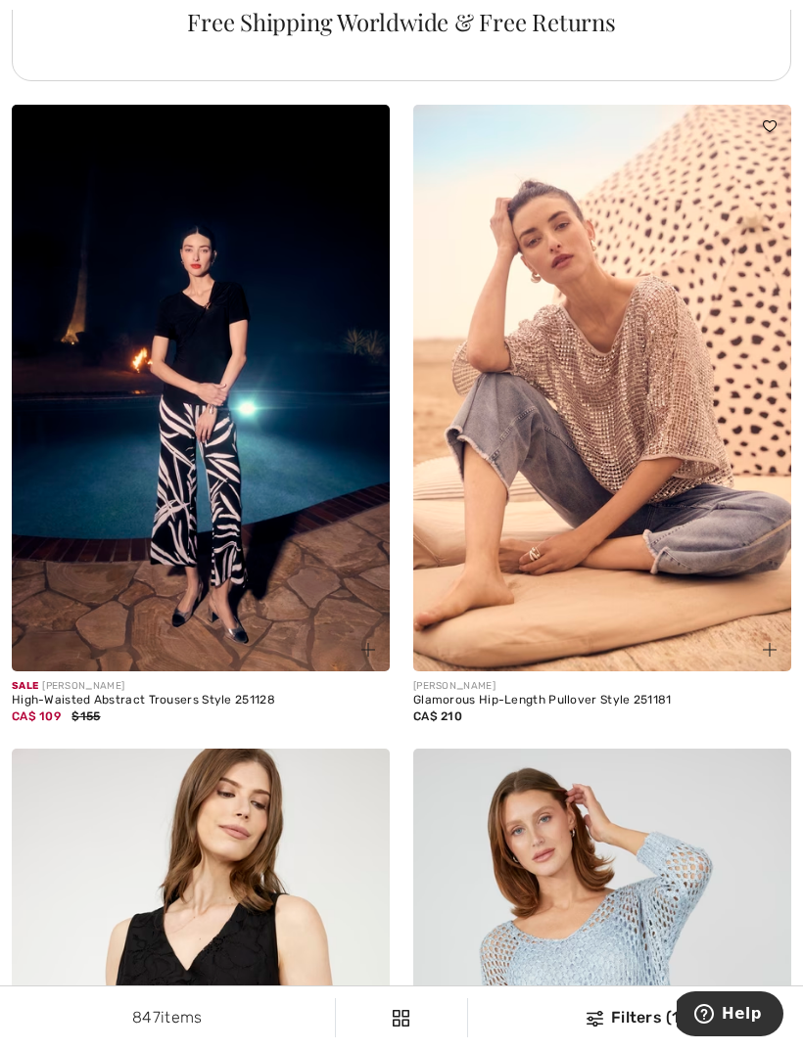
click at [735, 540] on img at bounding box center [602, 388] width 378 height 567
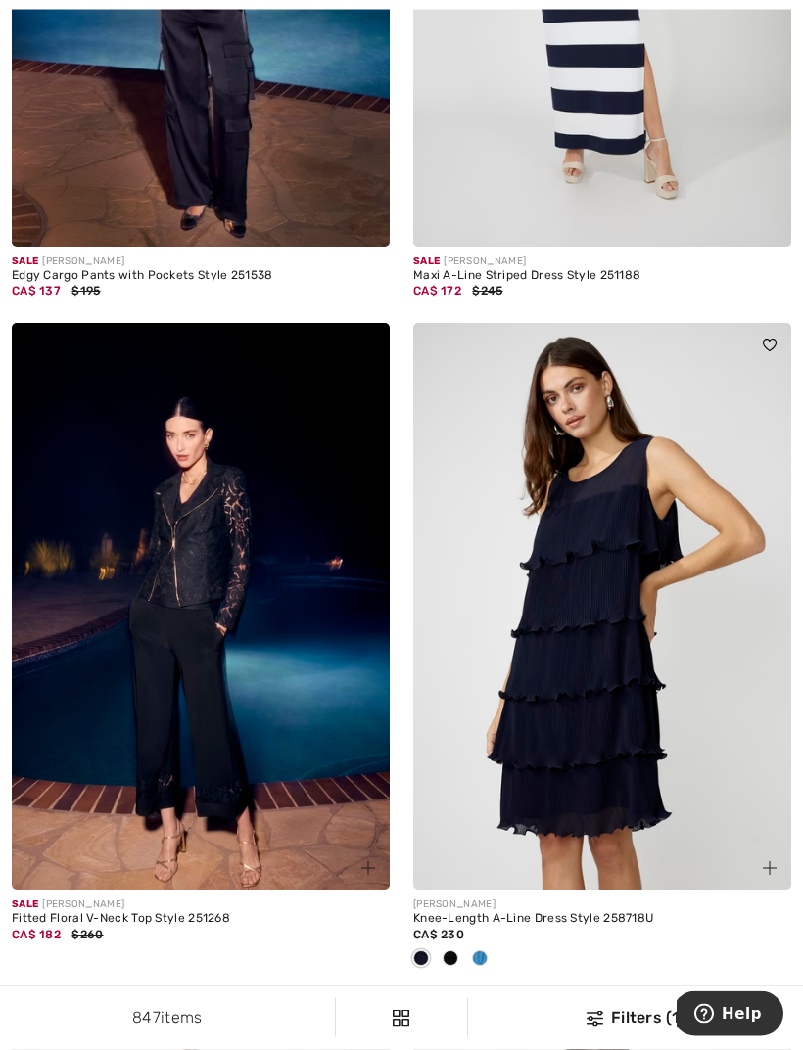
scroll to position [6339, 0]
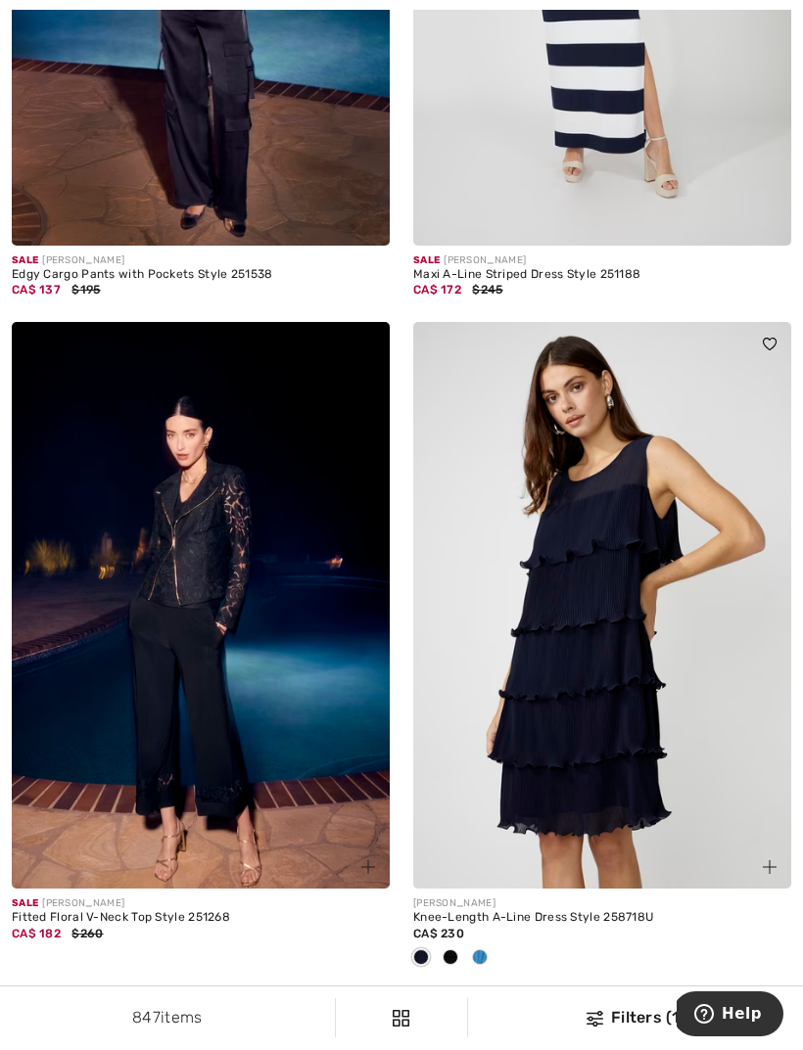
click at [86, 732] on img at bounding box center [201, 605] width 378 height 567
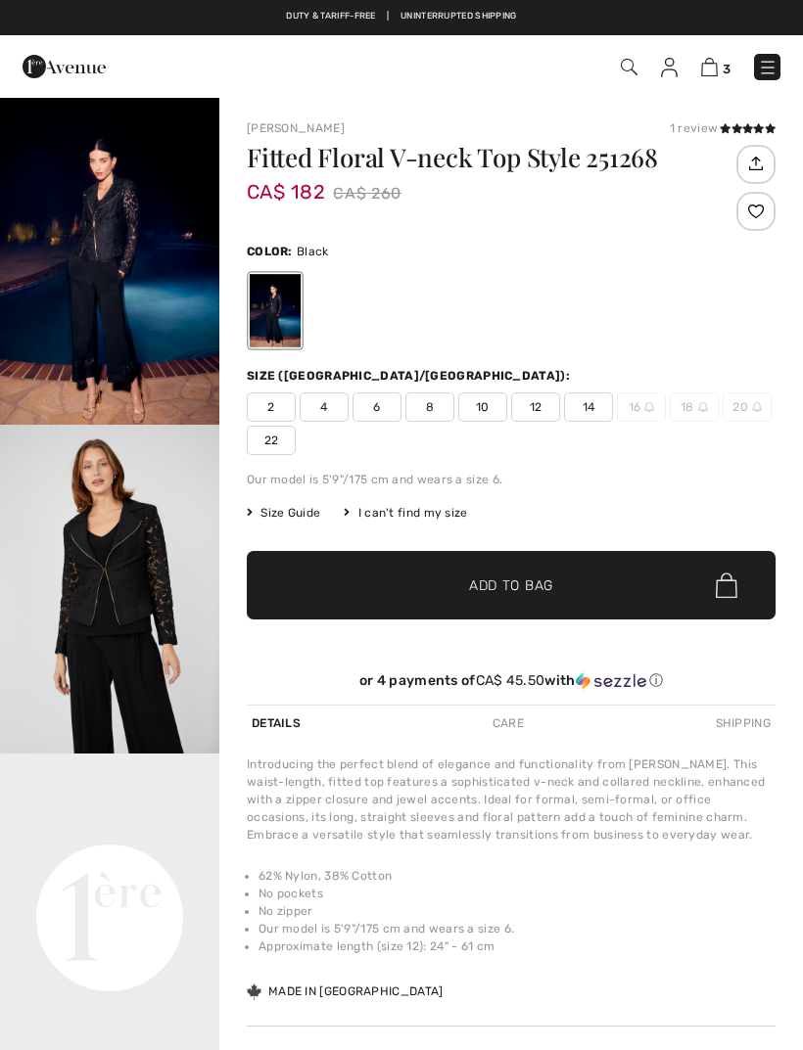
checkbox input "true"
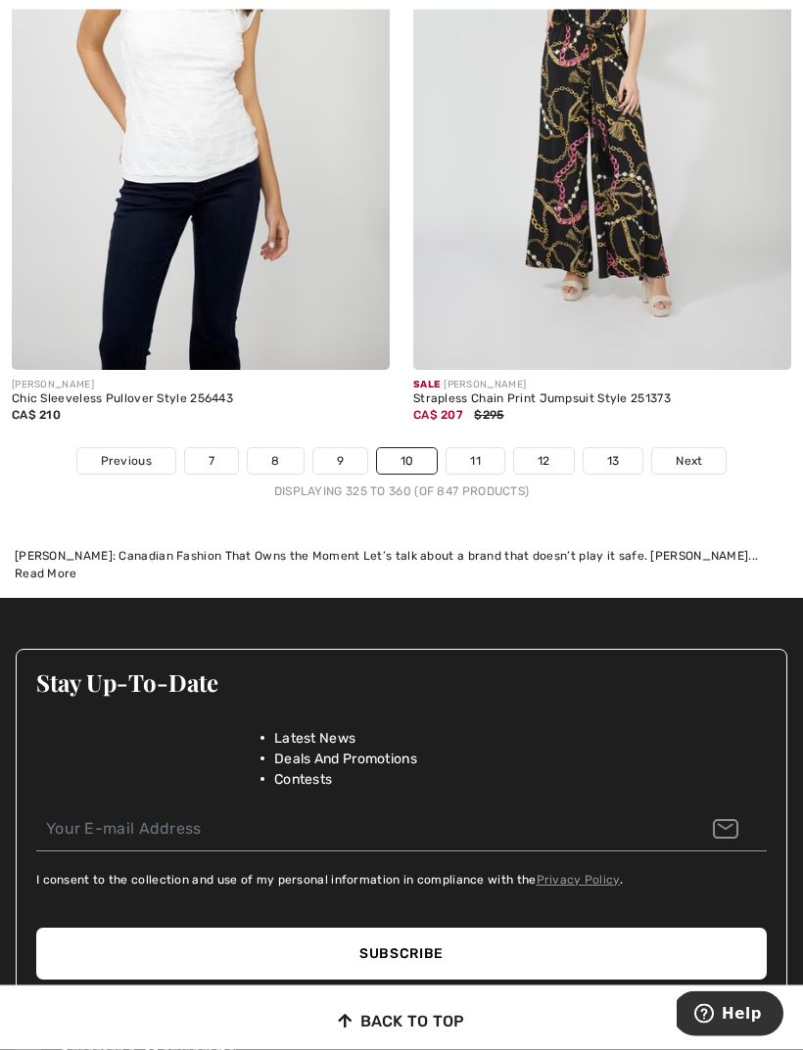
scroll to position [12290, 0]
click at [700, 452] on span "Next" at bounding box center [688, 461] width 26 height 18
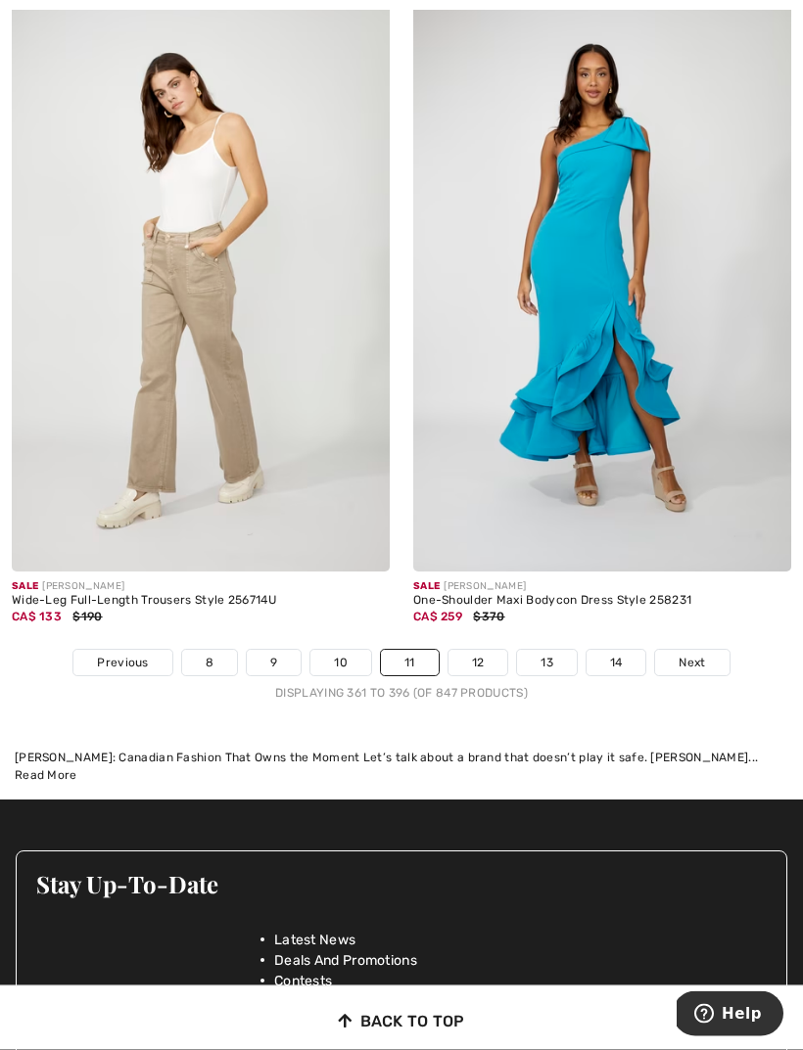
scroll to position [12026, 0]
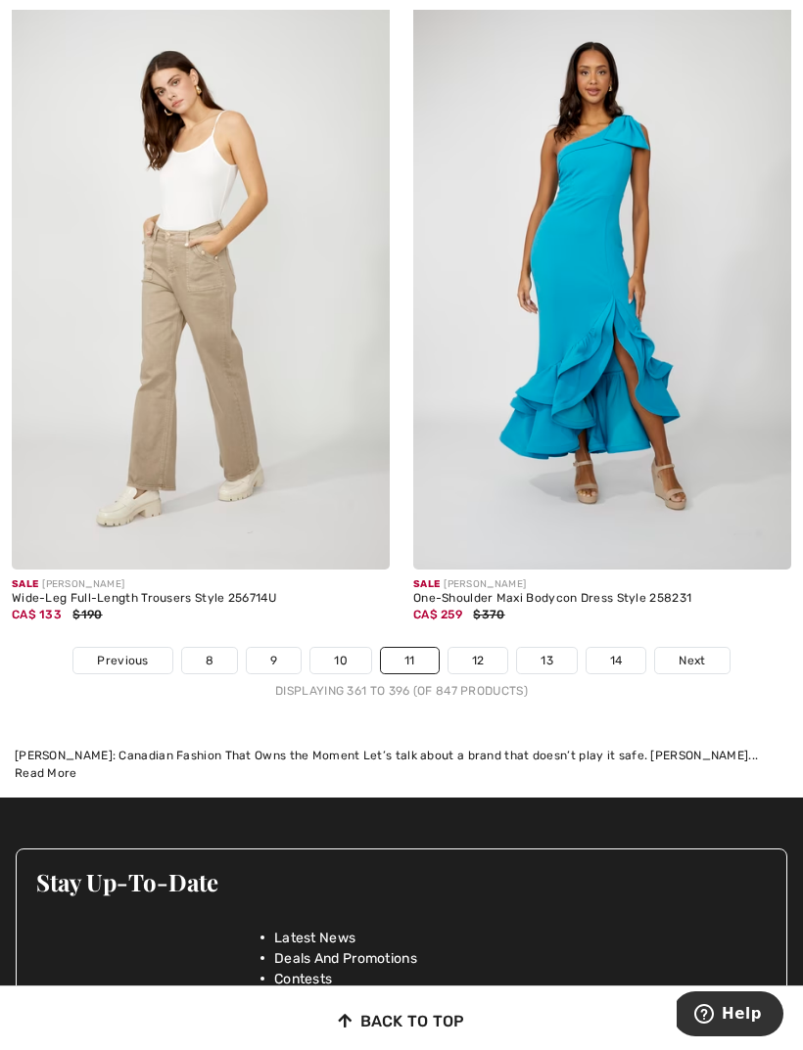
click at [697, 652] on span "Next" at bounding box center [691, 661] width 26 height 18
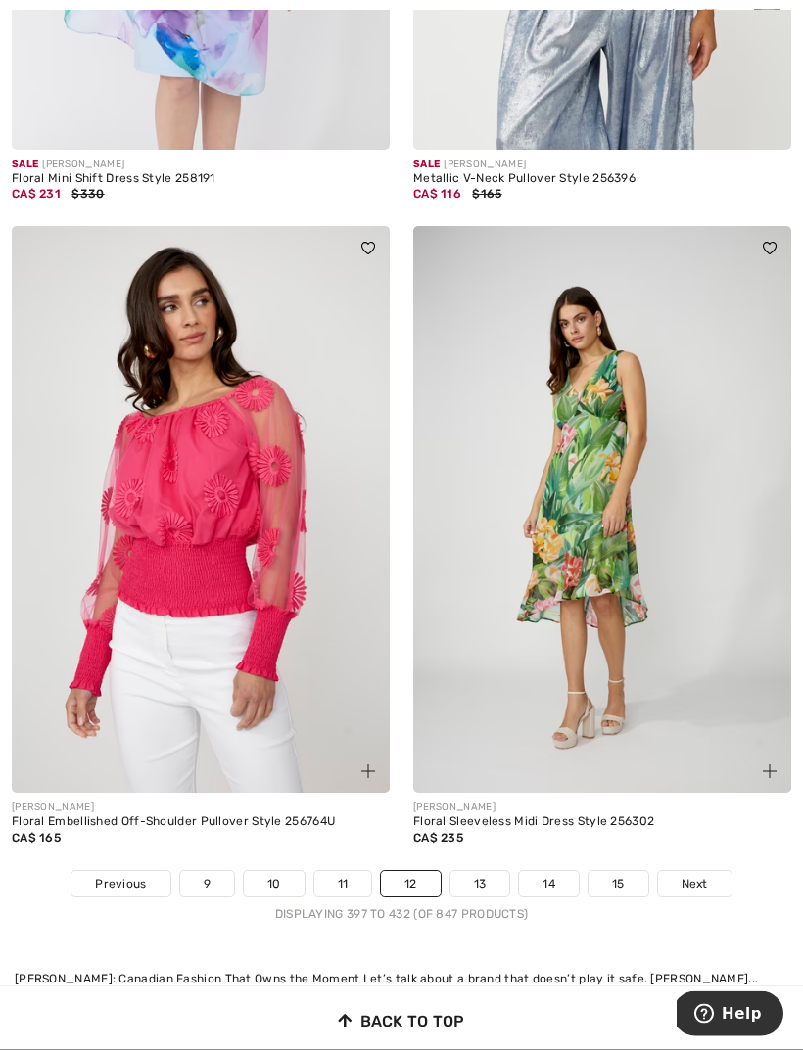
scroll to position [11836, 0]
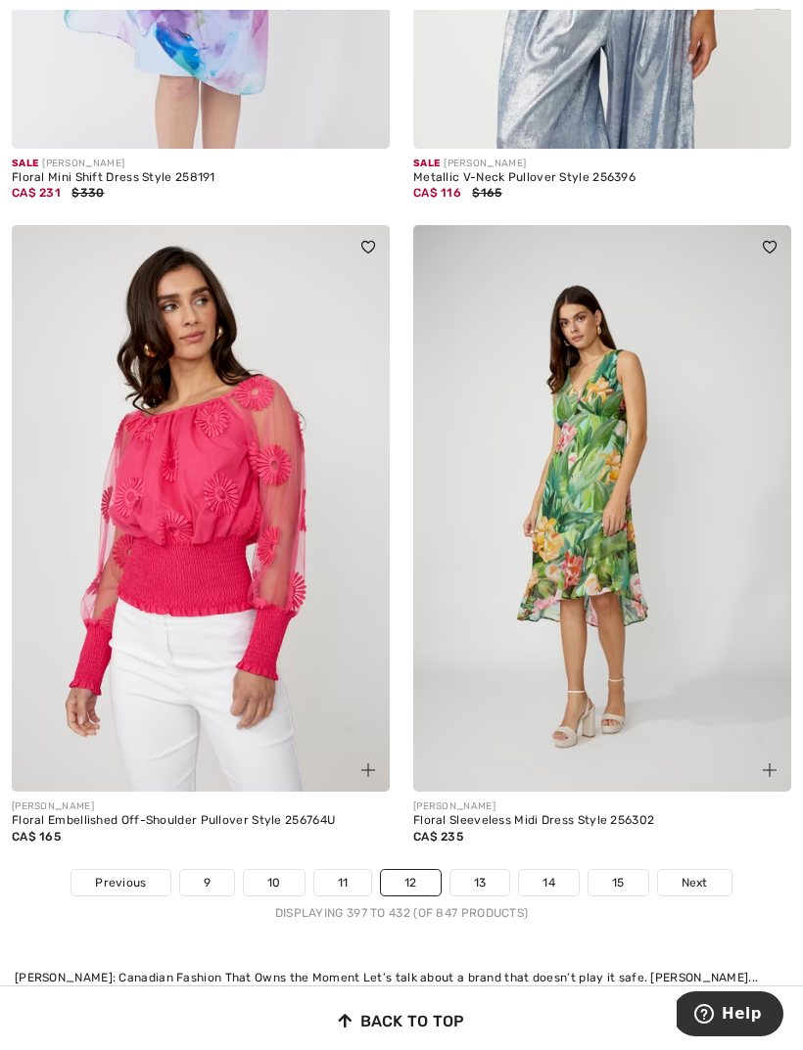
click at [701, 874] on span "Next" at bounding box center [694, 883] width 26 height 18
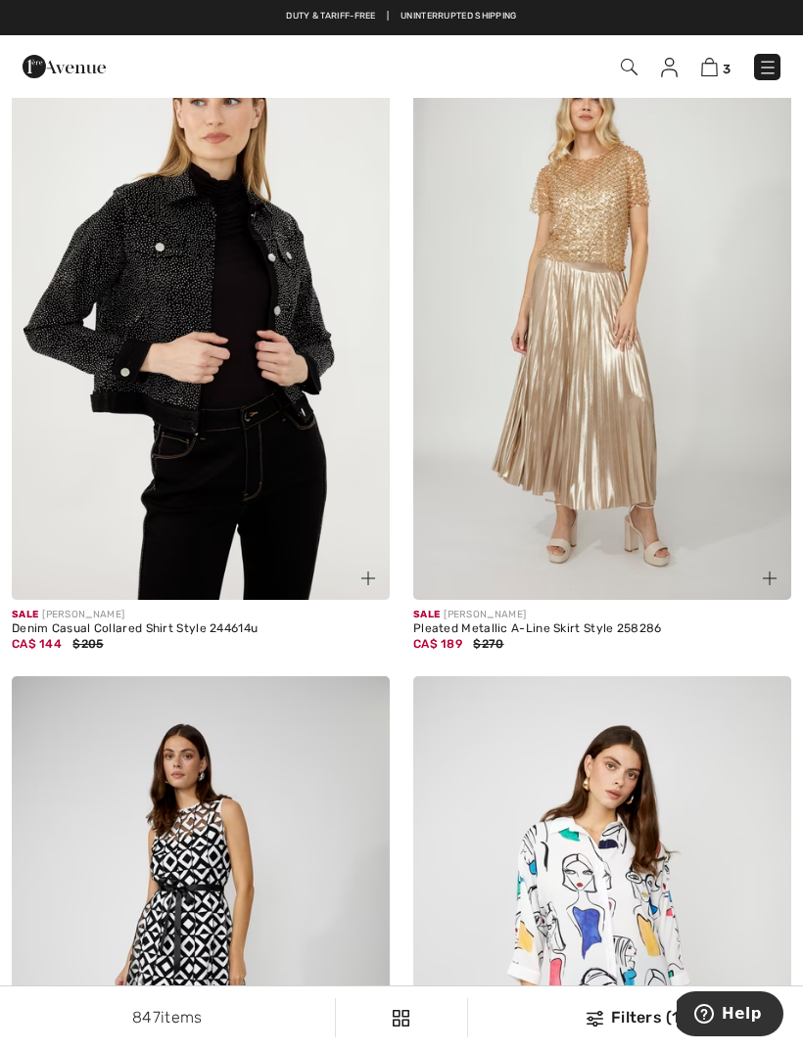
scroll to position [11297, 0]
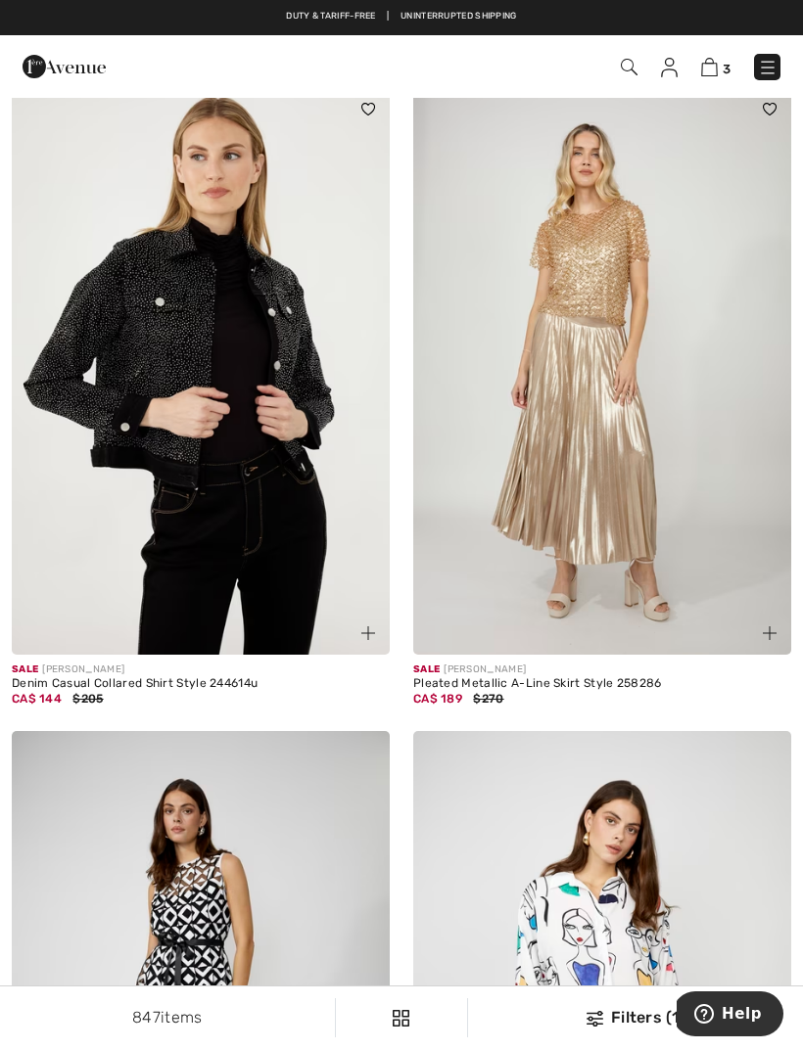
click at [657, 494] on img at bounding box center [602, 371] width 378 height 567
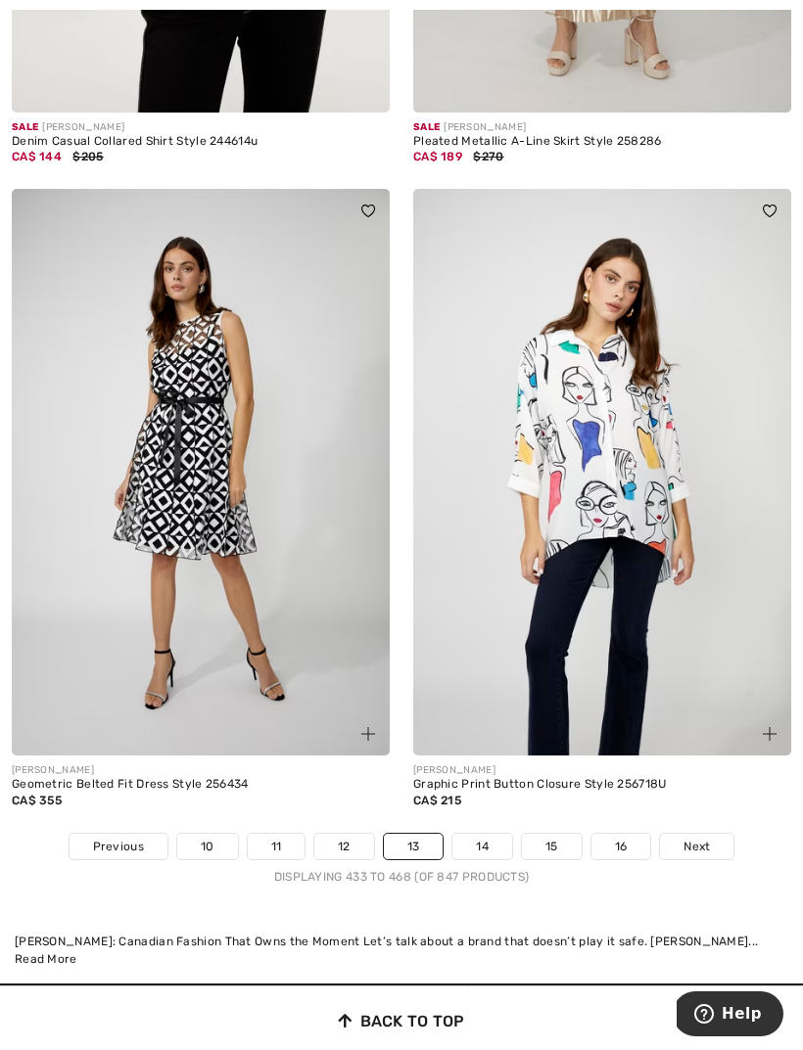
scroll to position [11857, 0]
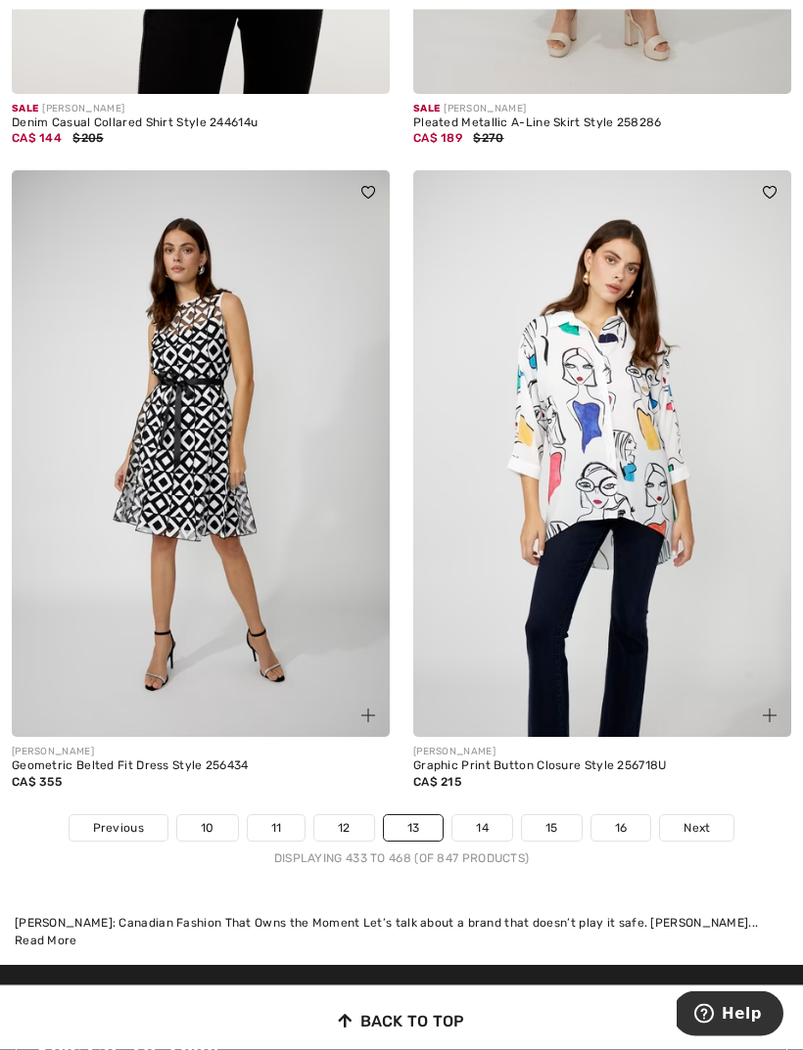
click at [701, 820] on span "Next" at bounding box center [696, 829] width 26 height 18
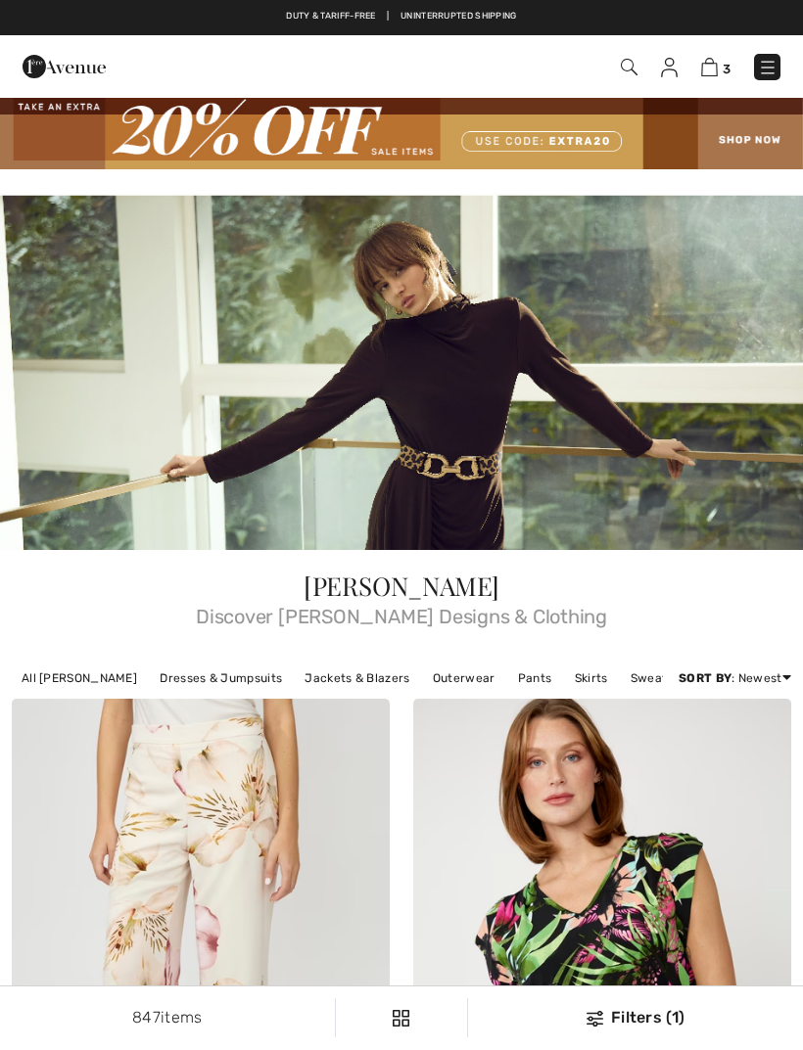
checkbox input "true"
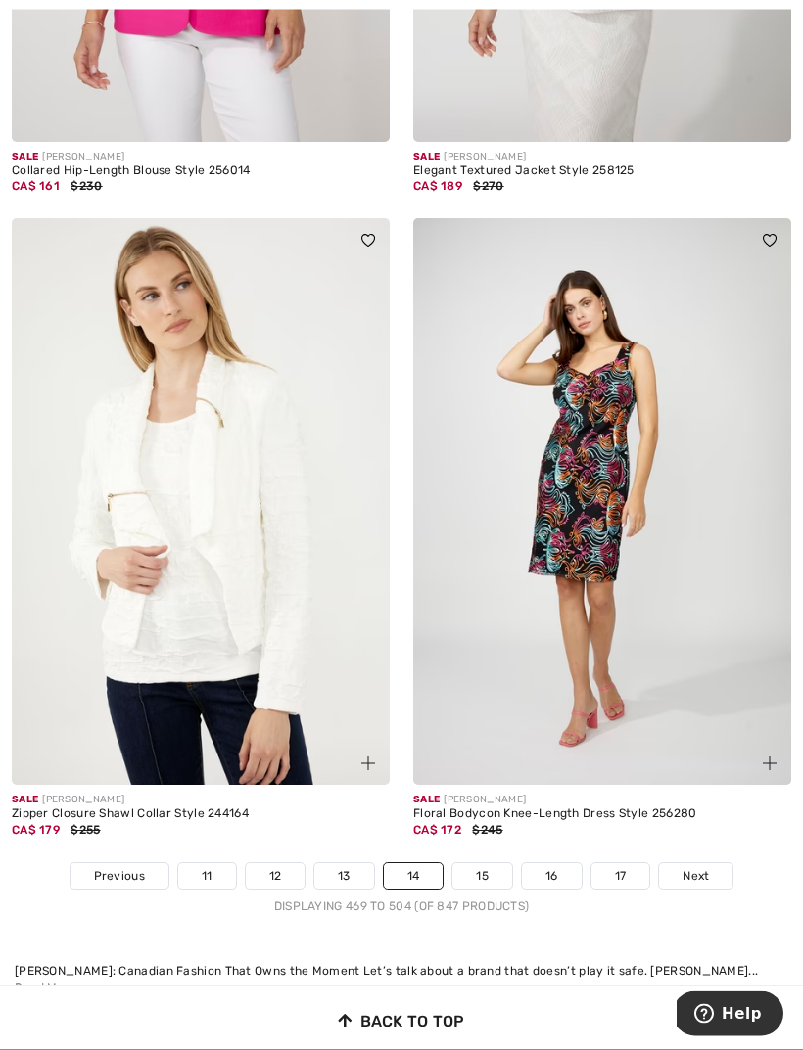
scroll to position [11778, 0]
click at [703, 867] on span "Next" at bounding box center [695, 876] width 26 height 18
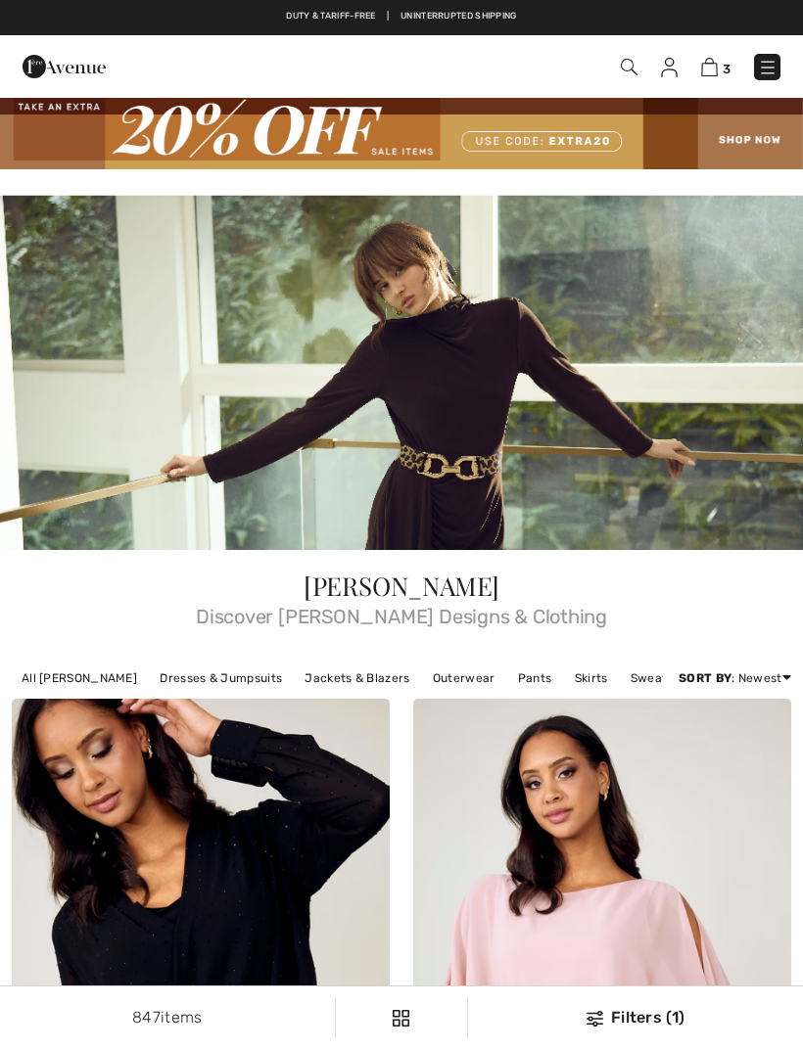
checkbox input "true"
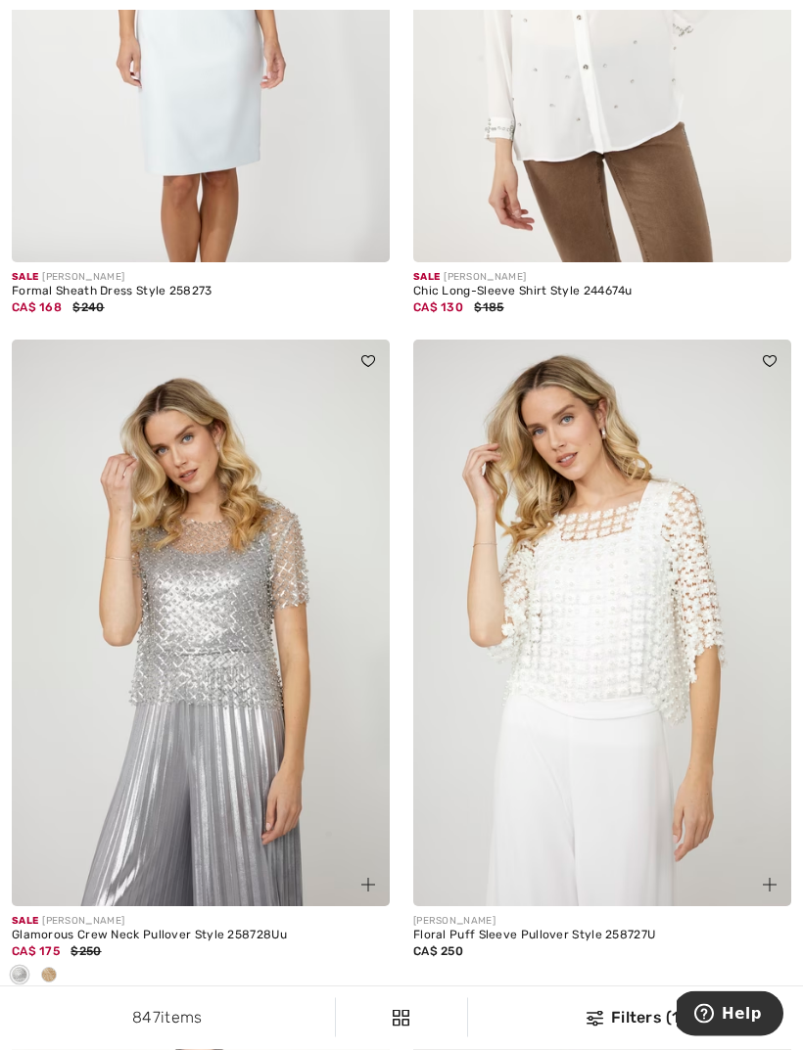
scroll to position [9147, 0]
click at [103, 804] on img at bounding box center [201, 622] width 378 height 567
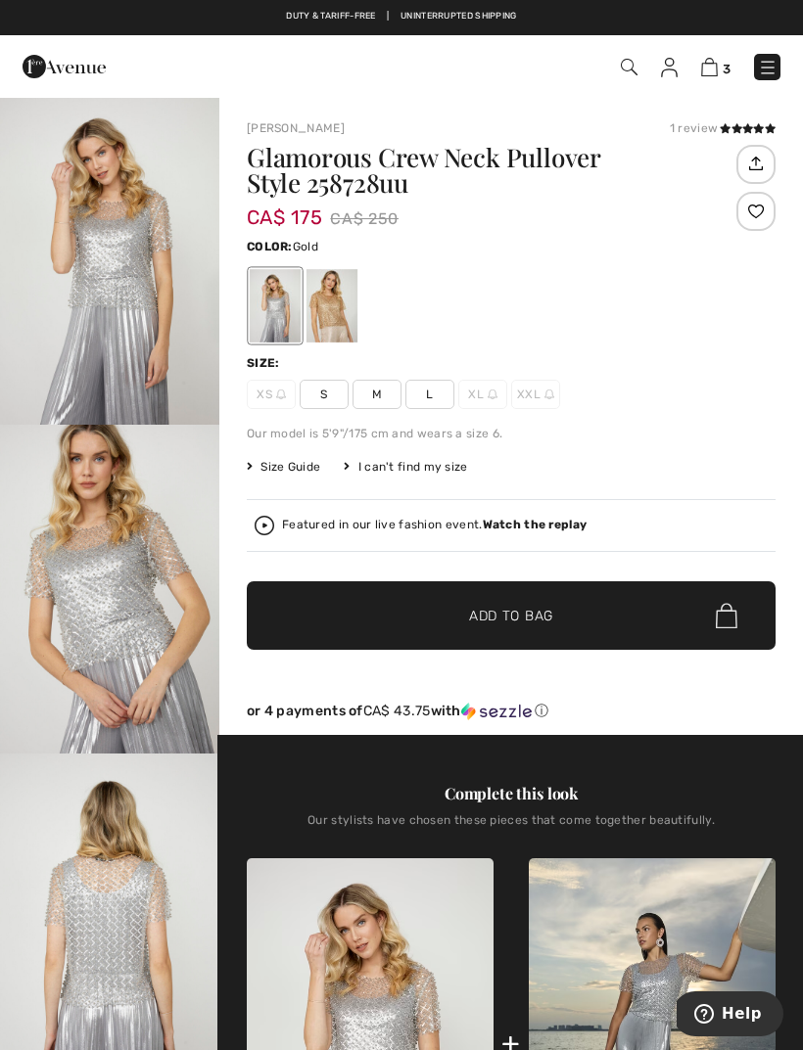
click at [342, 307] on div at bounding box center [331, 305] width 51 height 73
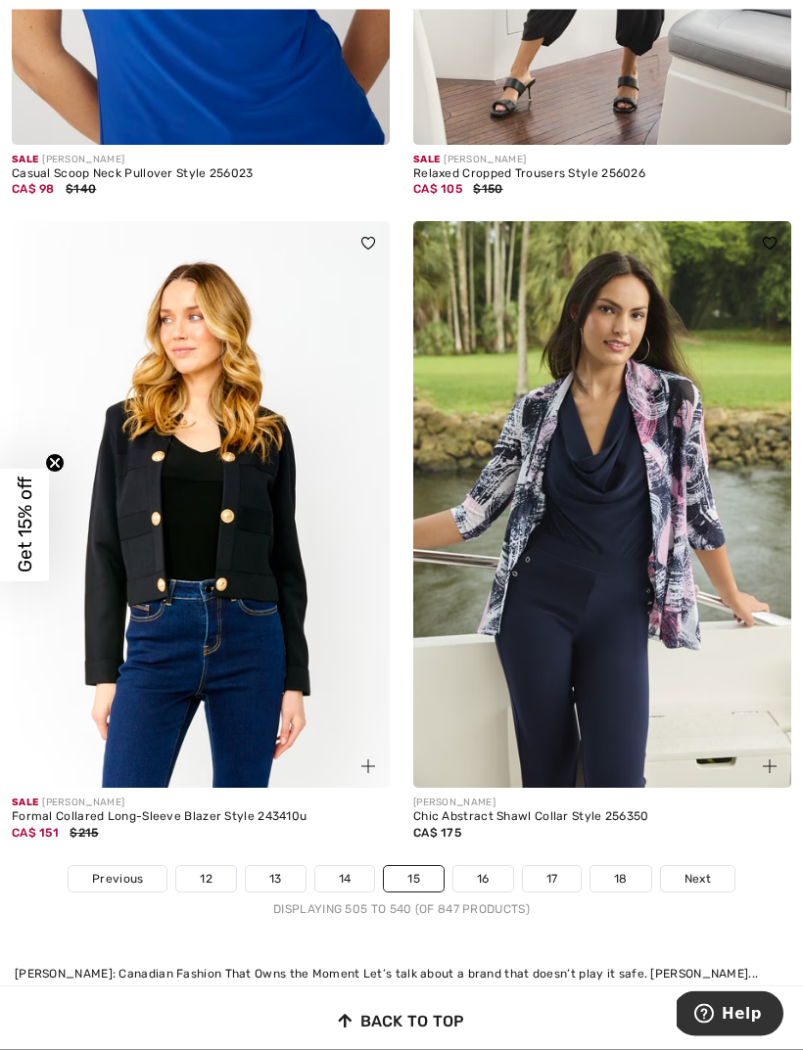
scroll to position [11905, 0]
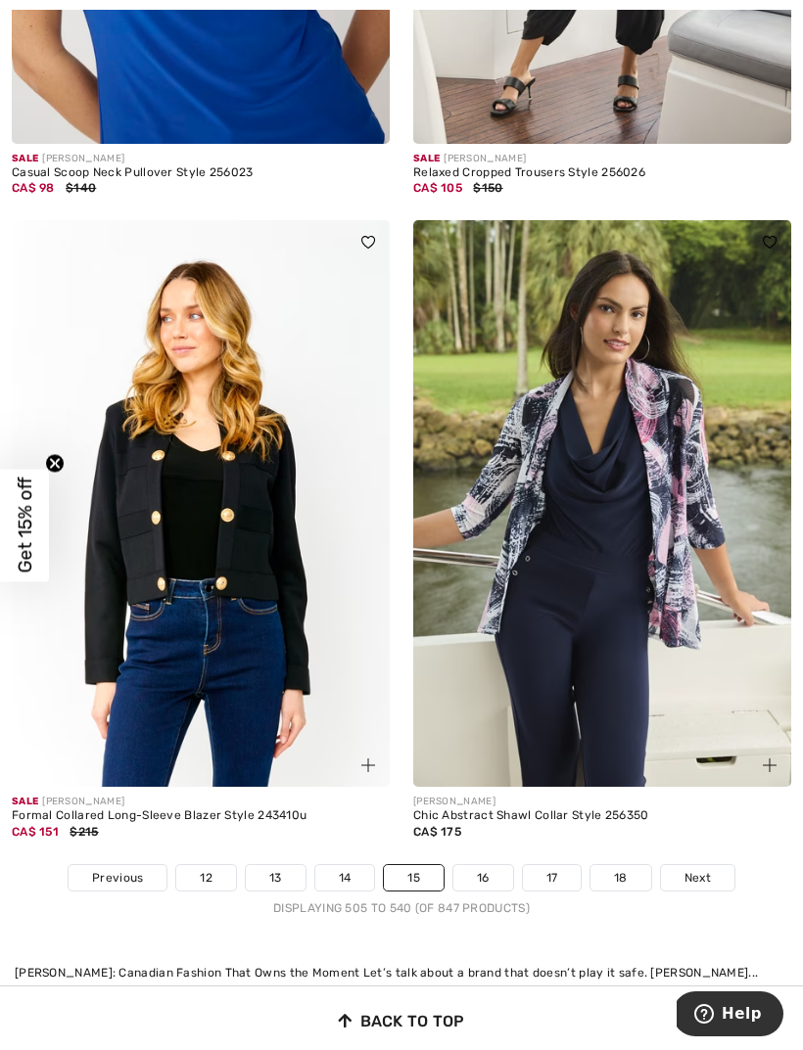
click at [621, 865] on link "18" at bounding box center [620, 877] width 61 height 25
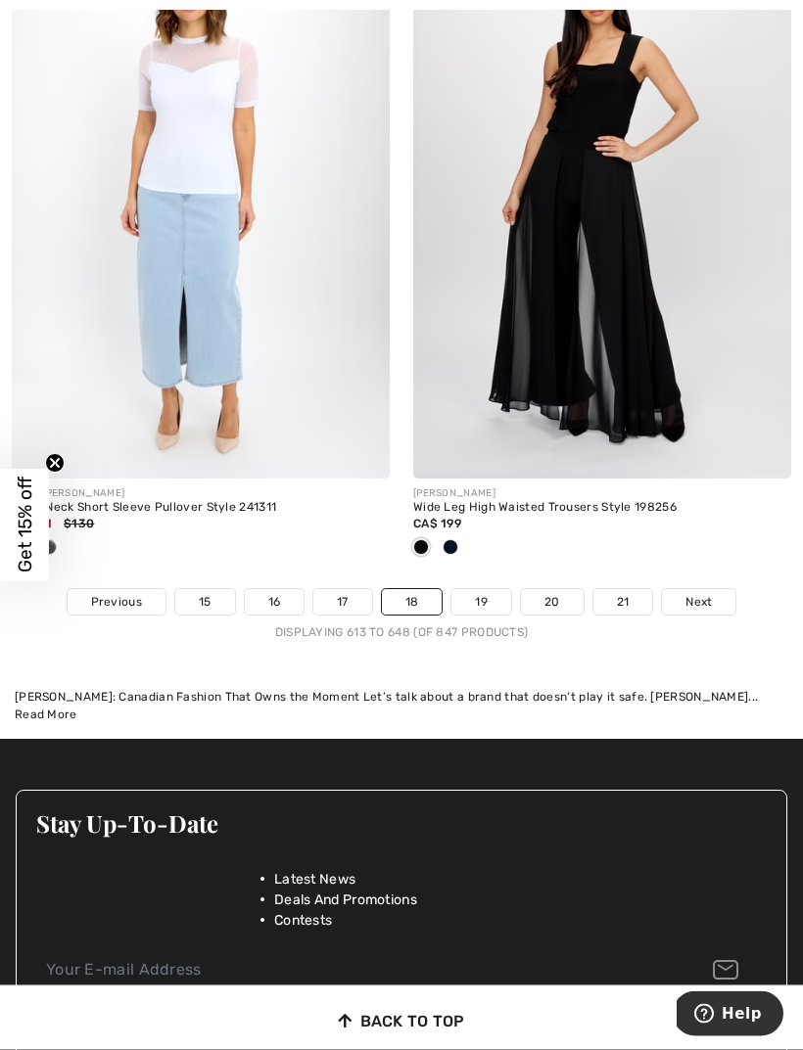
scroll to position [12052, 0]
click at [288, 589] on link "16" at bounding box center [275, 601] width 60 height 25
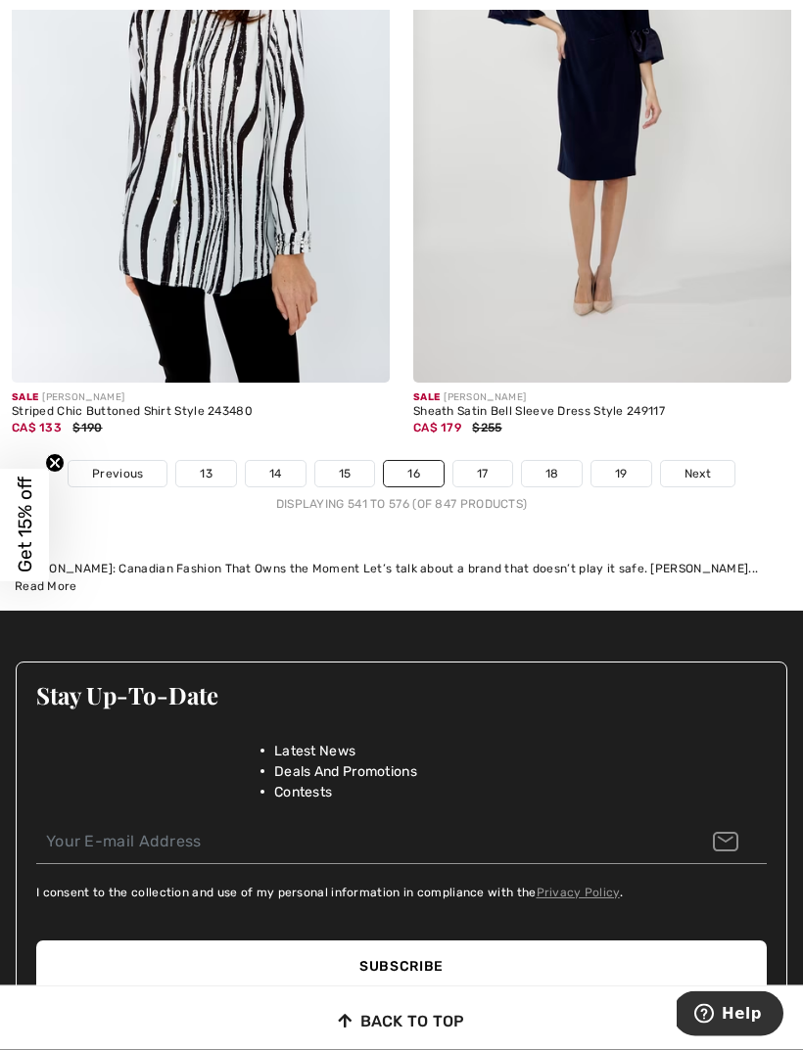
scroll to position [12180, 0]
click at [490, 465] on link "17" at bounding box center [482, 473] width 59 height 25
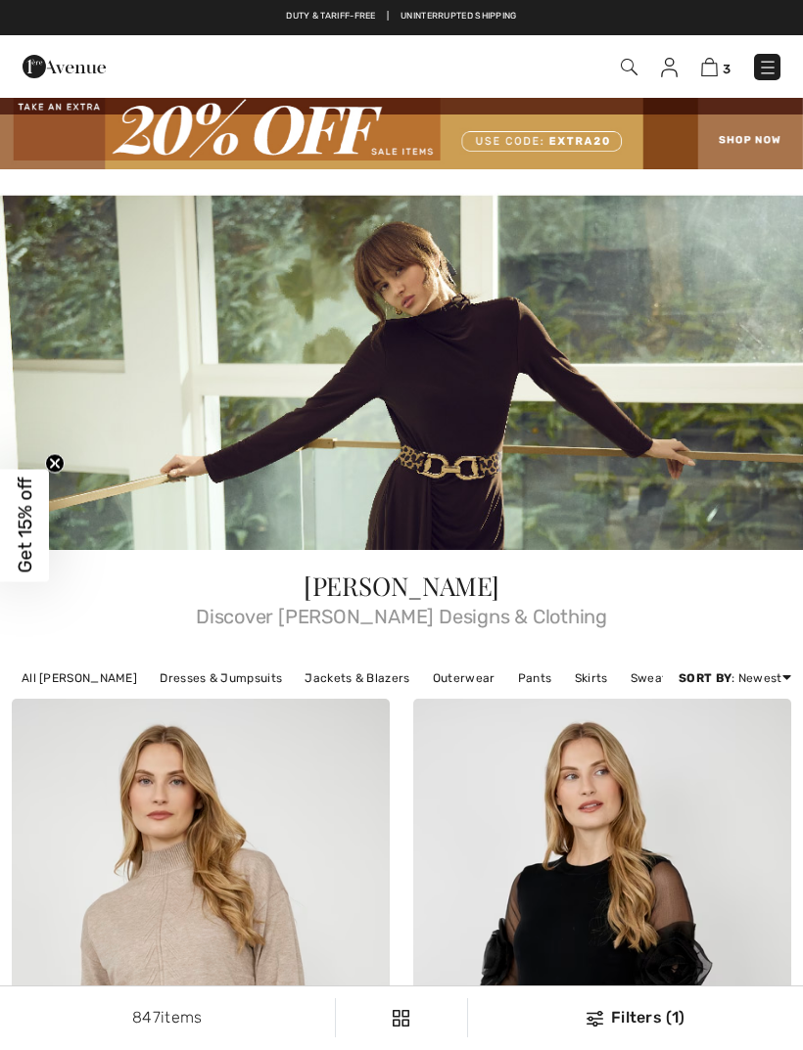
checkbox input "true"
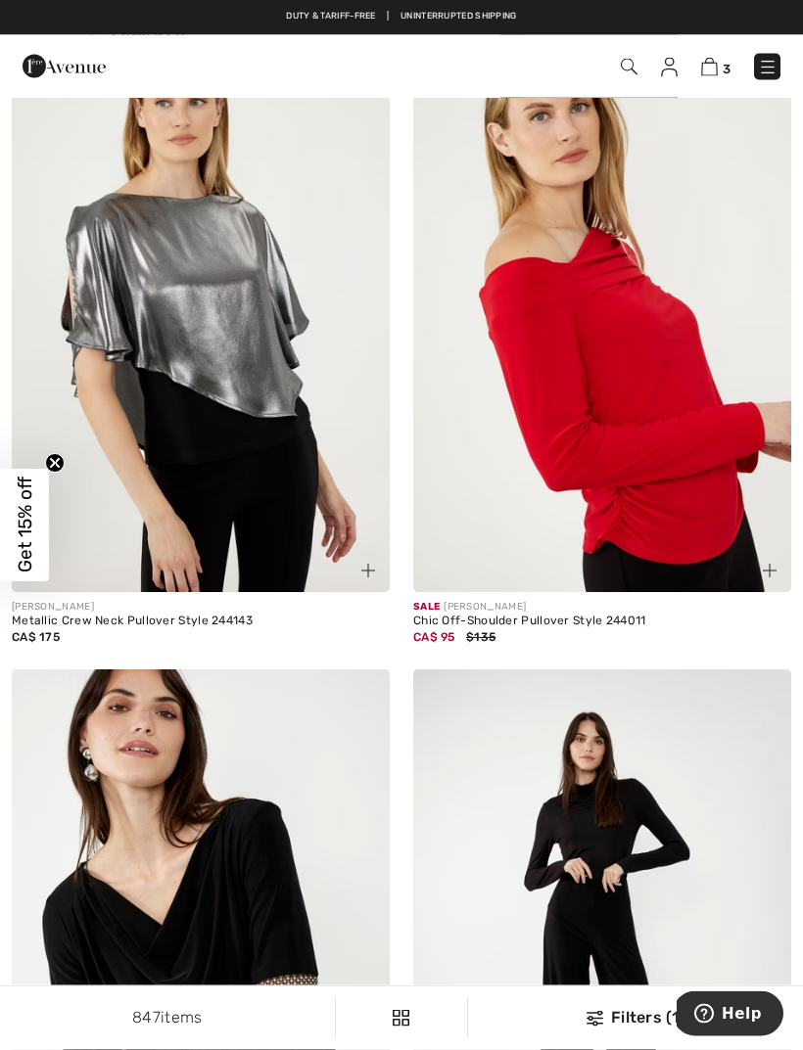
scroll to position [8751, 0]
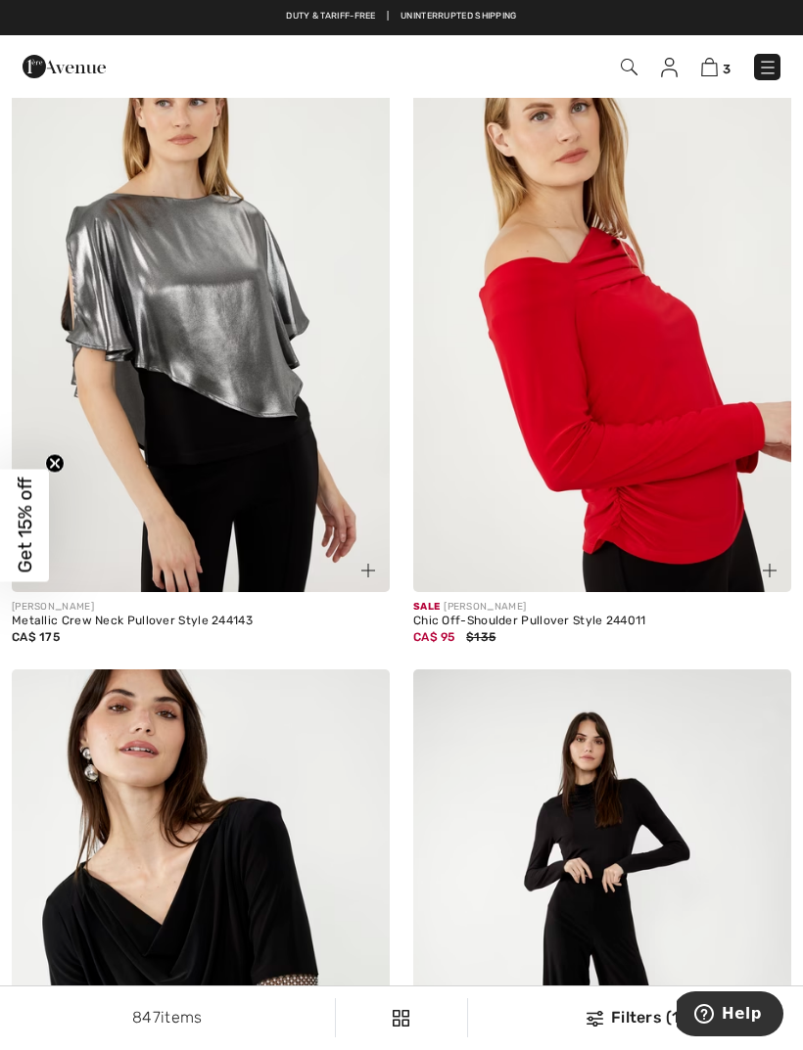
click at [350, 504] on img at bounding box center [201, 308] width 378 height 567
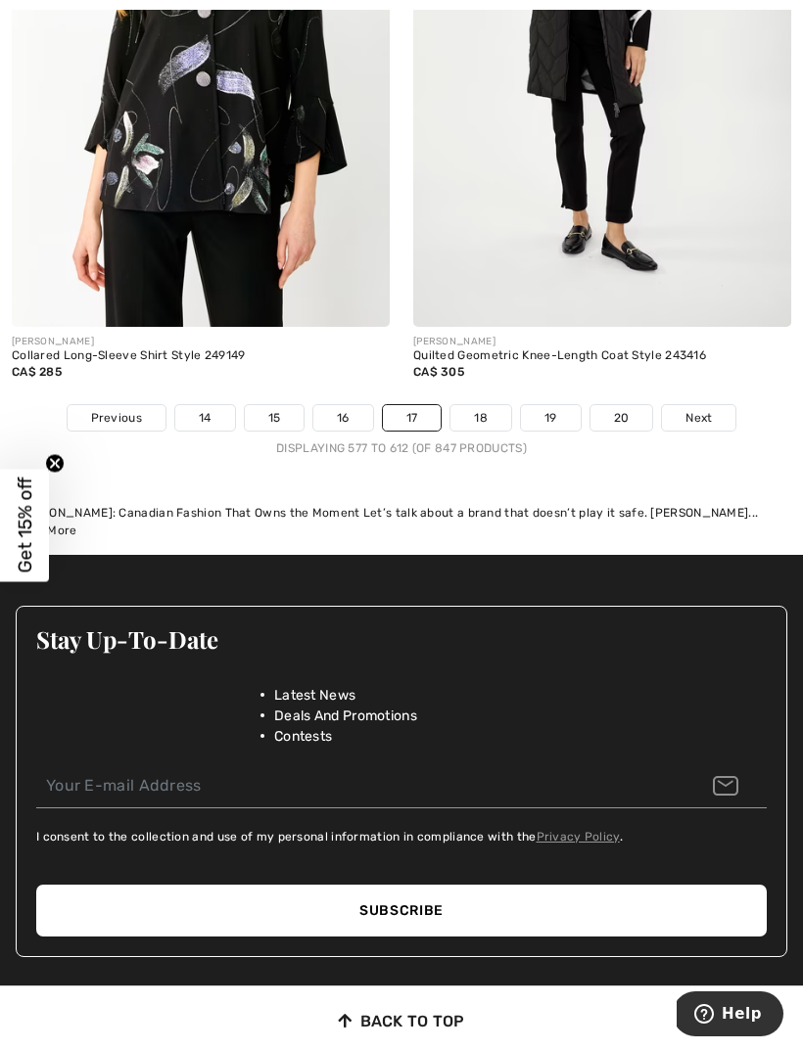
scroll to position [12239, 0]
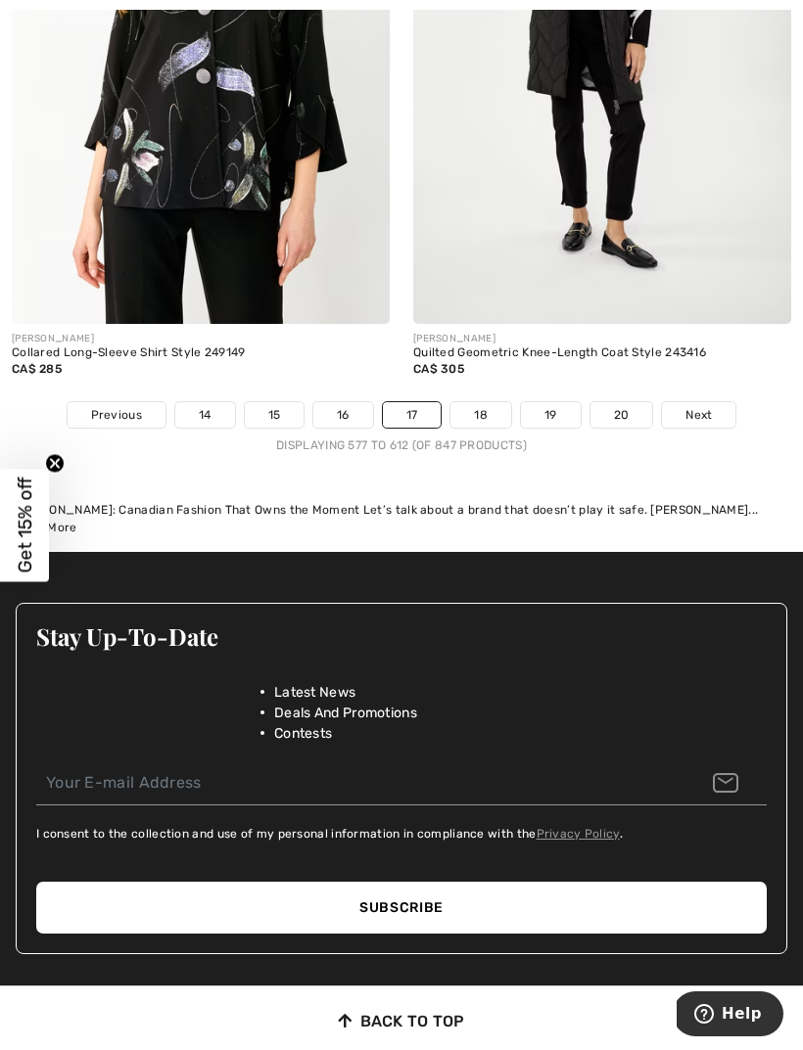
click at [554, 402] on link "19" at bounding box center [551, 414] width 60 height 25
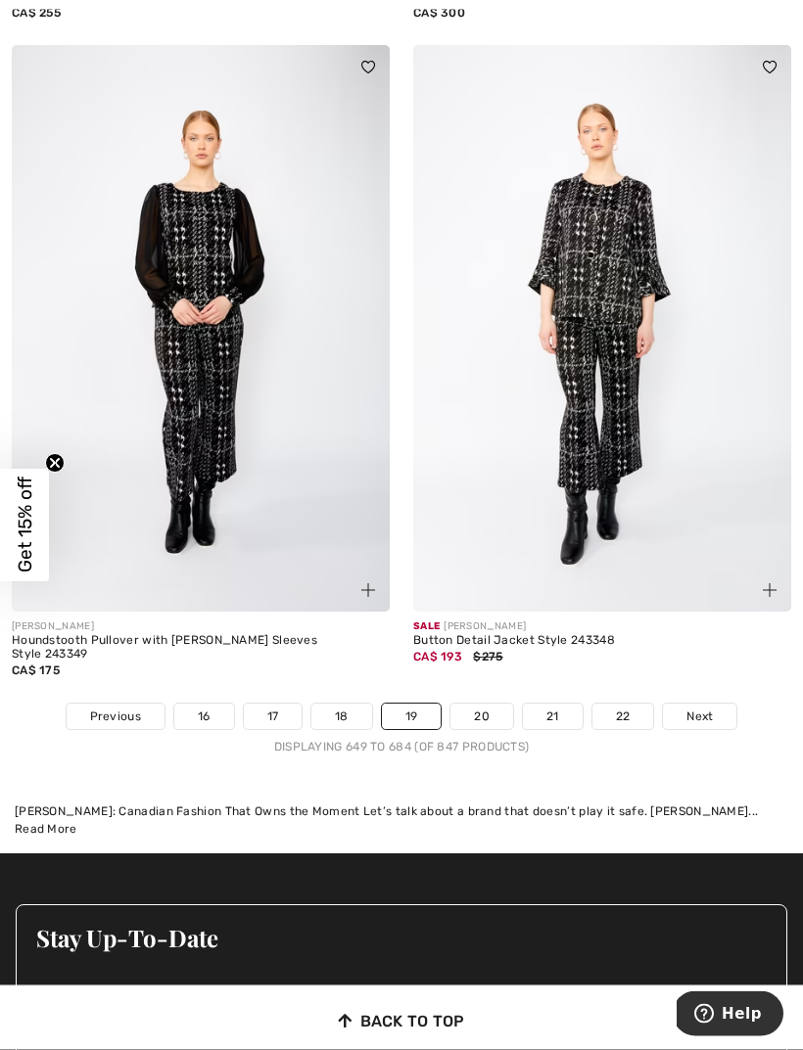
scroll to position [11888, 0]
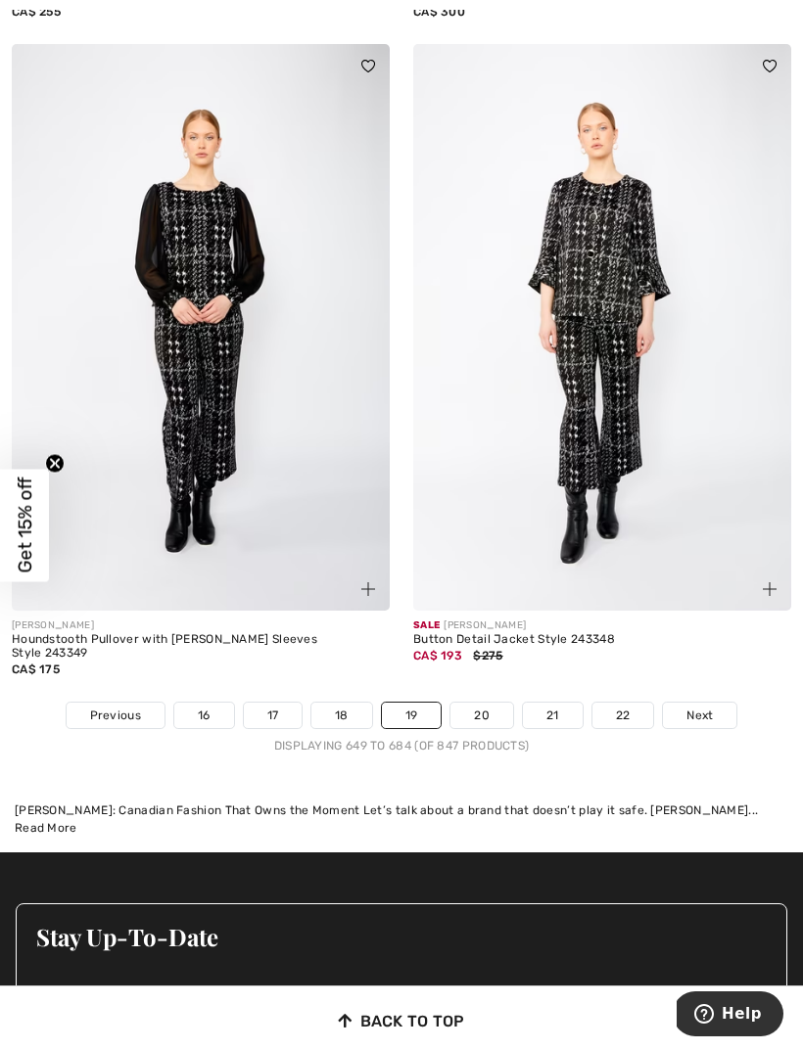
click at [491, 703] on link "20" at bounding box center [481, 715] width 63 height 25
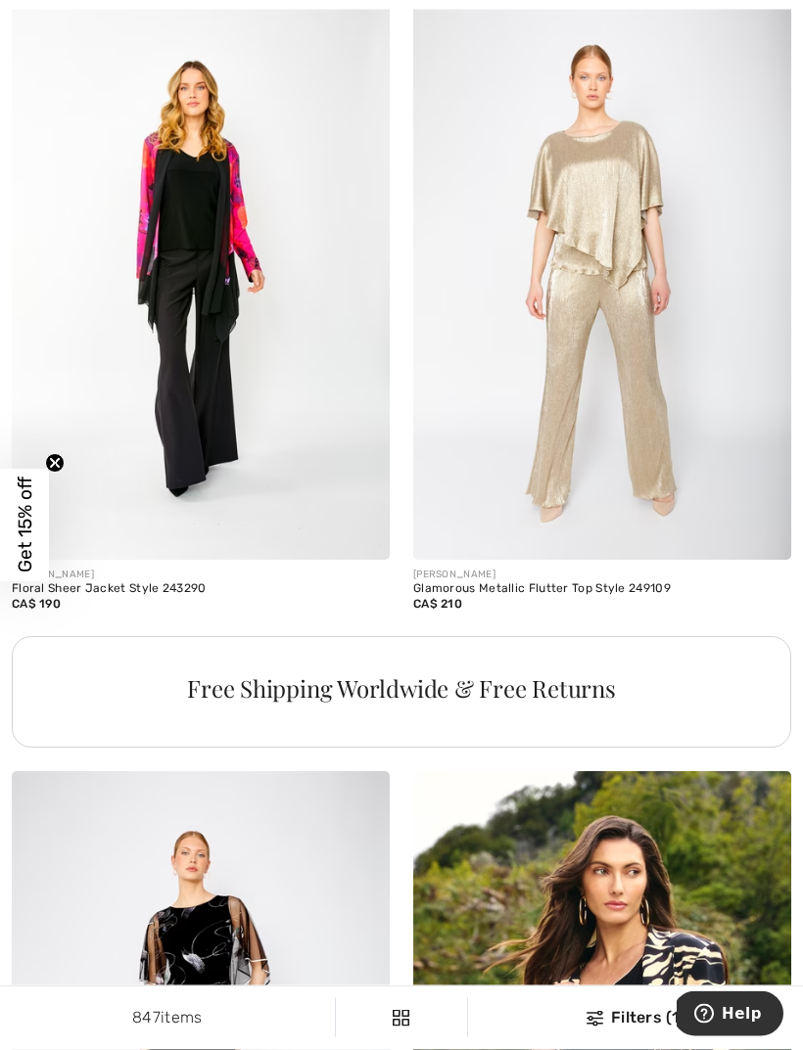
scroll to position [3990, 0]
click at [628, 478] on img at bounding box center [602, 276] width 378 height 567
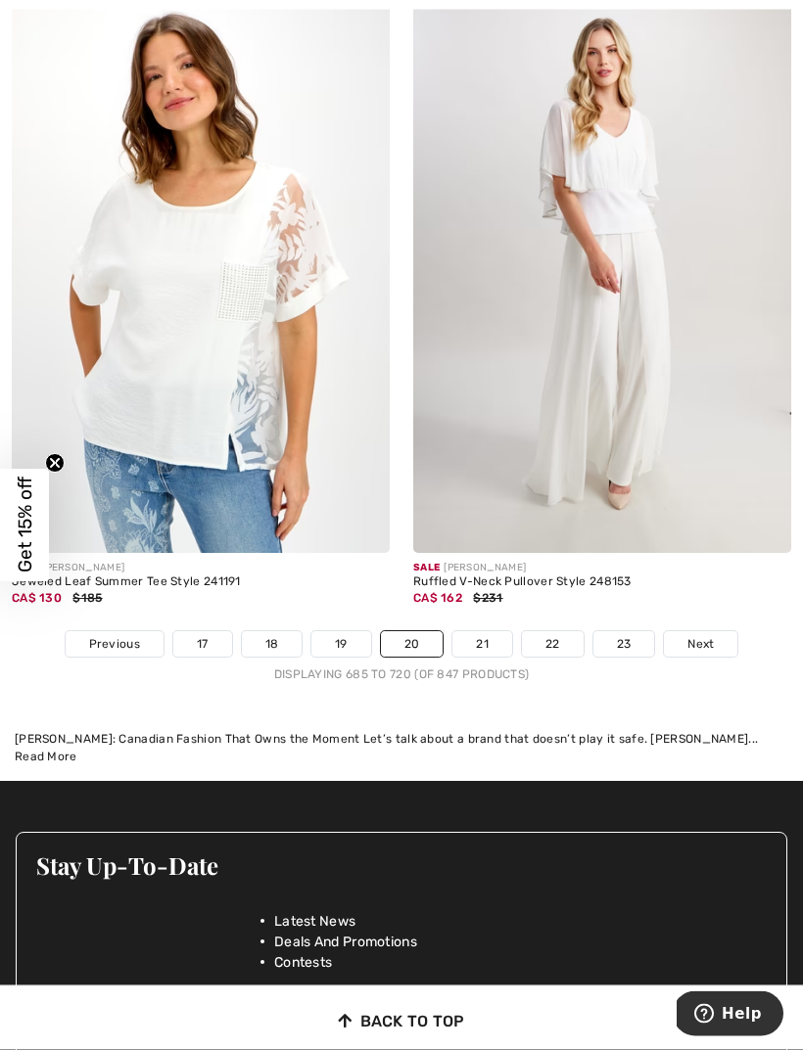
scroll to position [12010, 0]
click at [493, 636] on link "21" at bounding box center [482, 643] width 60 height 25
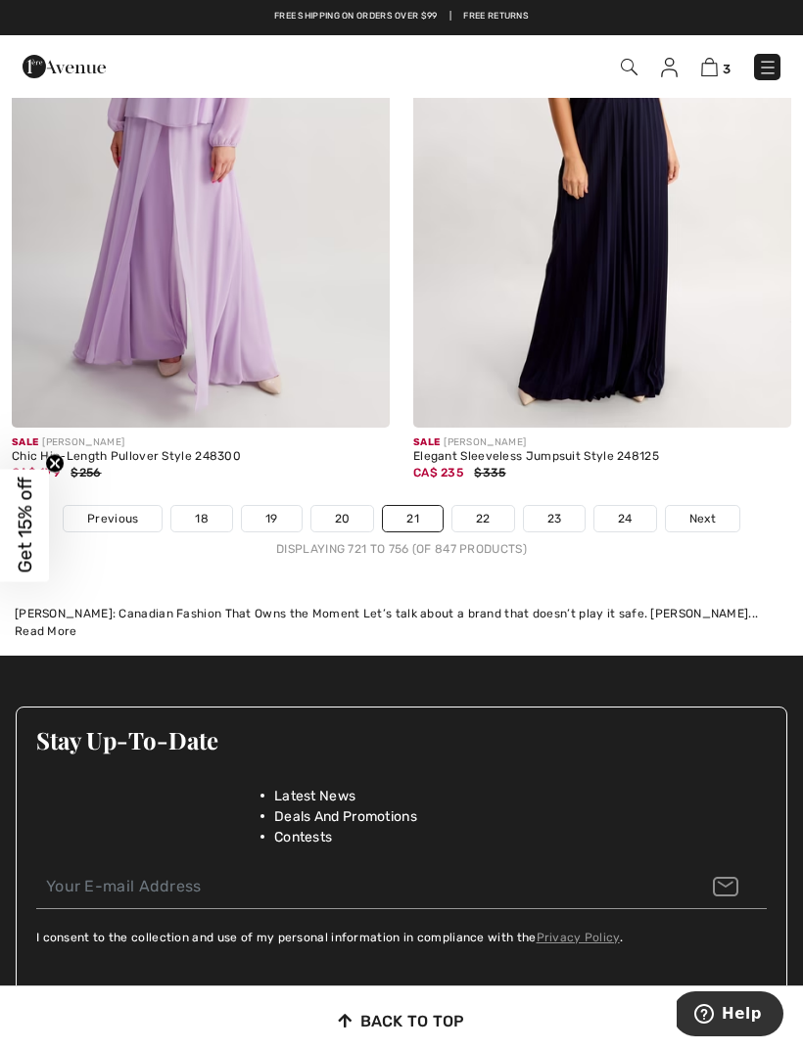
scroll to position [12149, 0]
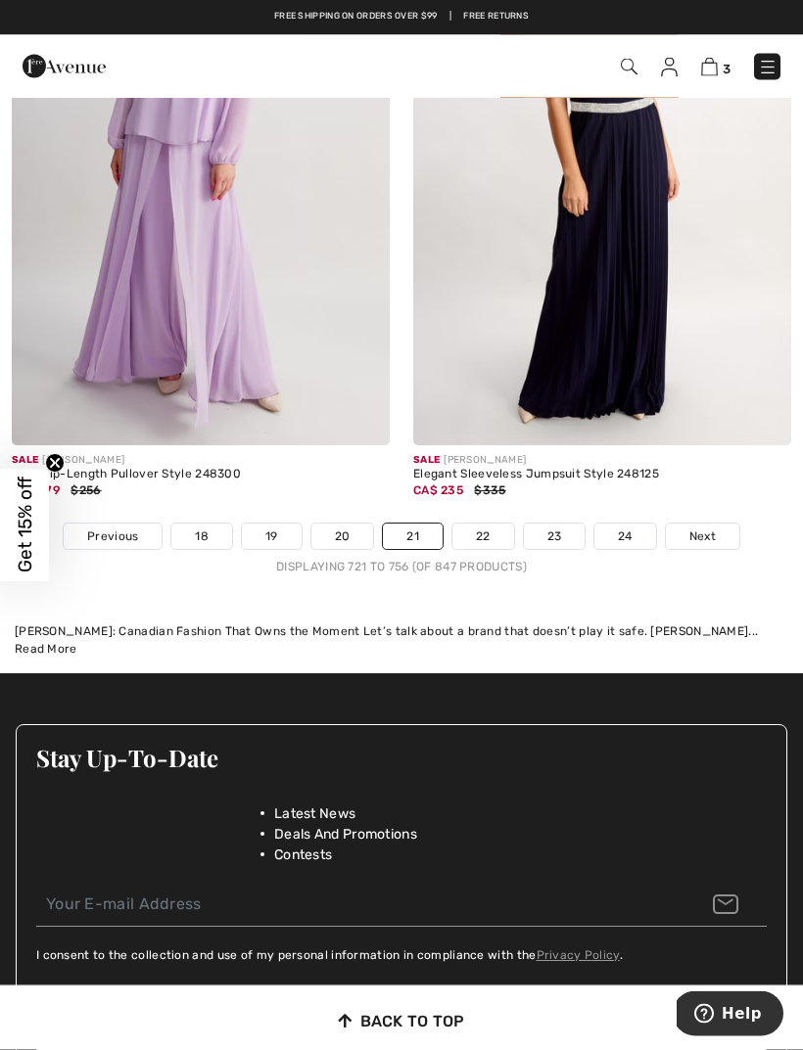
click at [713, 529] on span "Next" at bounding box center [702, 538] width 26 height 18
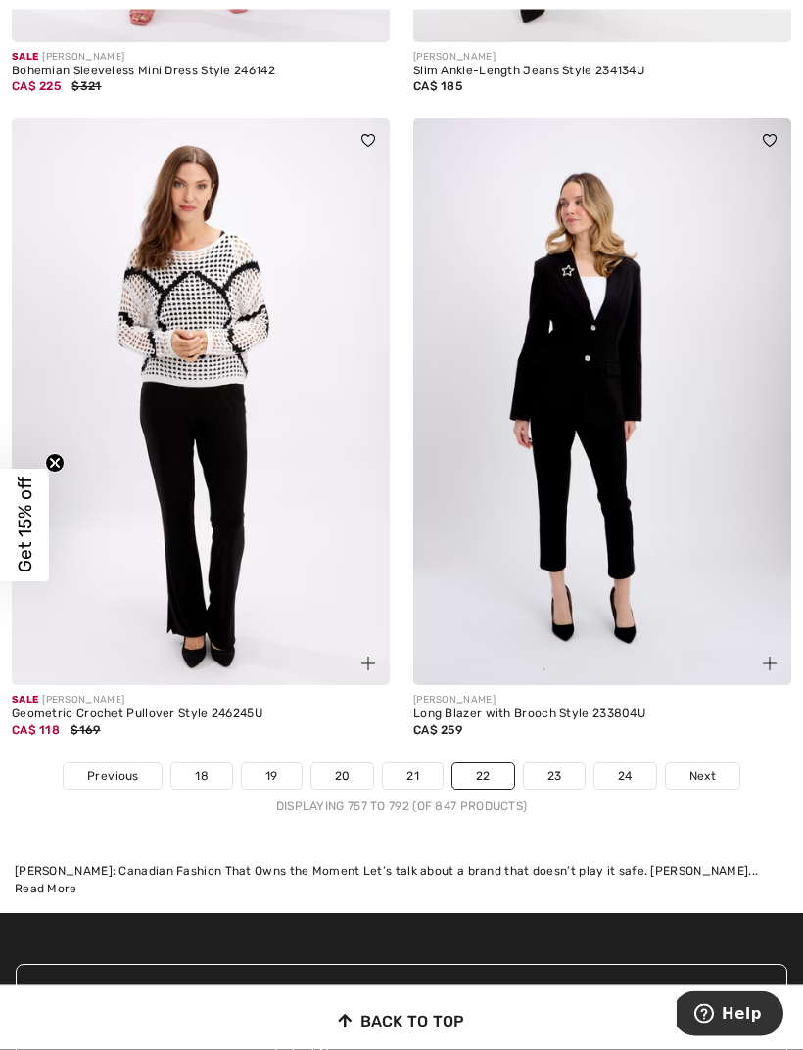
scroll to position [11942, 0]
click at [568, 766] on link "23" at bounding box center [555, 776] width 62 height 25
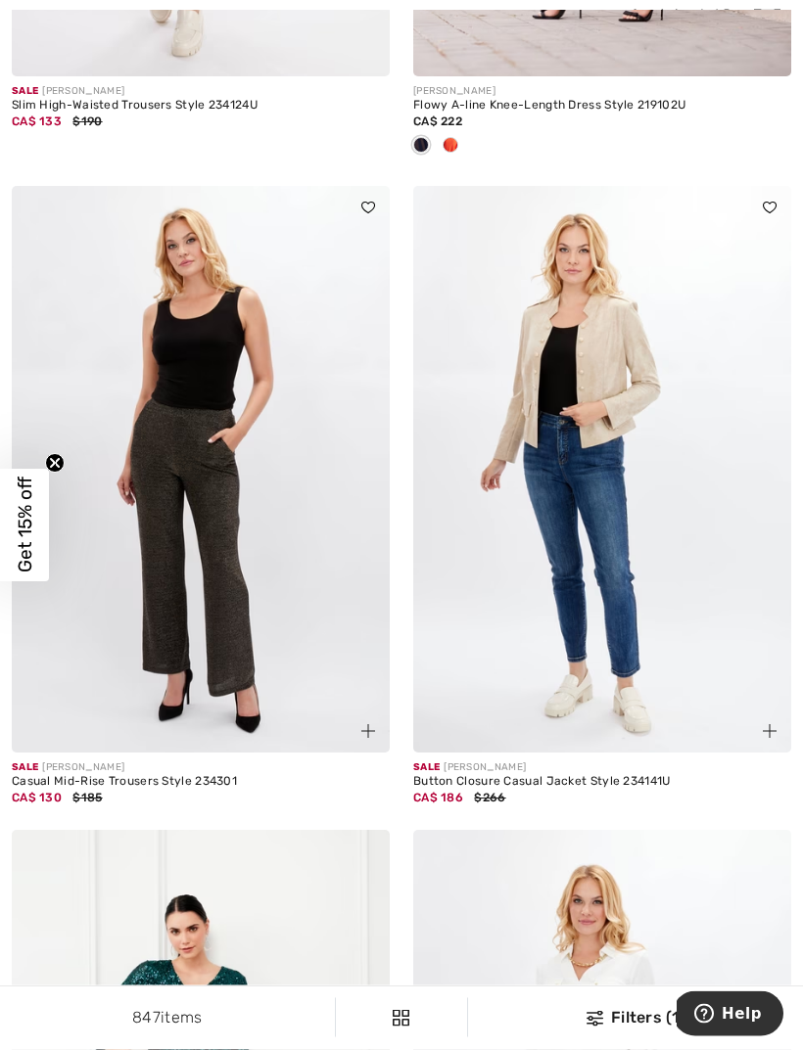
scroll to position [7216, 0]
click at [98, 642] on img at bounding box center [201, 469] width 378 height 567
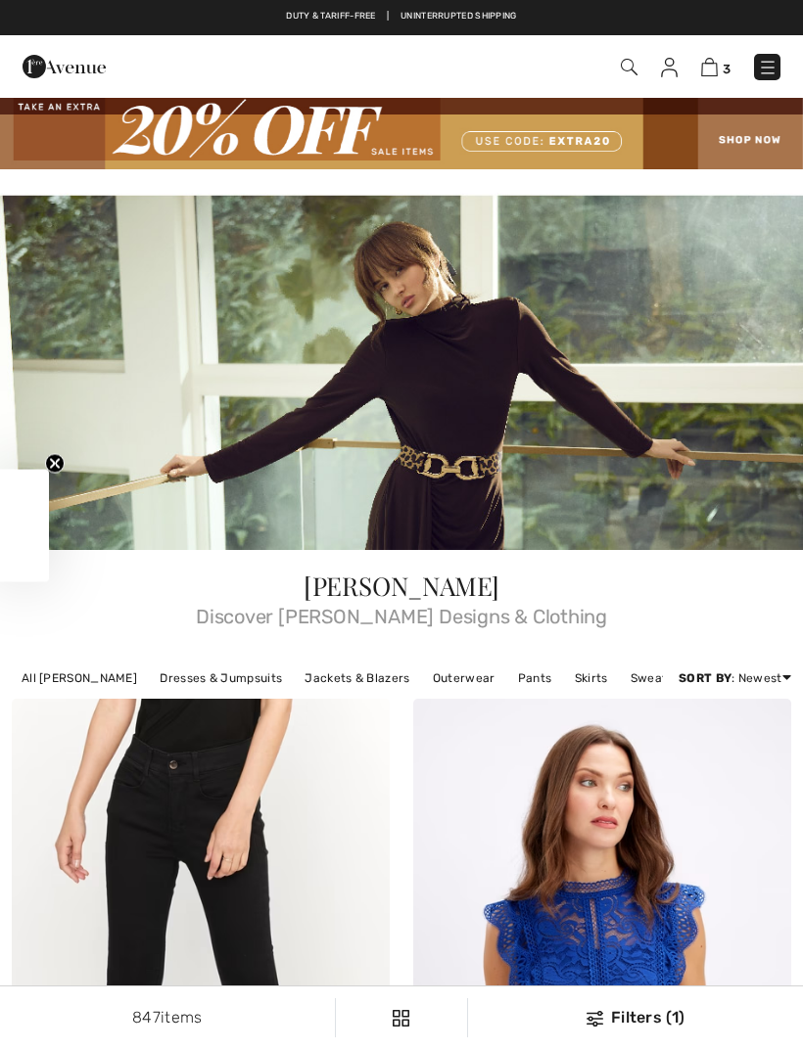
checkbox input "true"
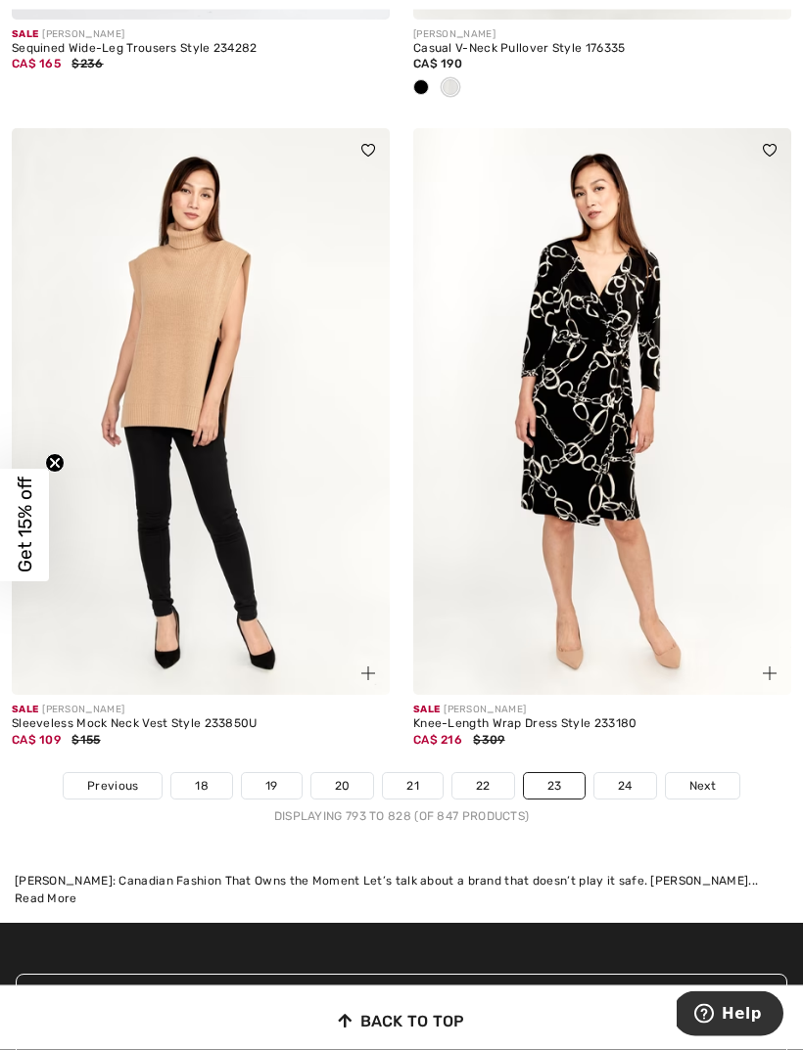
scroll to position [11965, 0]
click at [635, 773] on link "24" at bounding box center [625, 785] width 62 height 25
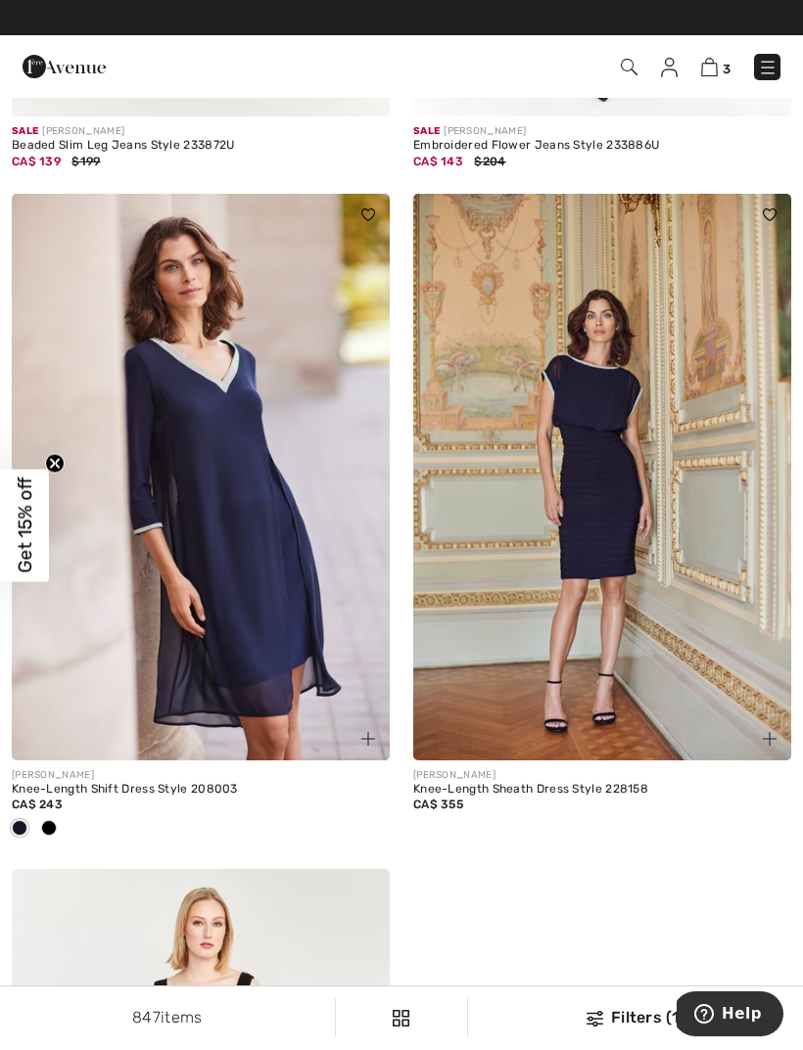
scroll to position [5822, 0]
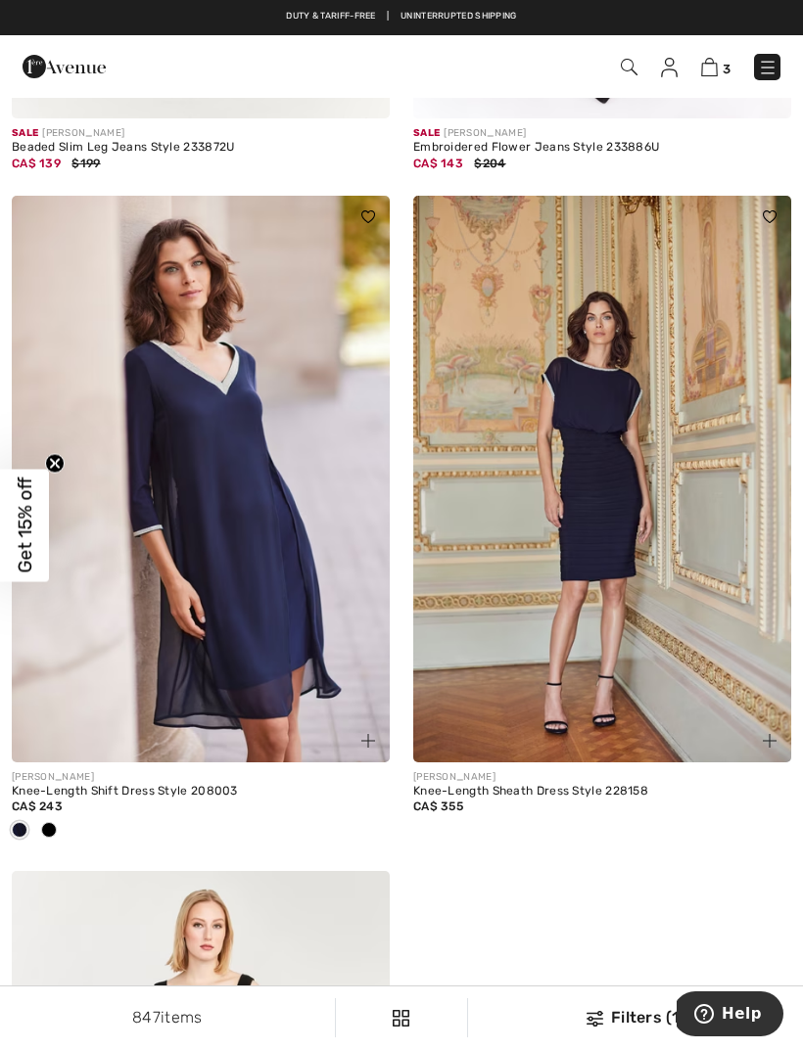
click at [717, 70] on img at bounding box center [709, 67] width 17 height 19
